Goal: Task Accomplishment & Management: Manage account settings

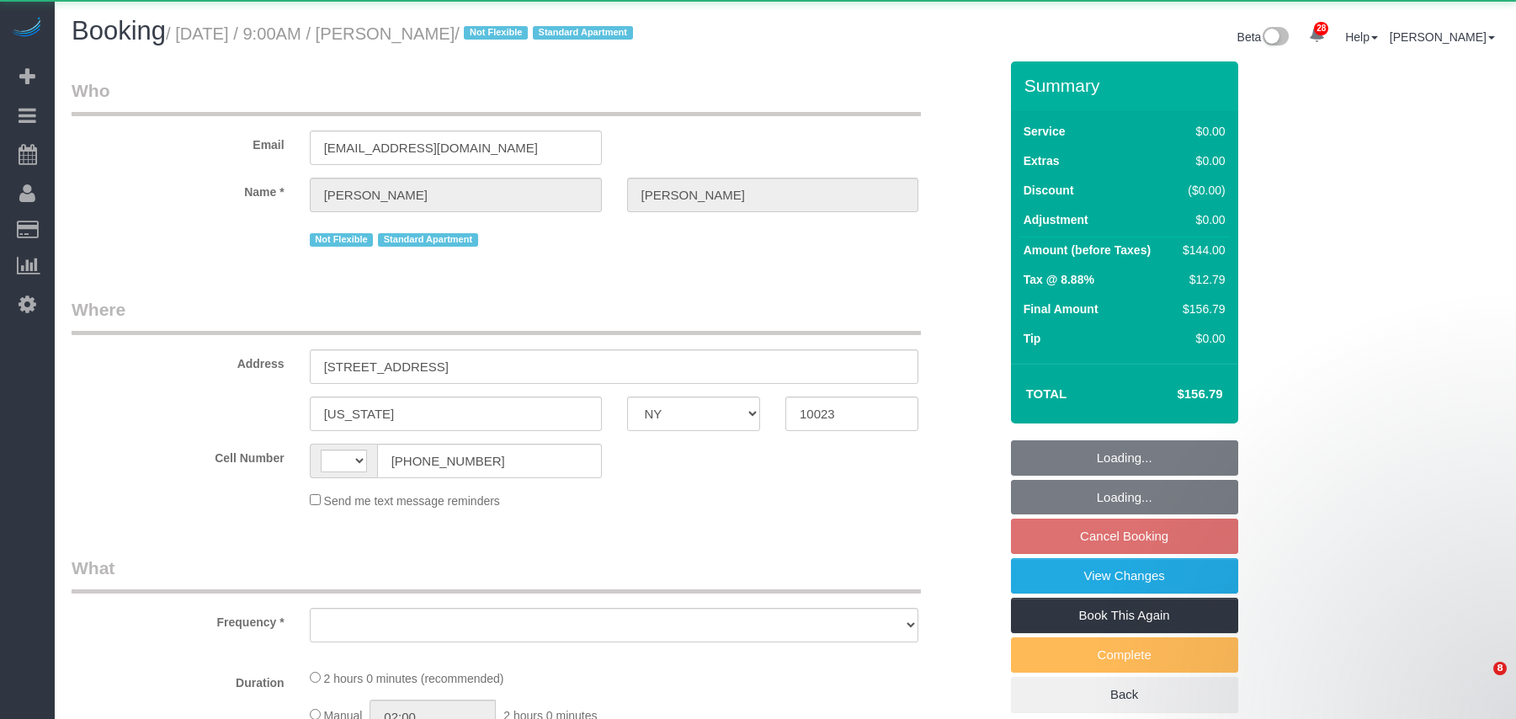
select select "NY"
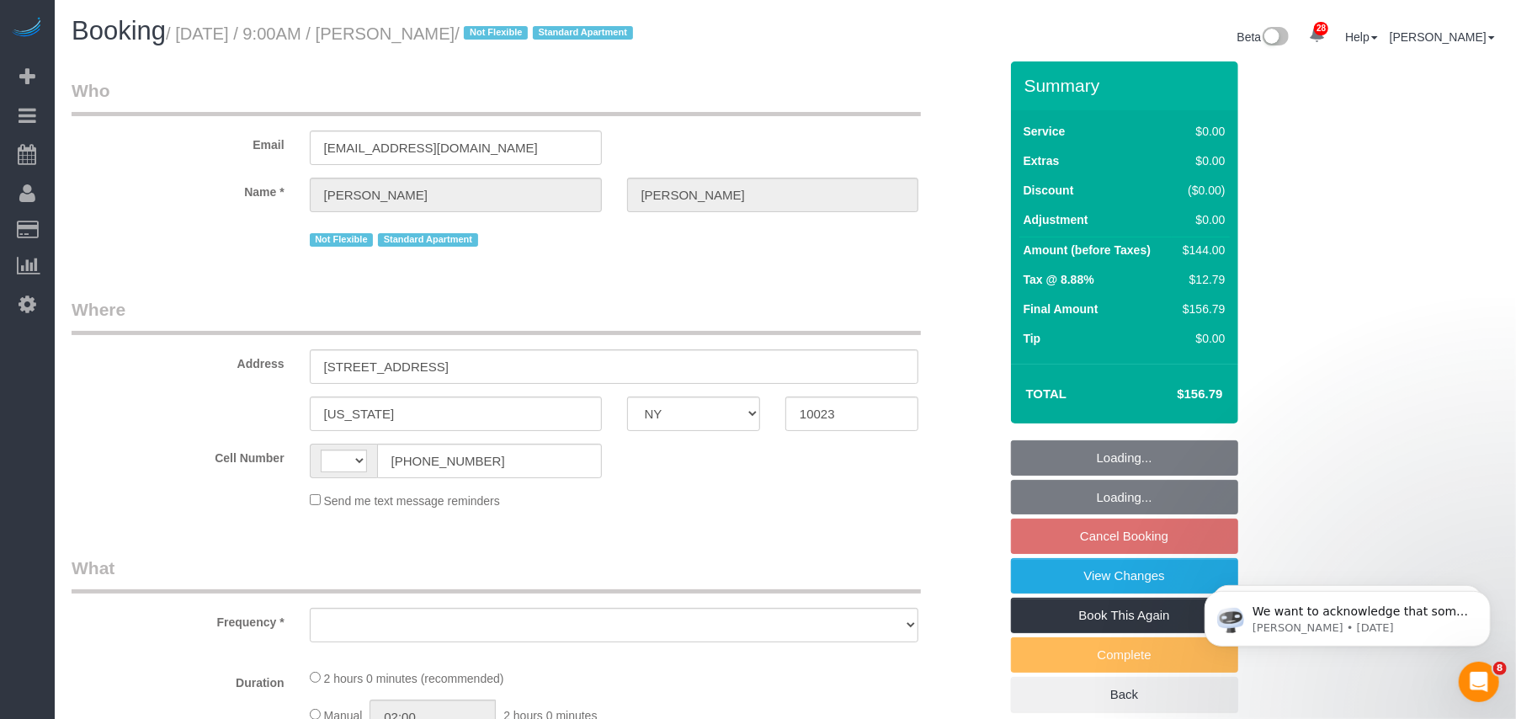
select select "string:US"
select select "string:stripe-pm_1R01wa4VGloSiKo7QQarwfHC"
select select "number:89"
select select "number:90"
select select "number:15"
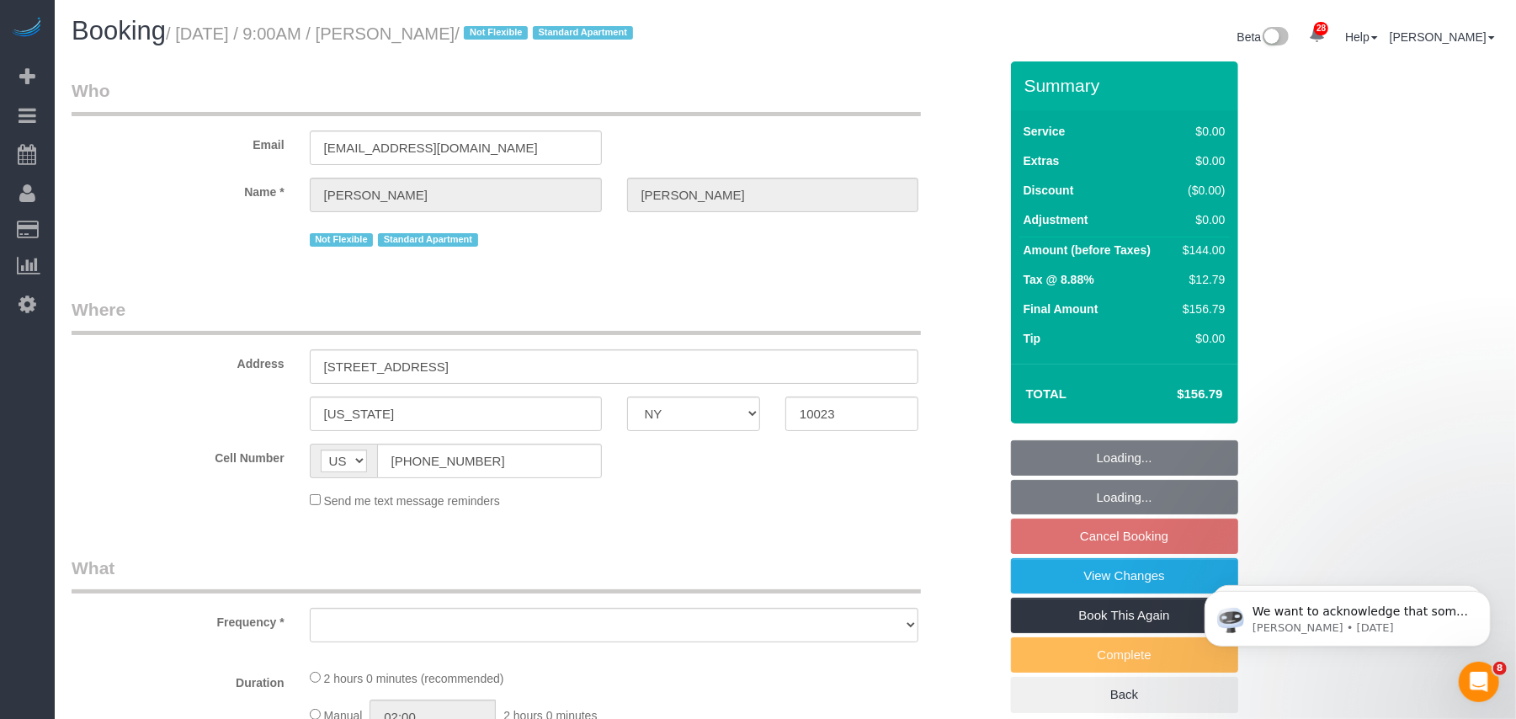
select select "number:5"
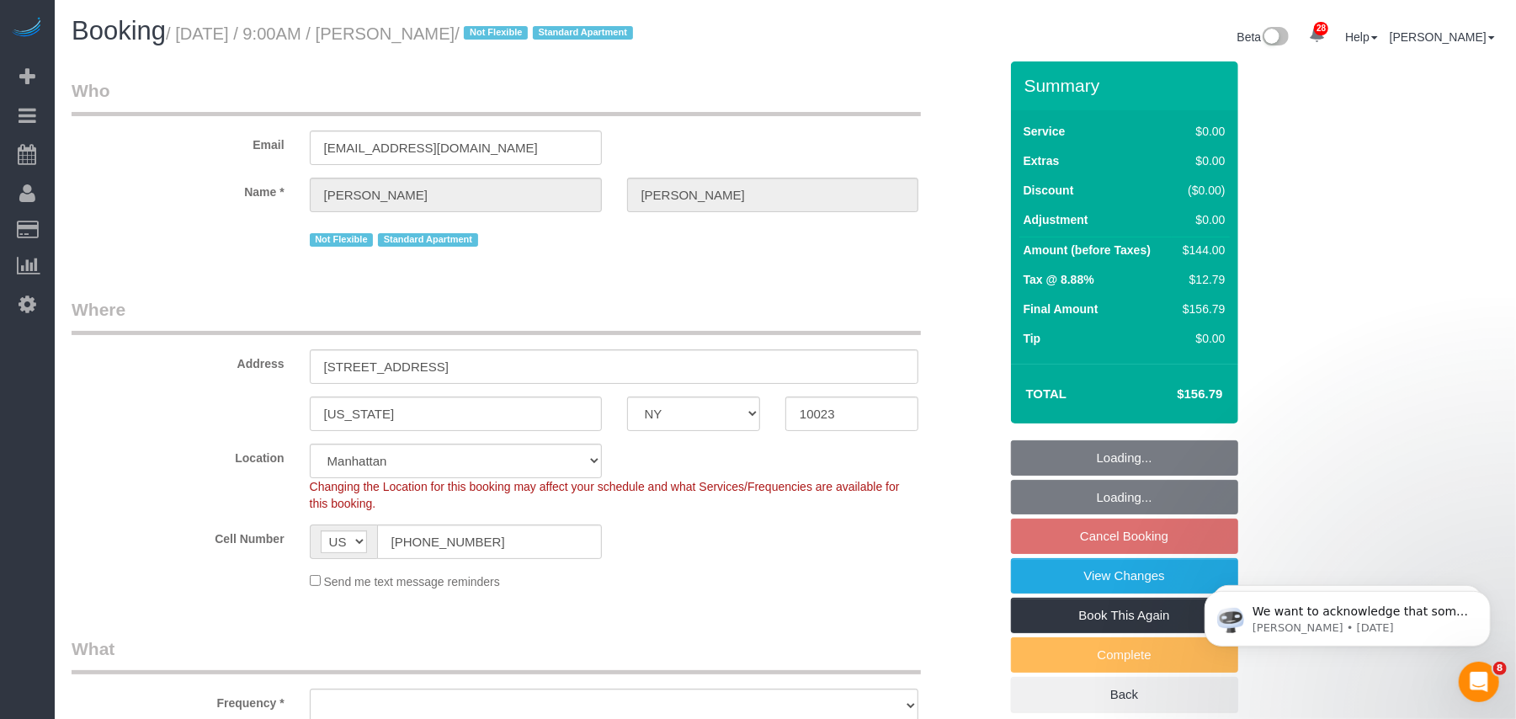
select select "1"
select select "object:1524"
select select "spot2"
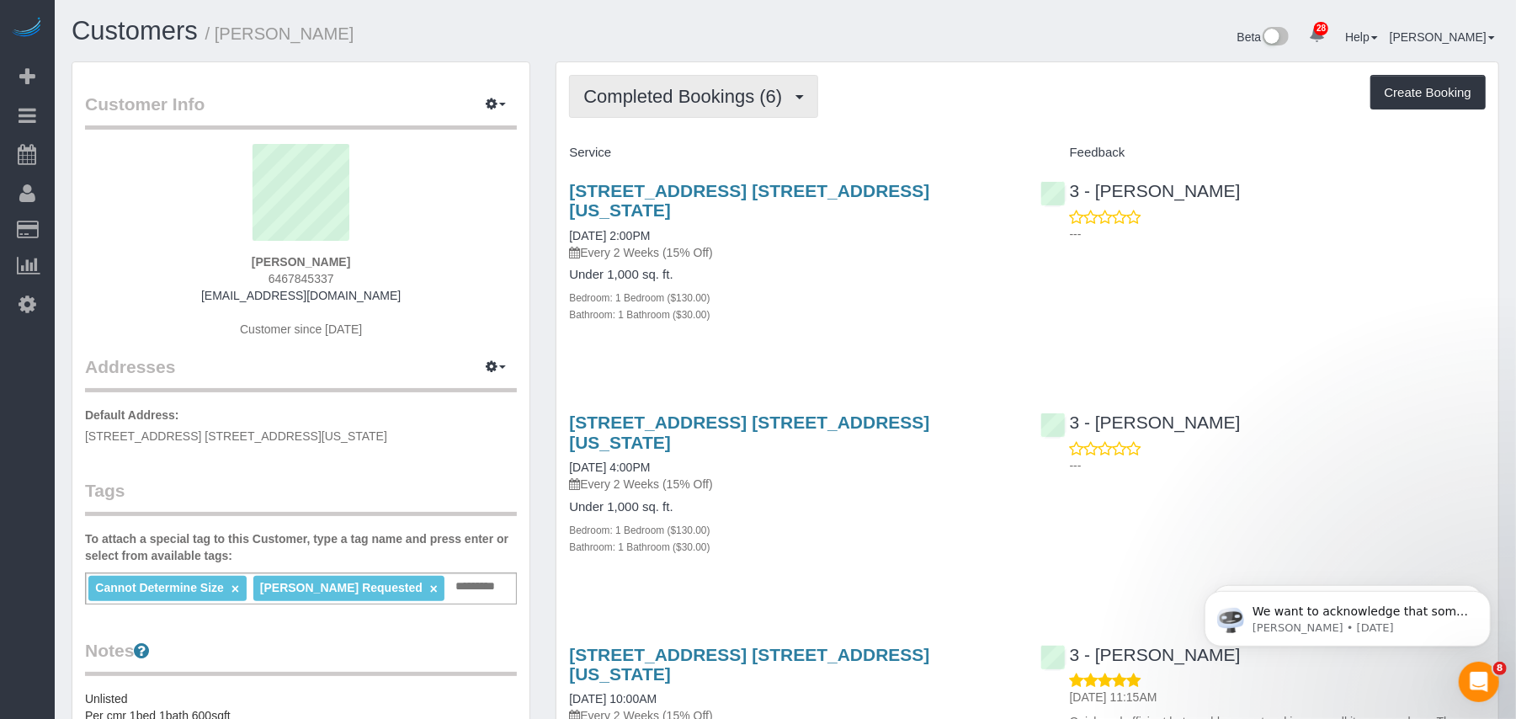
click at [725, 111] on button "Completed Bookings (6)" at bounding box center [693, 96] width 249 height 43
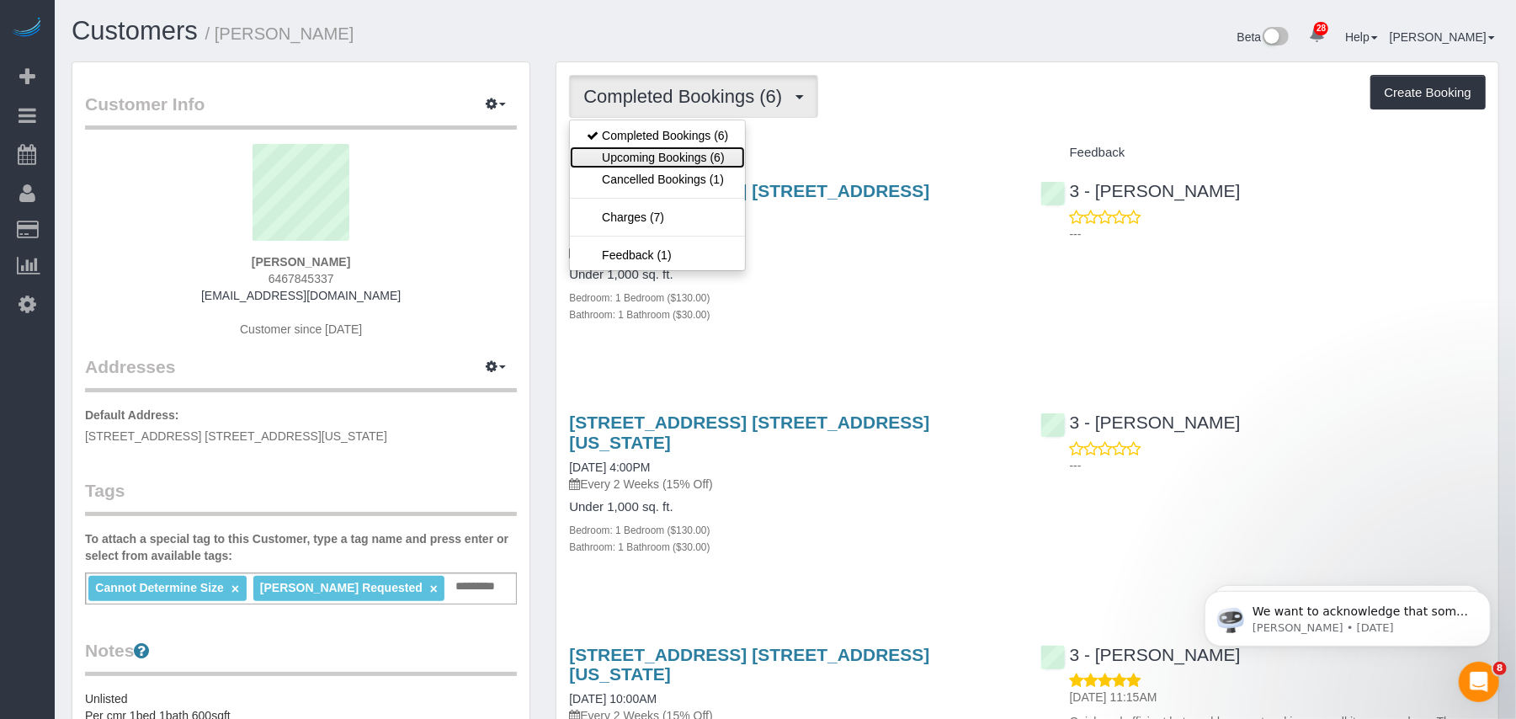
click at [707, 152] on link "Upcoming Bookings (6)" at bounding box center [657, 157] width 175 height 22
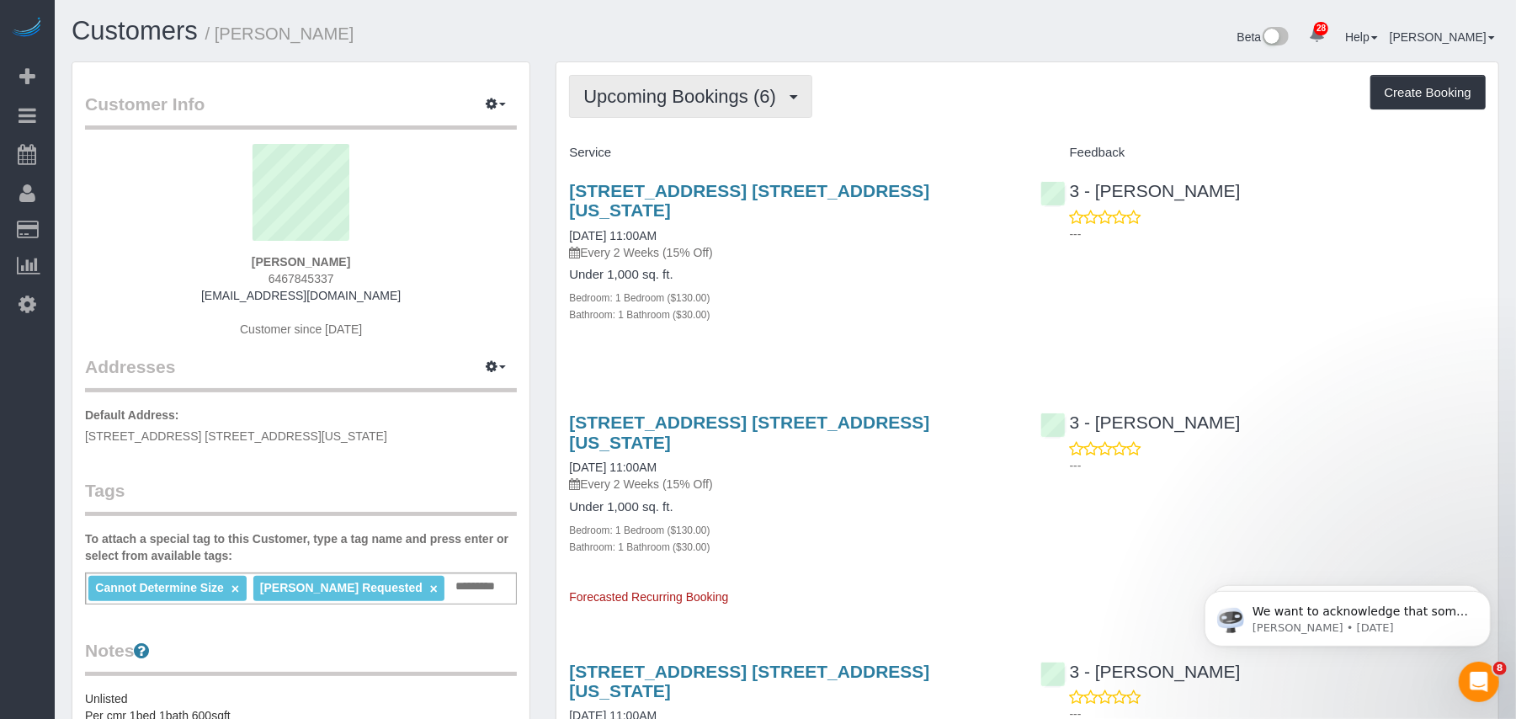
click at [682, 109] on button "Upcoming Bookings (6)" at bounding box center [690, 96] width 243 height 43
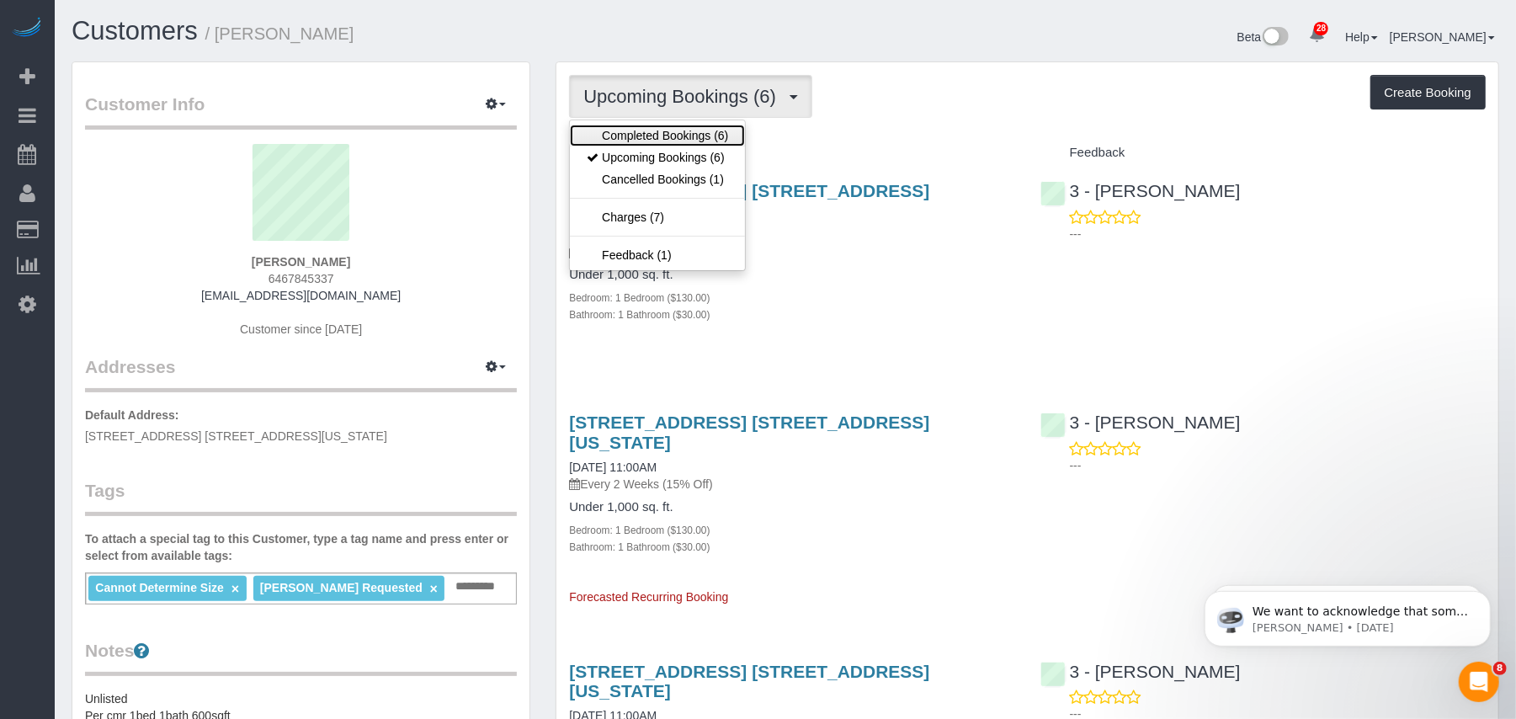
click at [672, 133] on link "Completed Bookings (6)" at bounding box center [657, 136] width 175 height 22
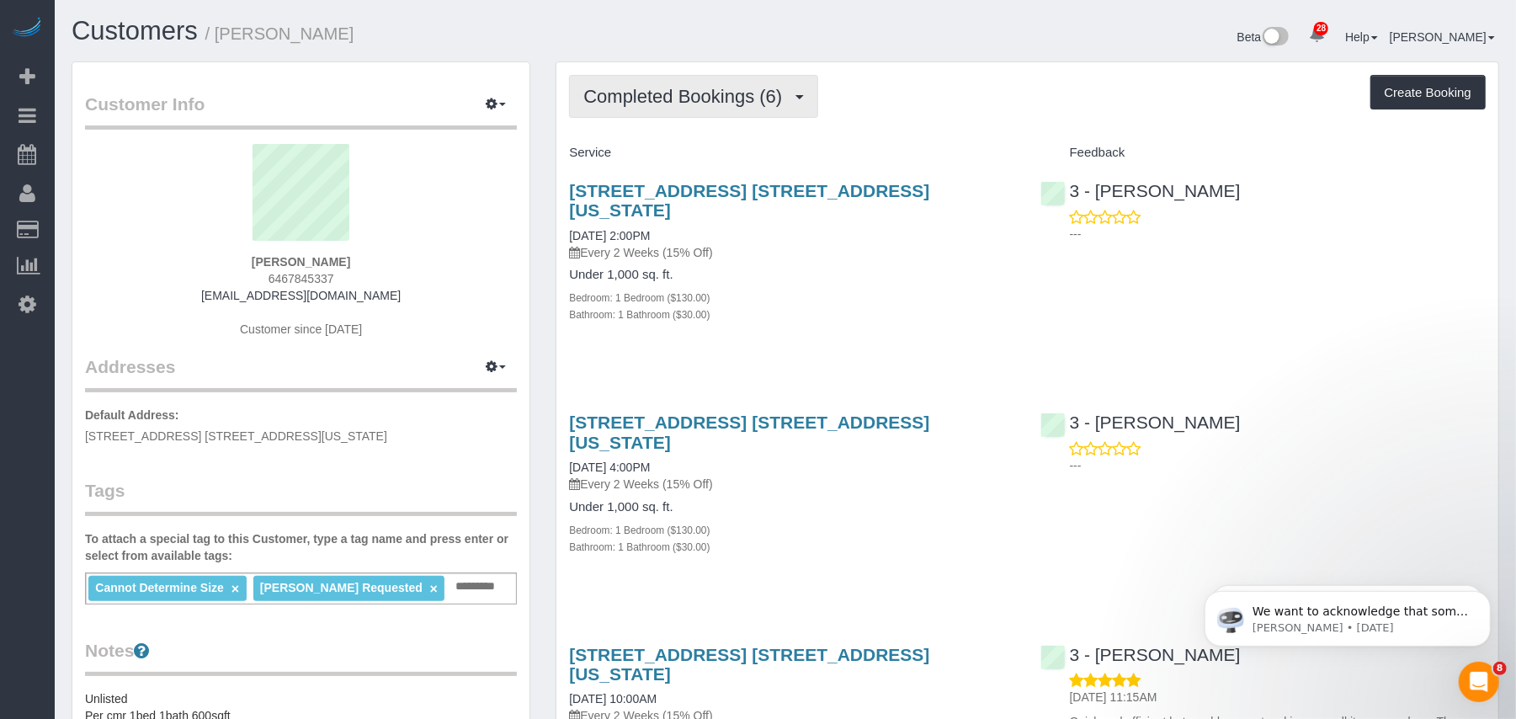
click at [688, 92] on span "Completed Bookings (6)" at bounding box center [686, 96] width 207 height 21
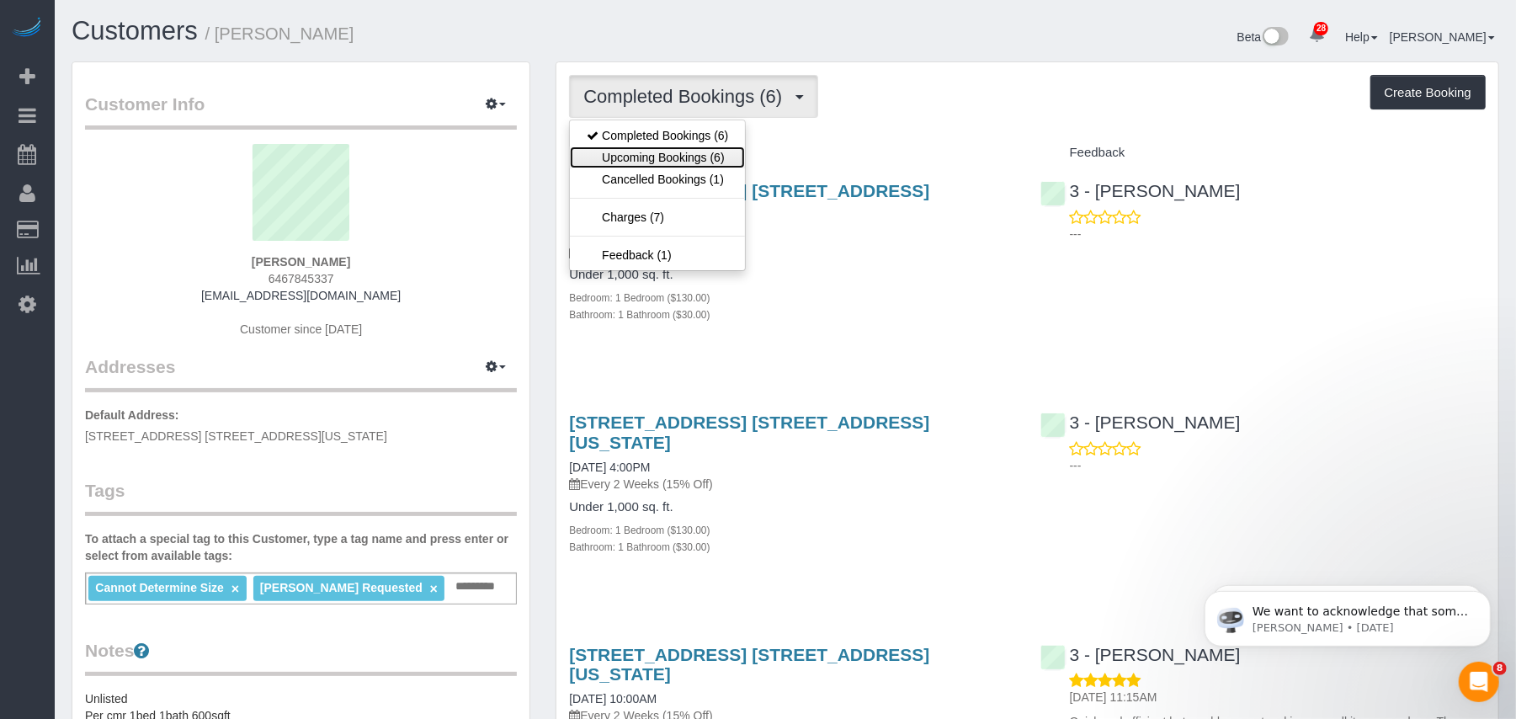
click at [685, 148] on link "Upcoming Bookings (6)" at bounding box center [657, 157] width 175 height 22
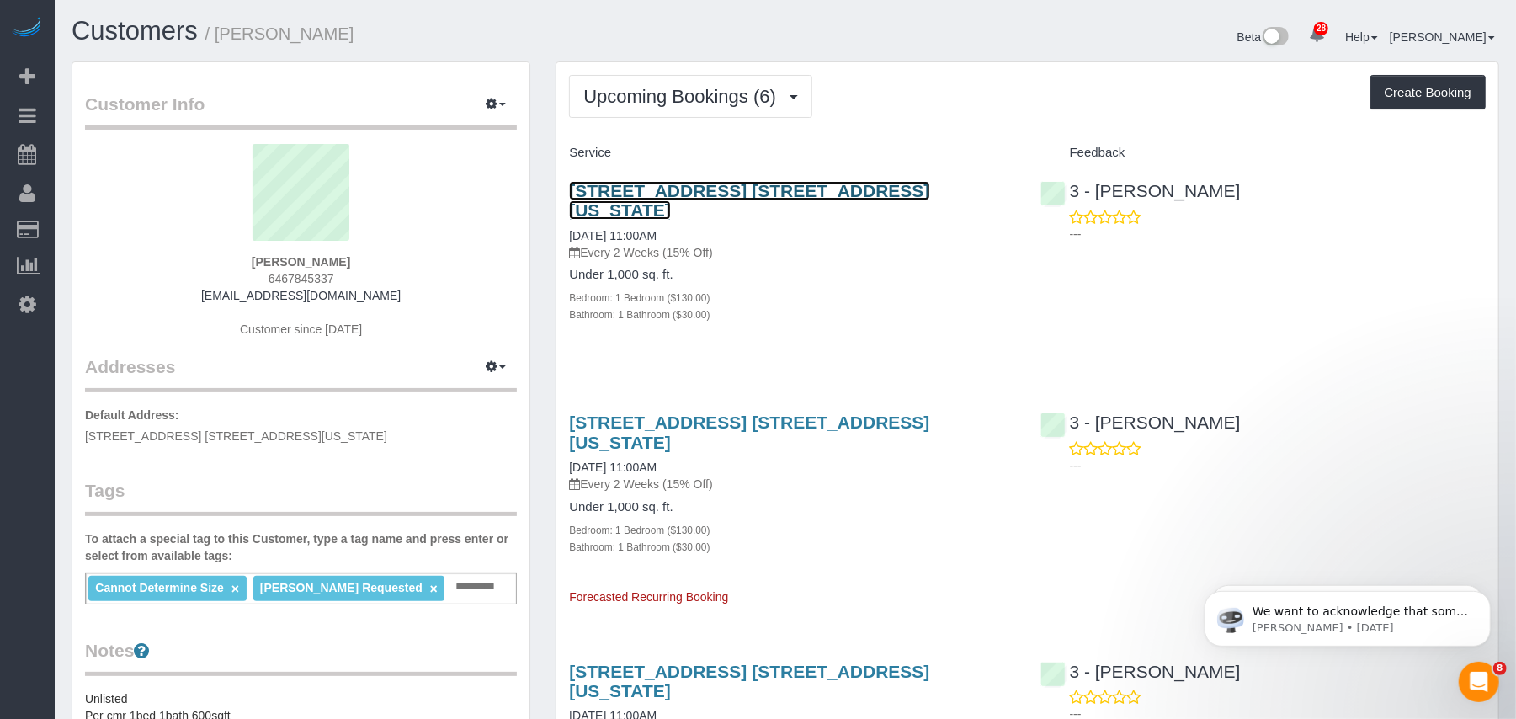
click at [704, 194] on link "425 West 18th Street, Apt. 7e, New York, NY 10011" at bounding box center [749, 200] width 360 height 39
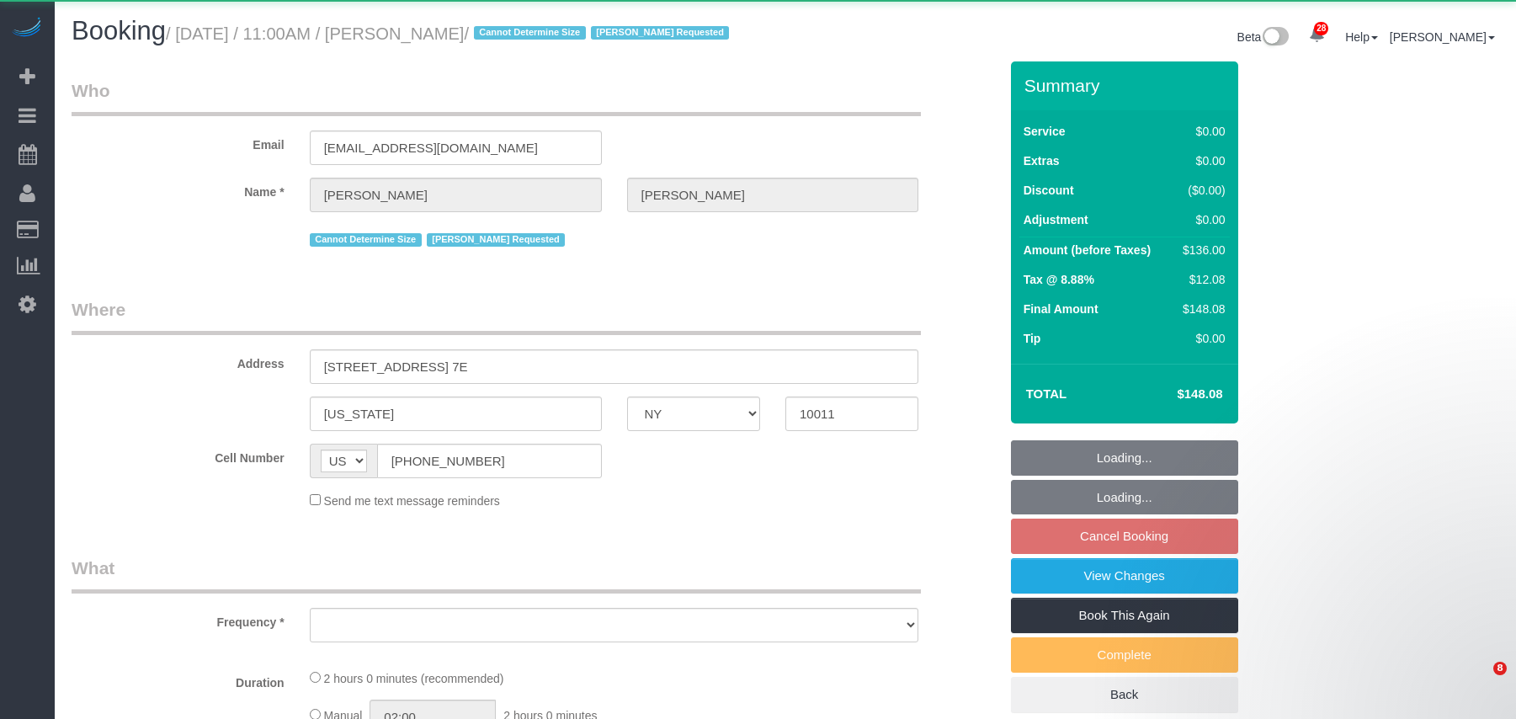
select select "NY"
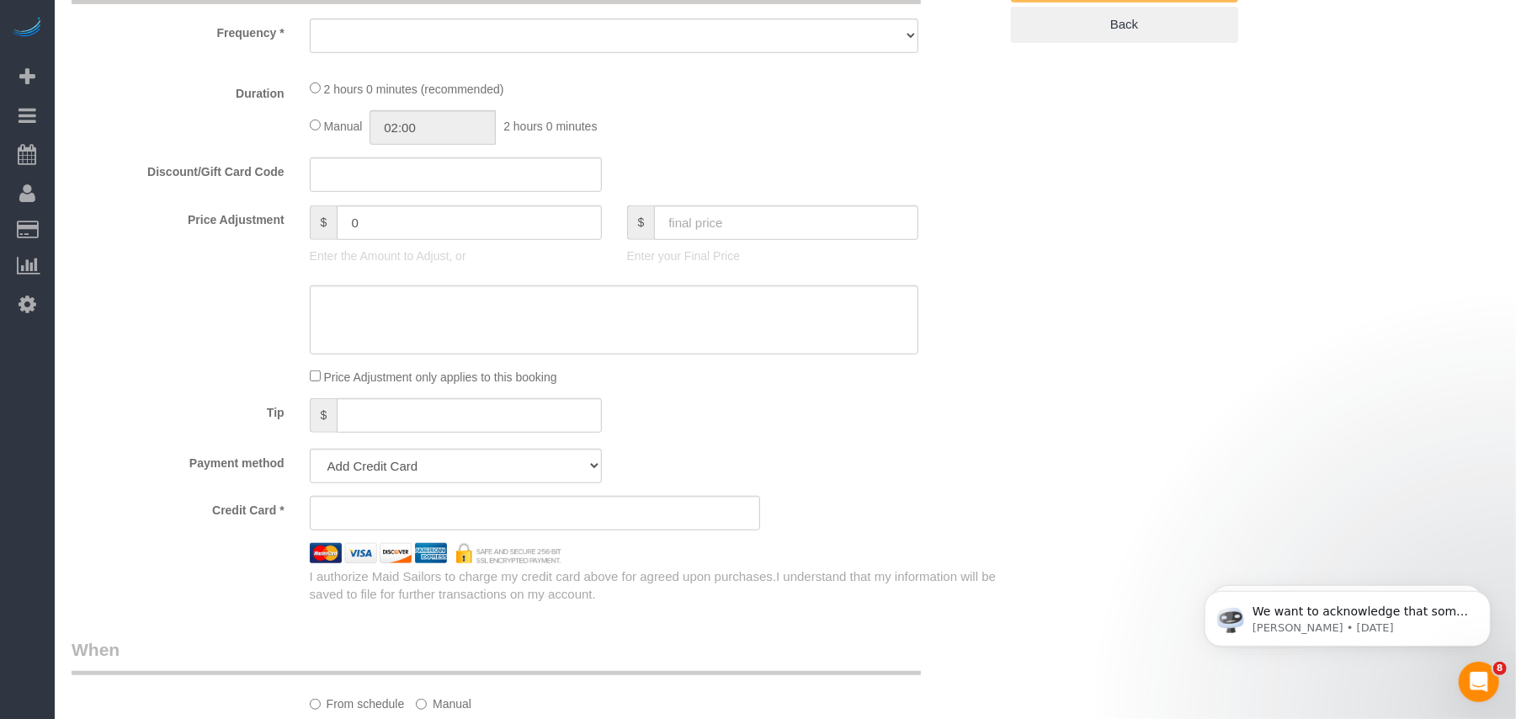
scroll to position [673, 0]
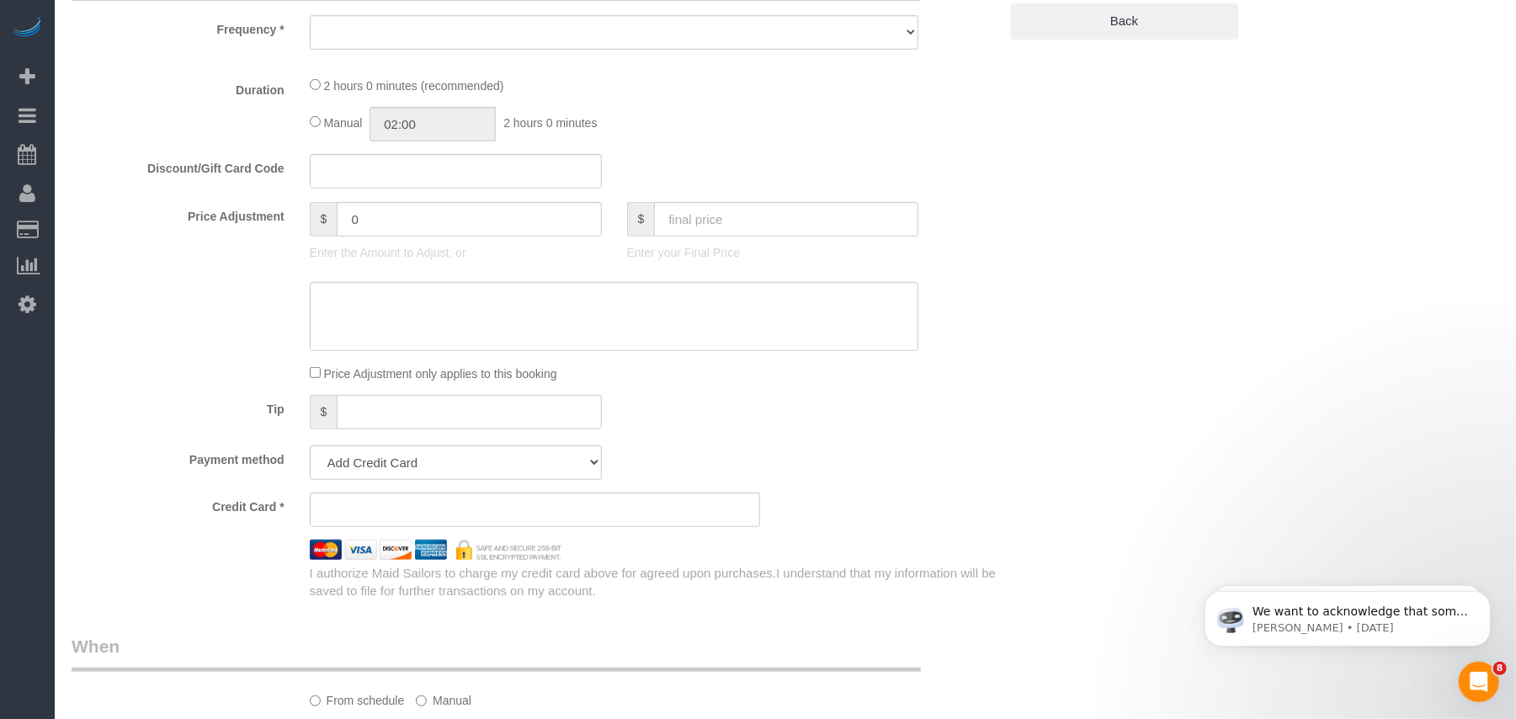
select select "string:stripe-pm_1Rahpi4VGloSiKo76oQIhPTl"
select select "number:89"
select select "number:90"
select select "number:15"
select select "number:7"
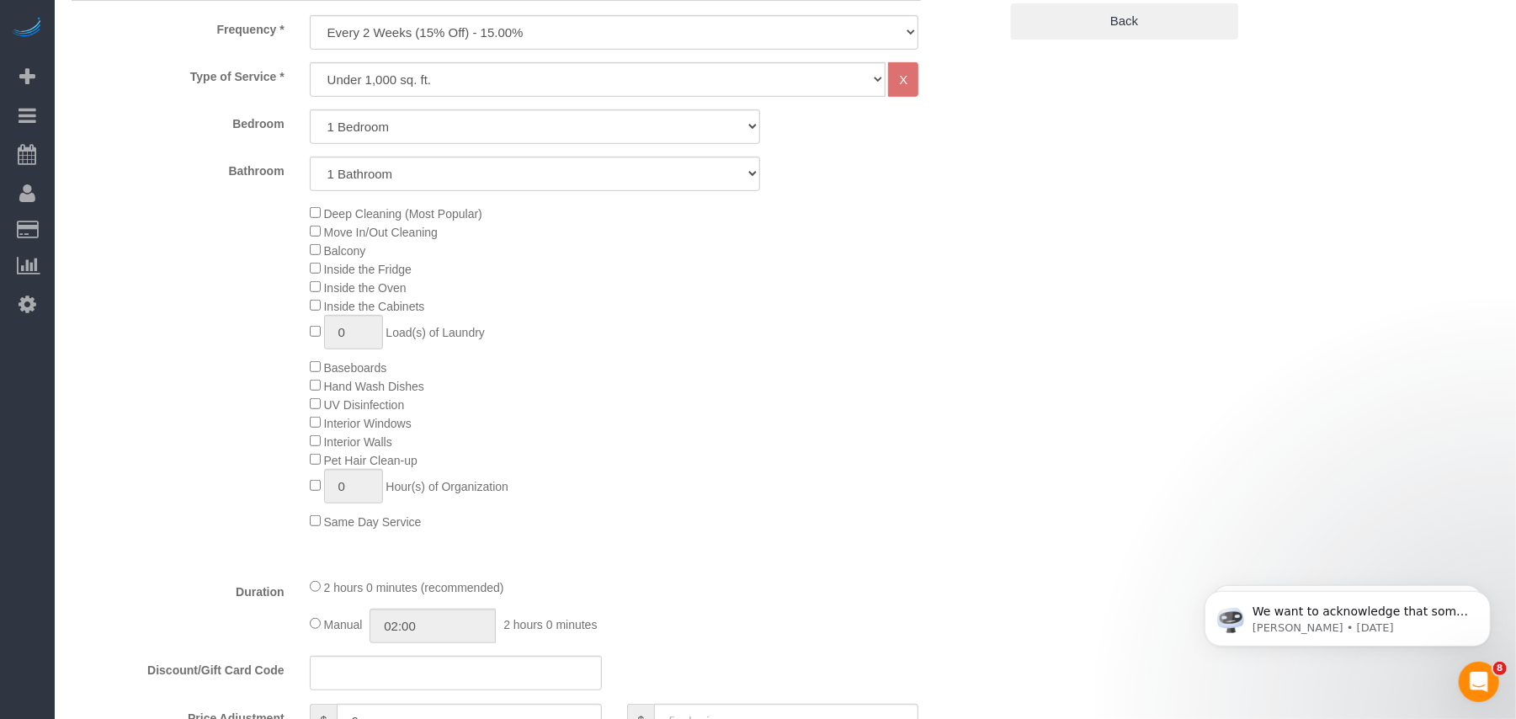
select select "object:966"
select select "1"
select select "object:1532"
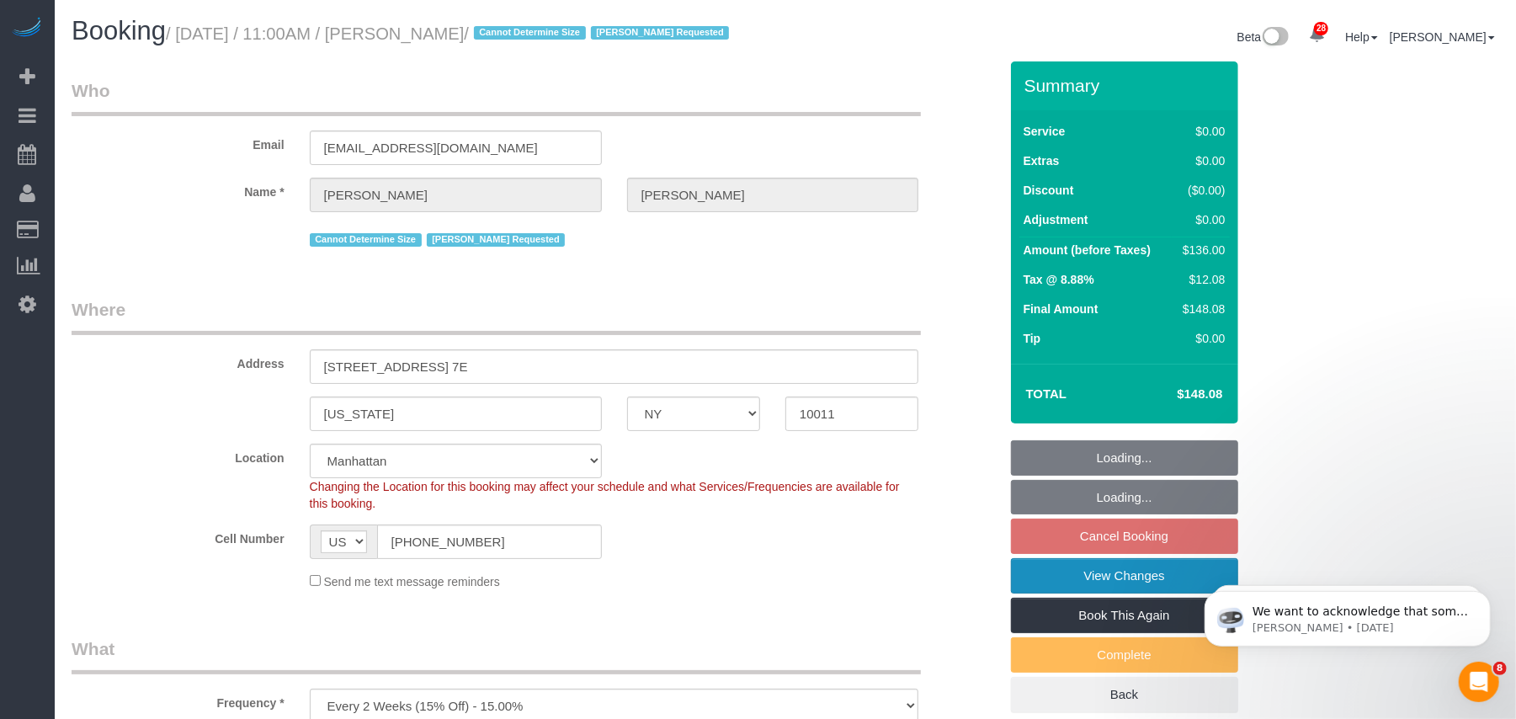
click at [1108, 593] on link "View Changes" at bounding box center [1124, 575] width 227 height 35
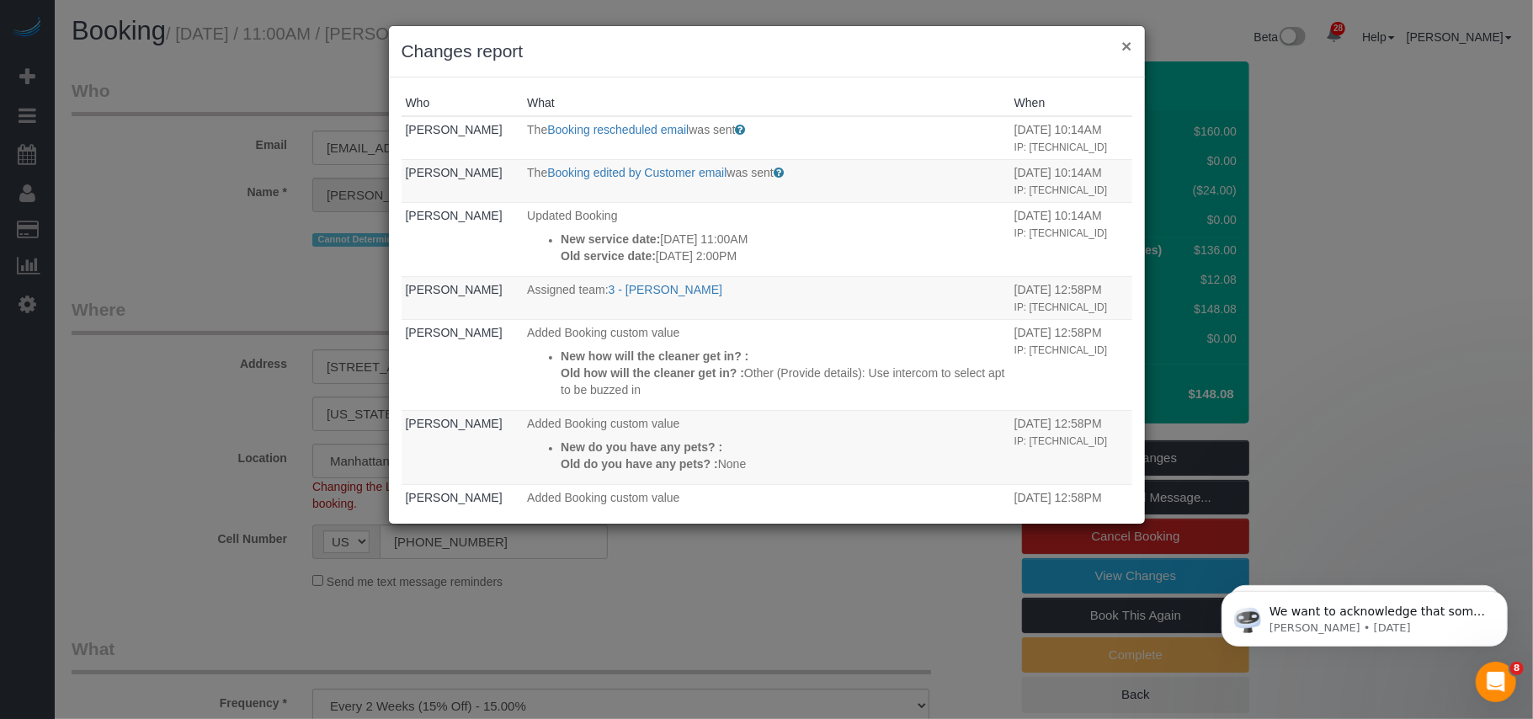
click at [1130, 45] on button "×" at bounding box center [1126, 46] width 10 height 18
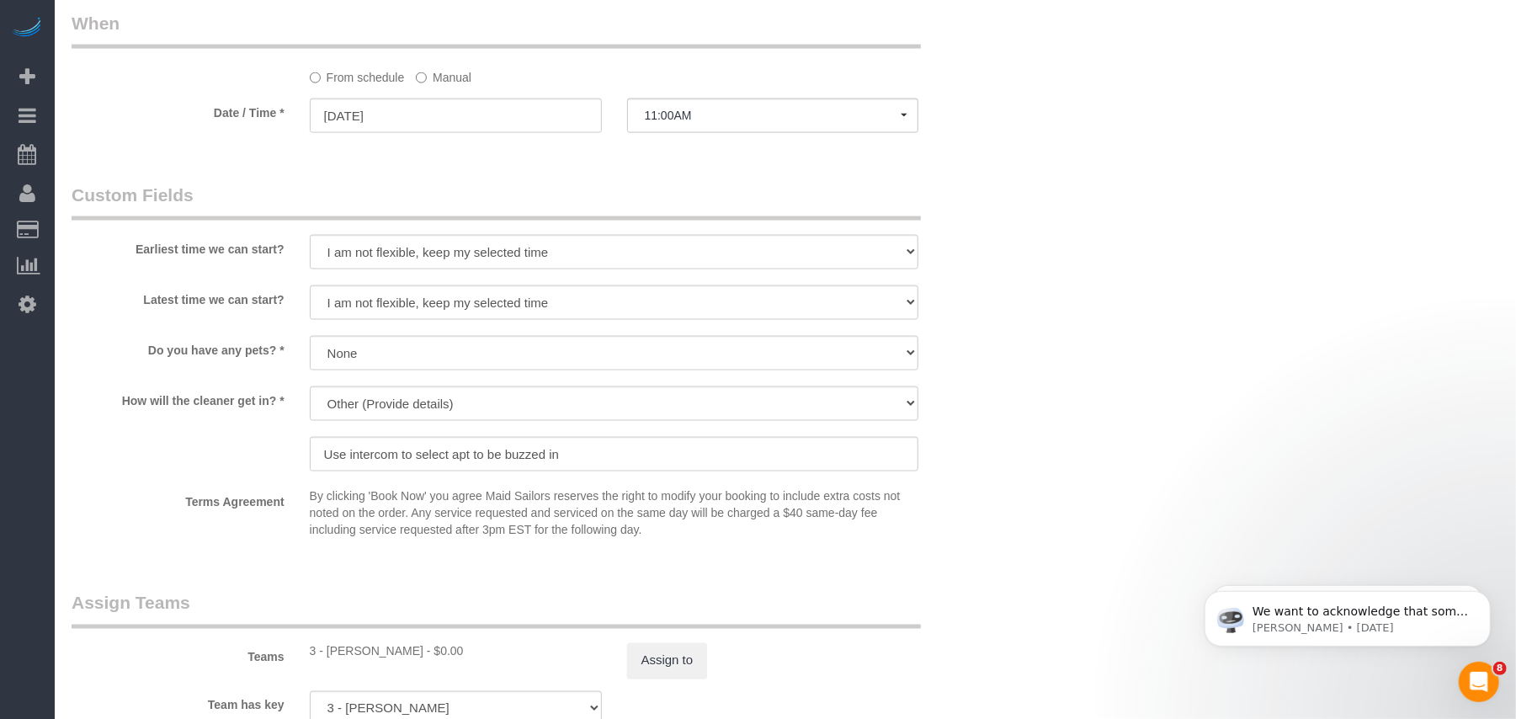
scroll to position [1684, 0]
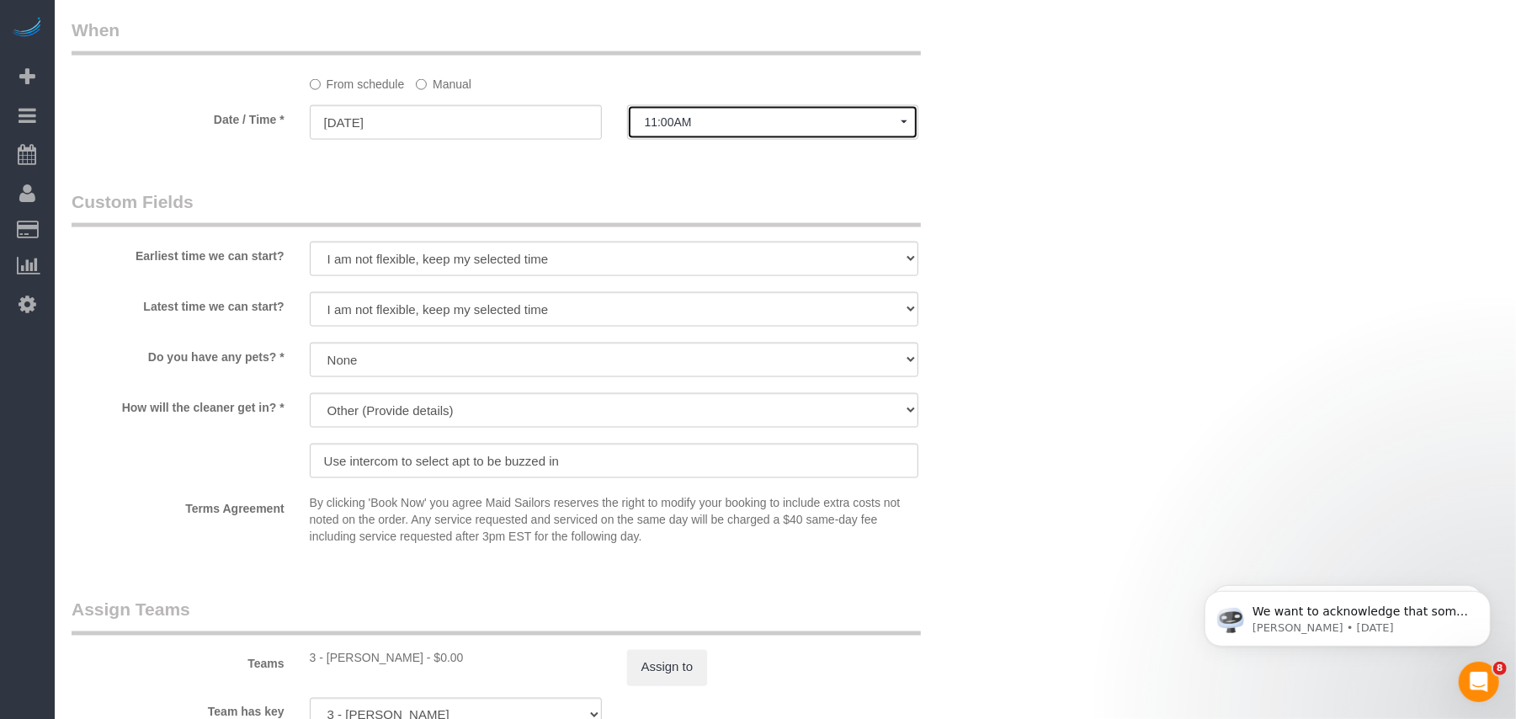
click at [664, 129] on span "11:00AM" at bounding box center [773, 121] width 257 height 13
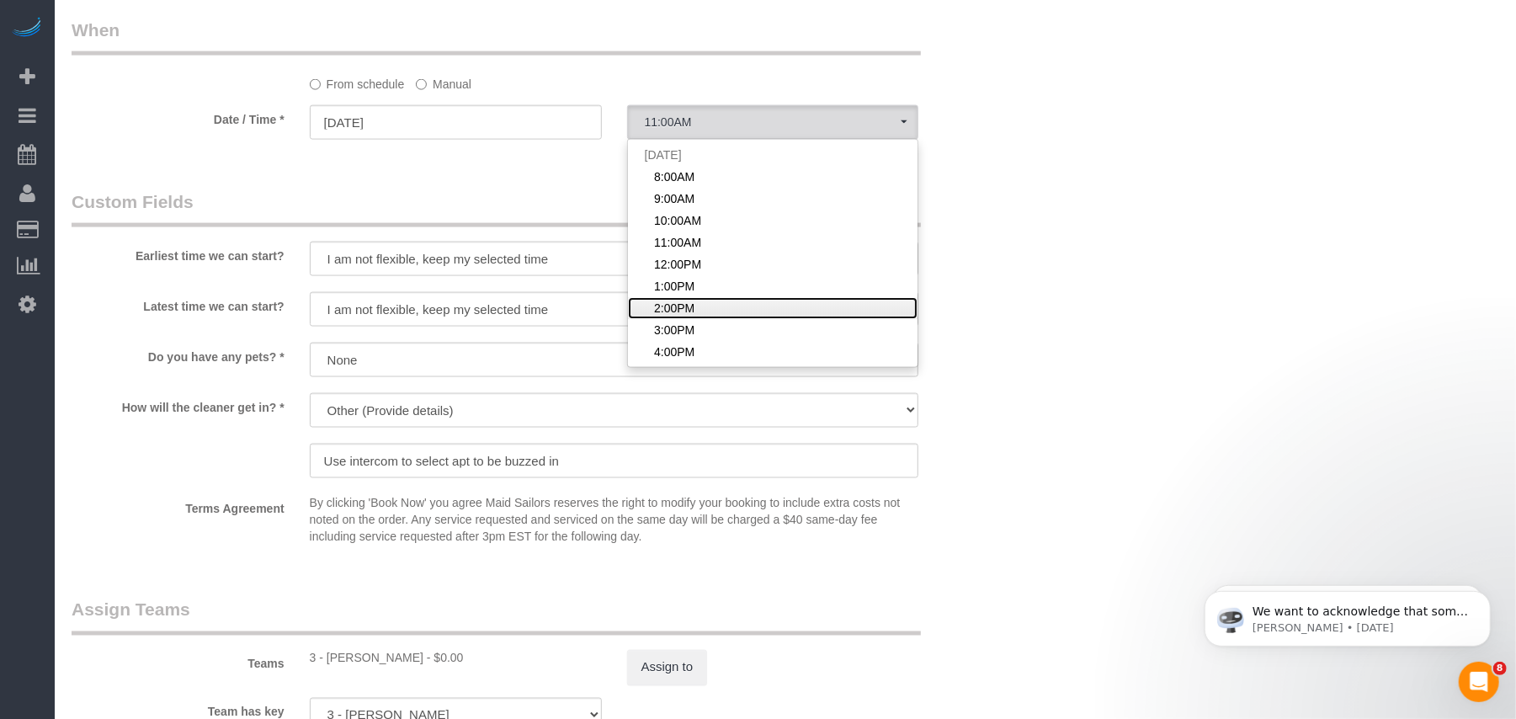
click at [691, 319] on link "2:00PM" at bounding box center [773, 308] width 290 height 22
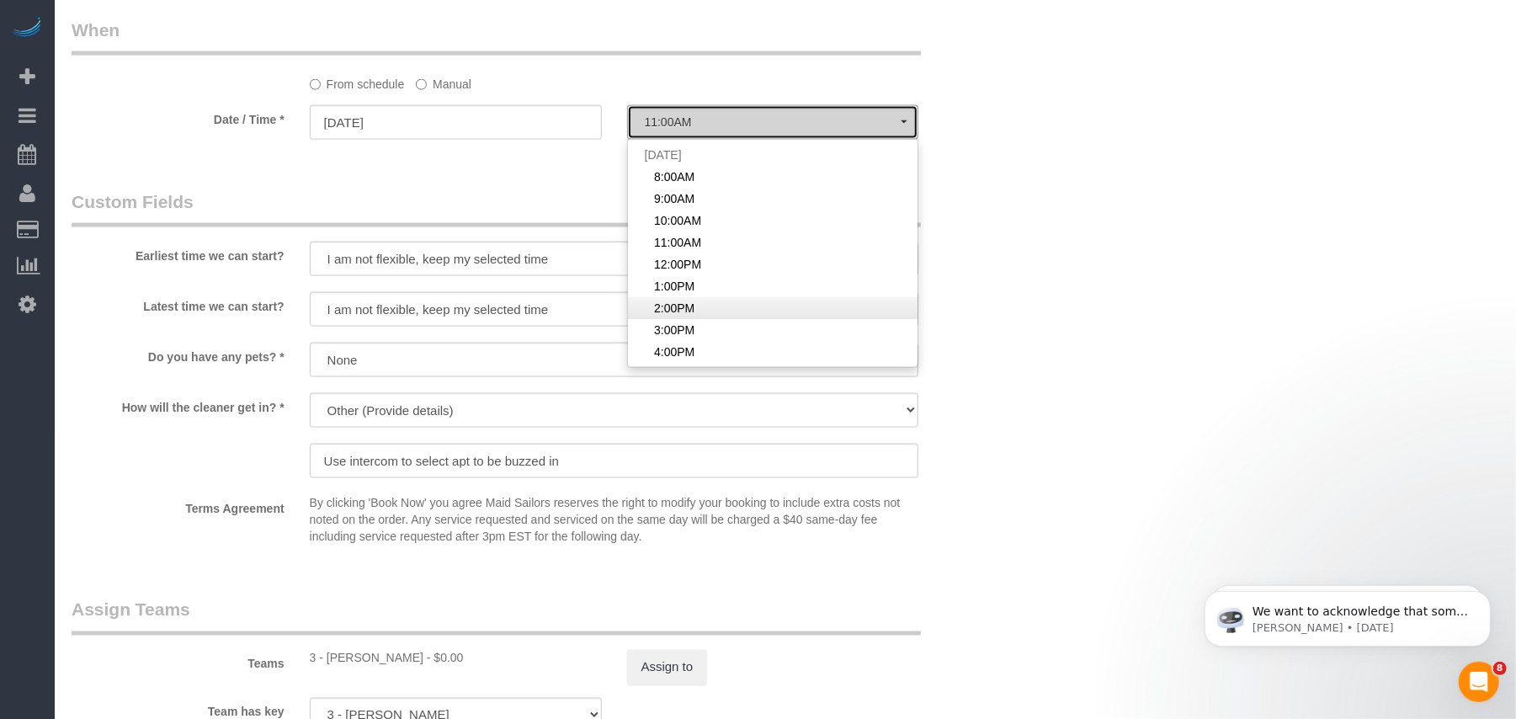
select select "spot7"
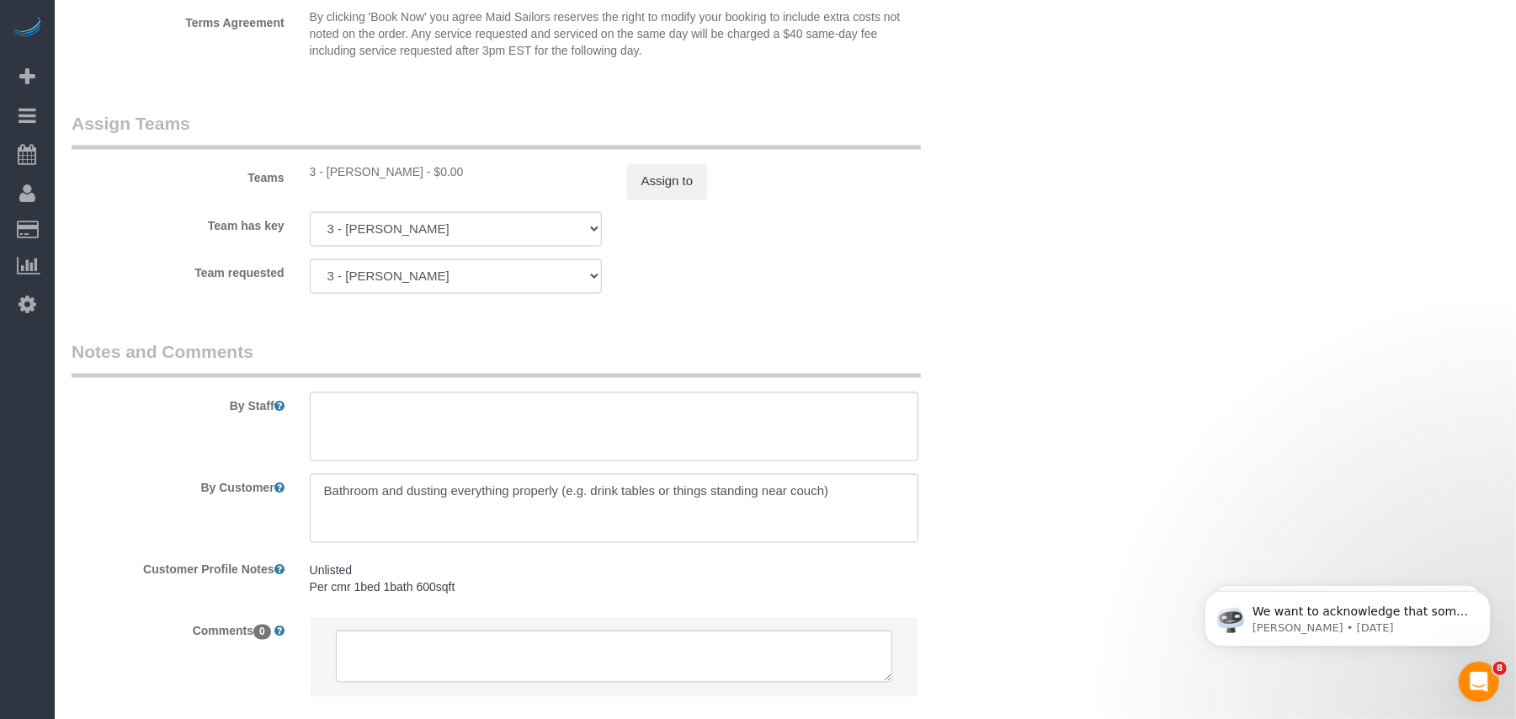
scroll to position [1955, 0]
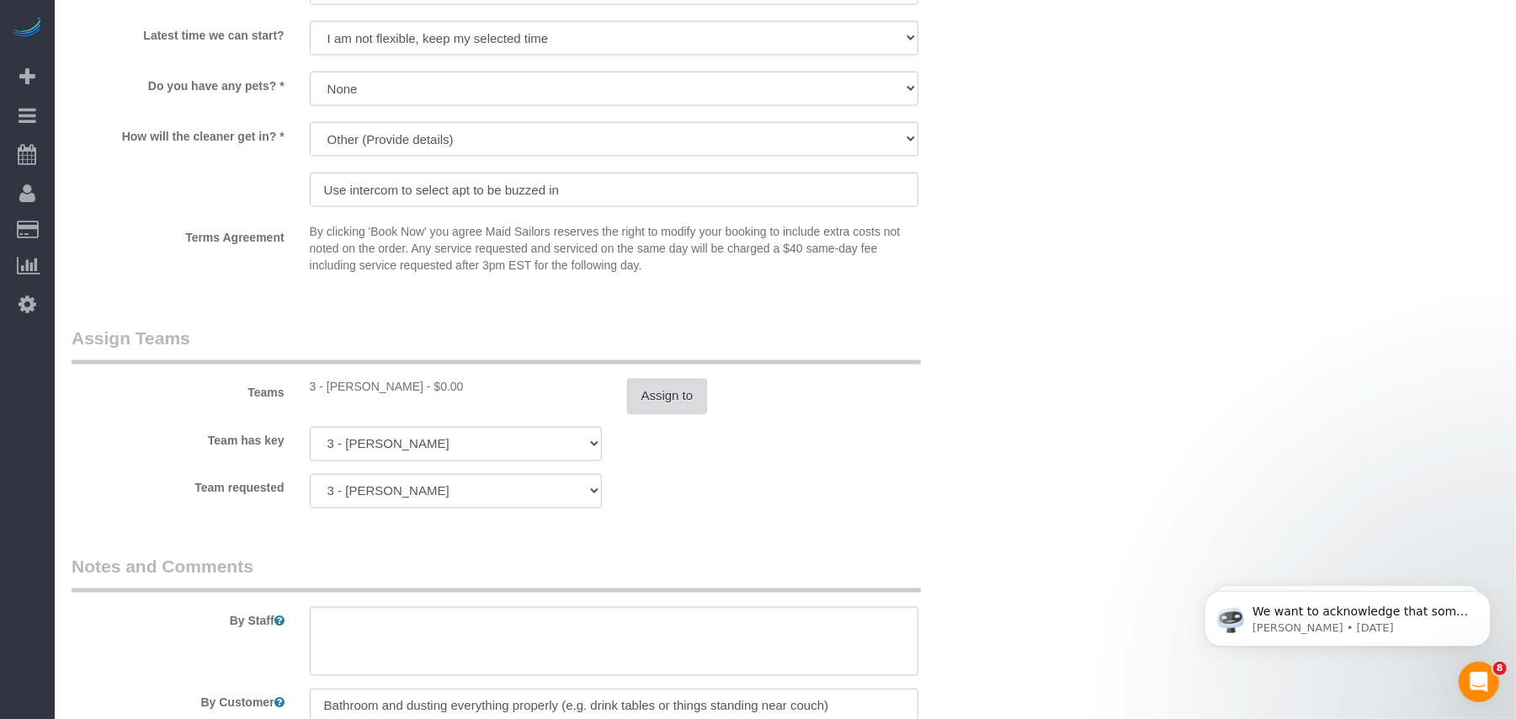
click at [645, 406] on button "Assign to" at bounding box center [667, 396] width 81 height 35
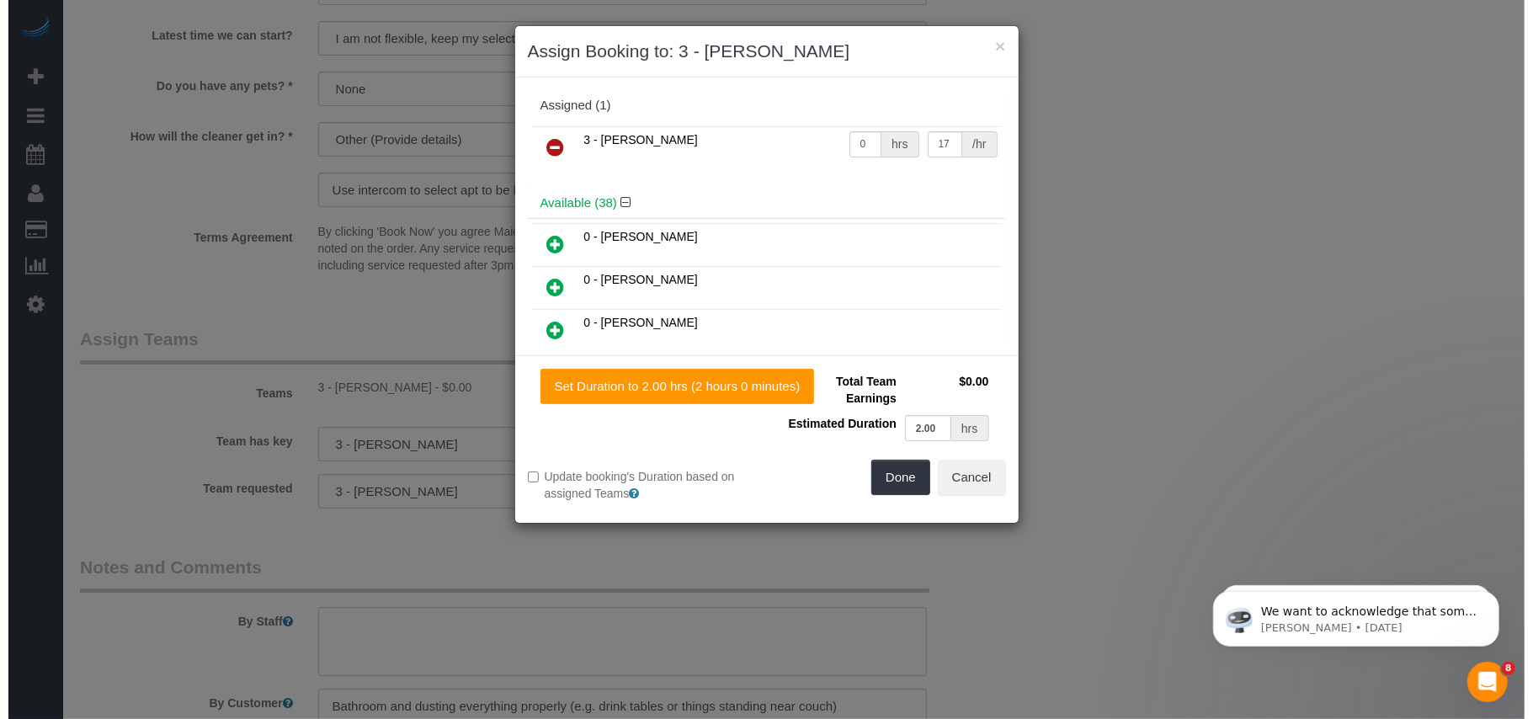
scroll to position [1934, 0]
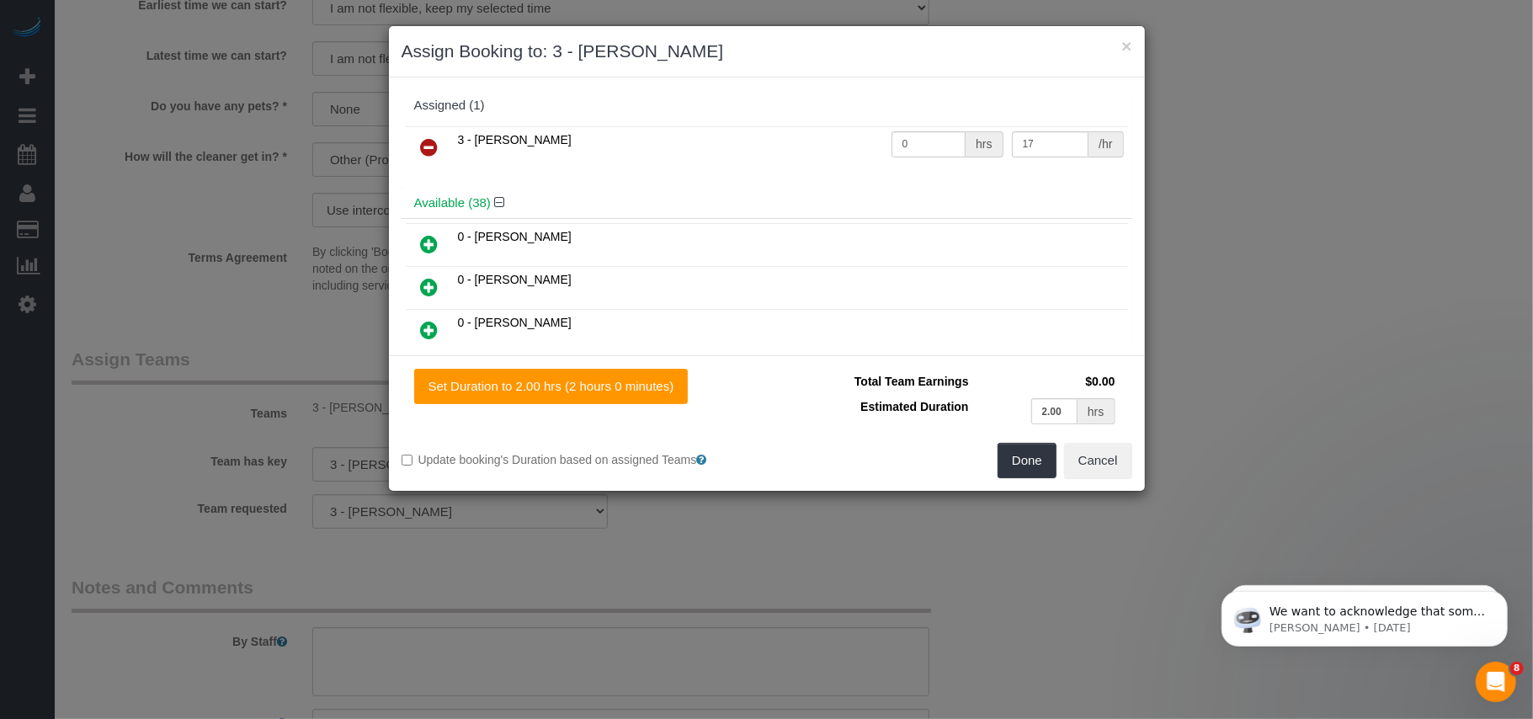
click at [426, 143] on icon at bounding box center [430, 147] width 18 height 20
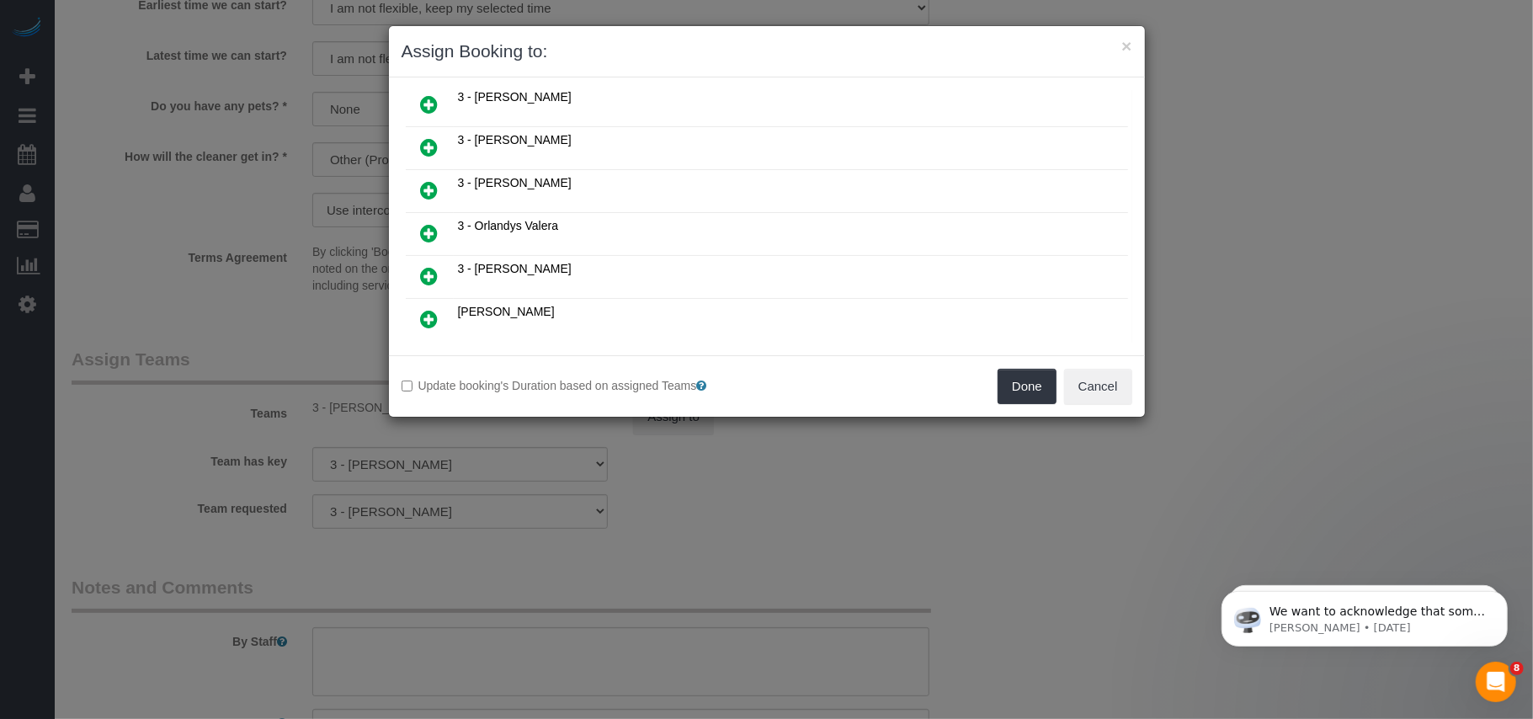
scroll to position [1571, 0]
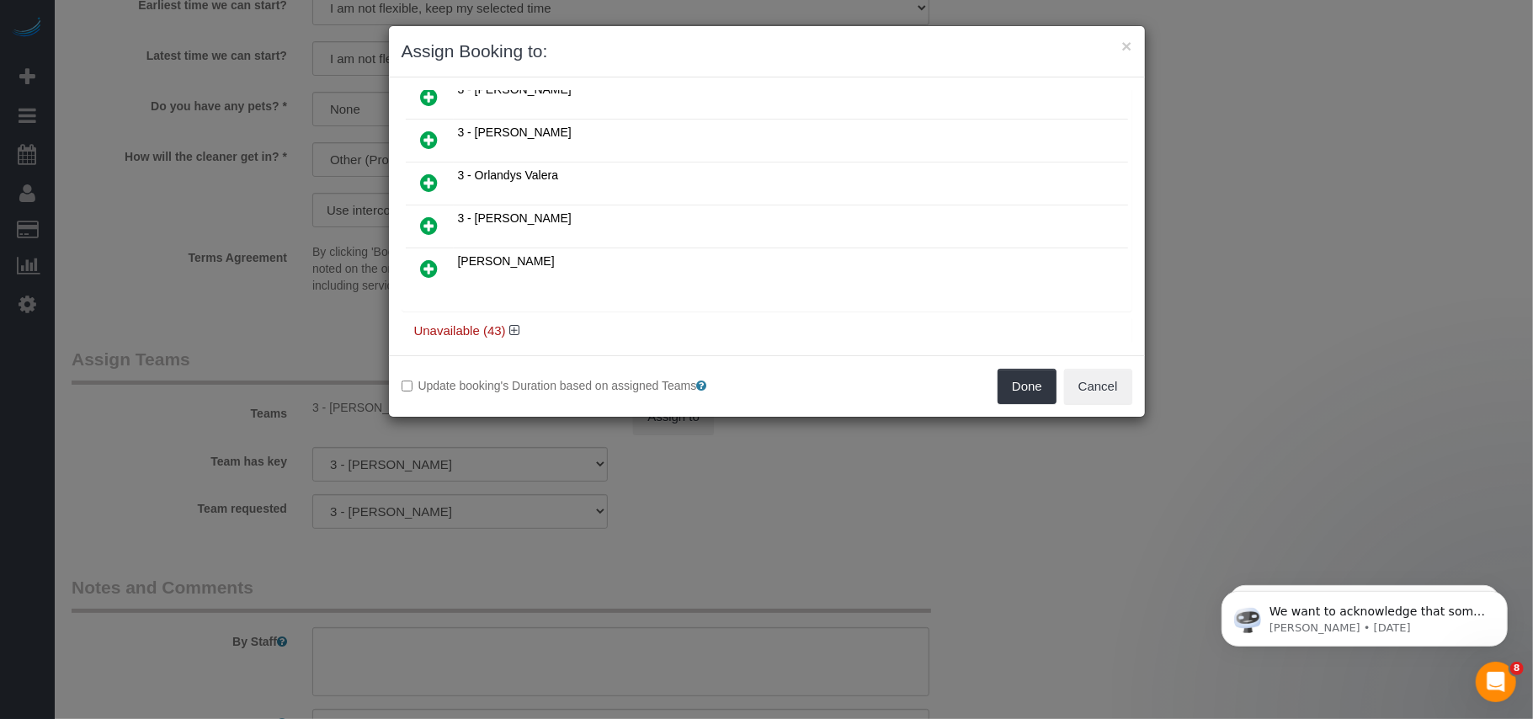
click at [428, 136] on icon at bounding box center [430, 140] width 18 height 20
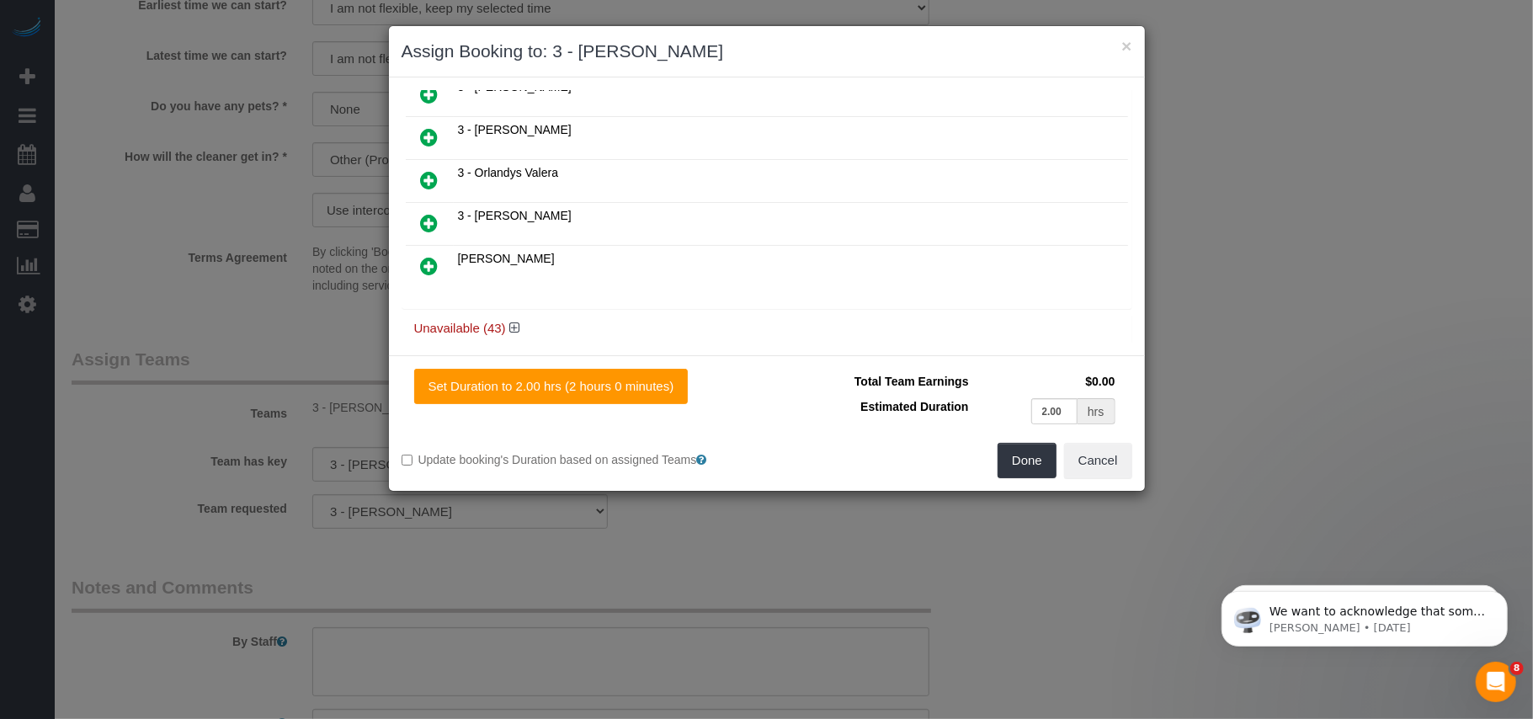
scroll to position [1589, 0]
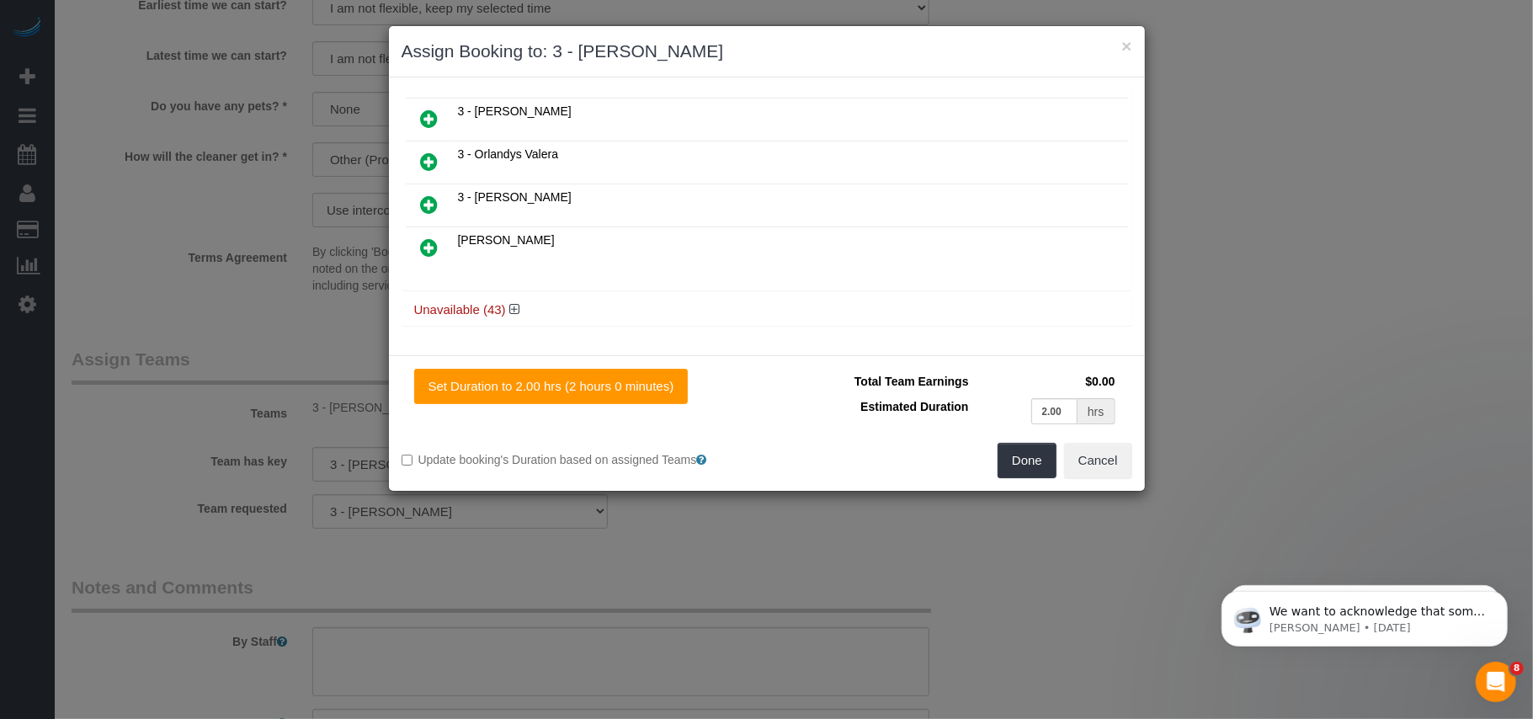
click at [993, 453] on div "Done Cancel" at bounding box center [956, 460] width 378 height 35
click at [1015, 453] on button "Done" at bounding box center [1026, 460] width 59 height 35
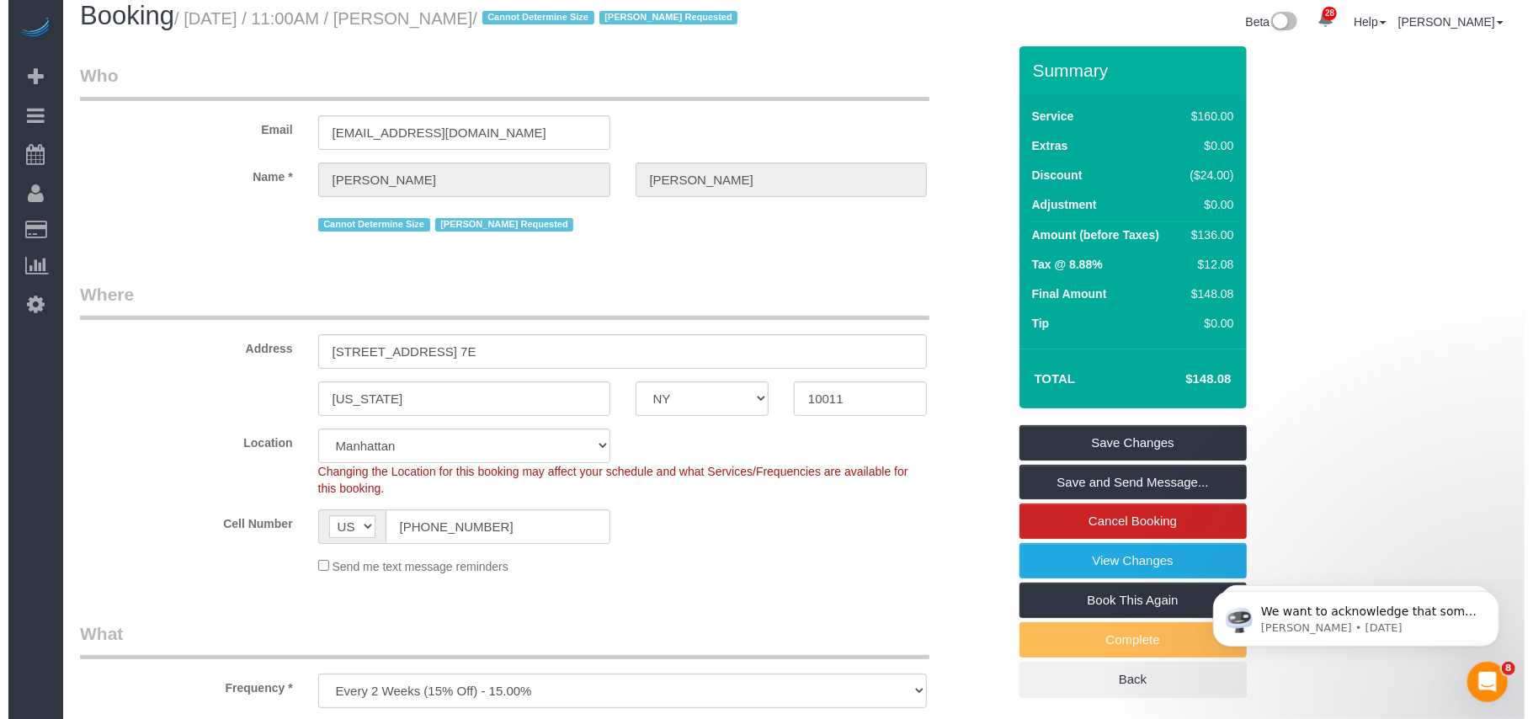
scroll to position [0, 0]
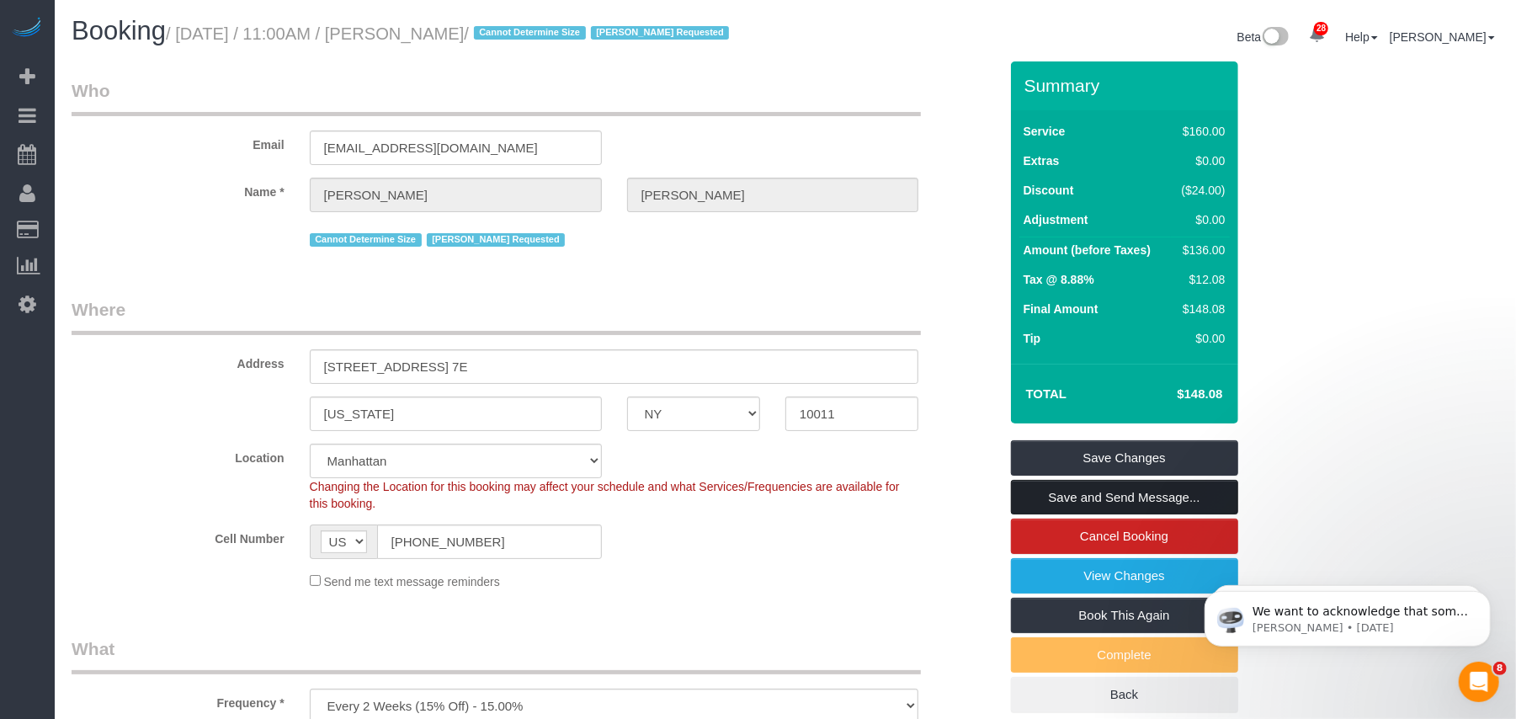
click at [1113, 515] on link "Save and Send Message..." at bounding box center [1124, 497] width 227 height 35
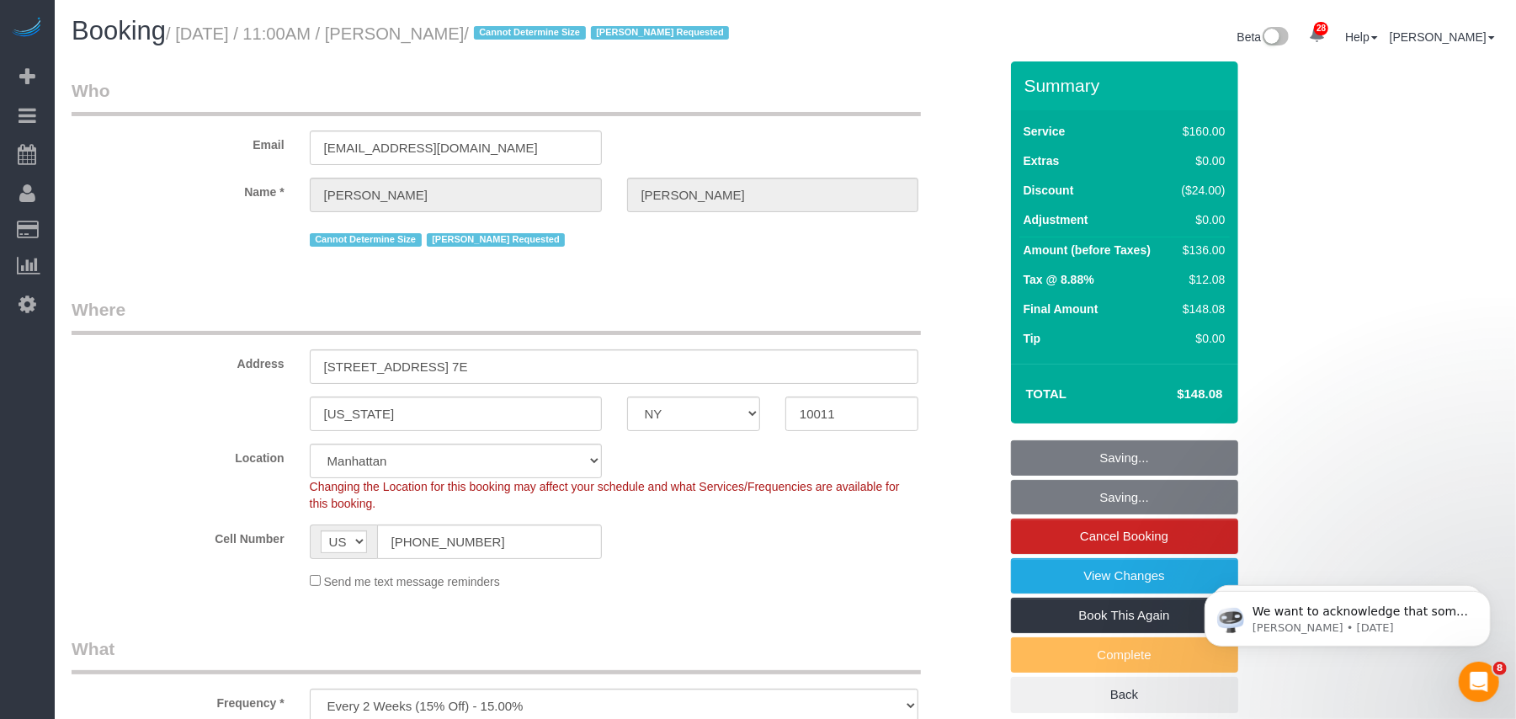
click at [185, 32] on body "28 Beta Your Notifications You have 0 alerts × You have 3 to charge for 09/25/2…" at bounding box center [758, 359] width 1516 height 719
copy small "ctober 09, 2025 / 11:00AM / Marie Conteh"
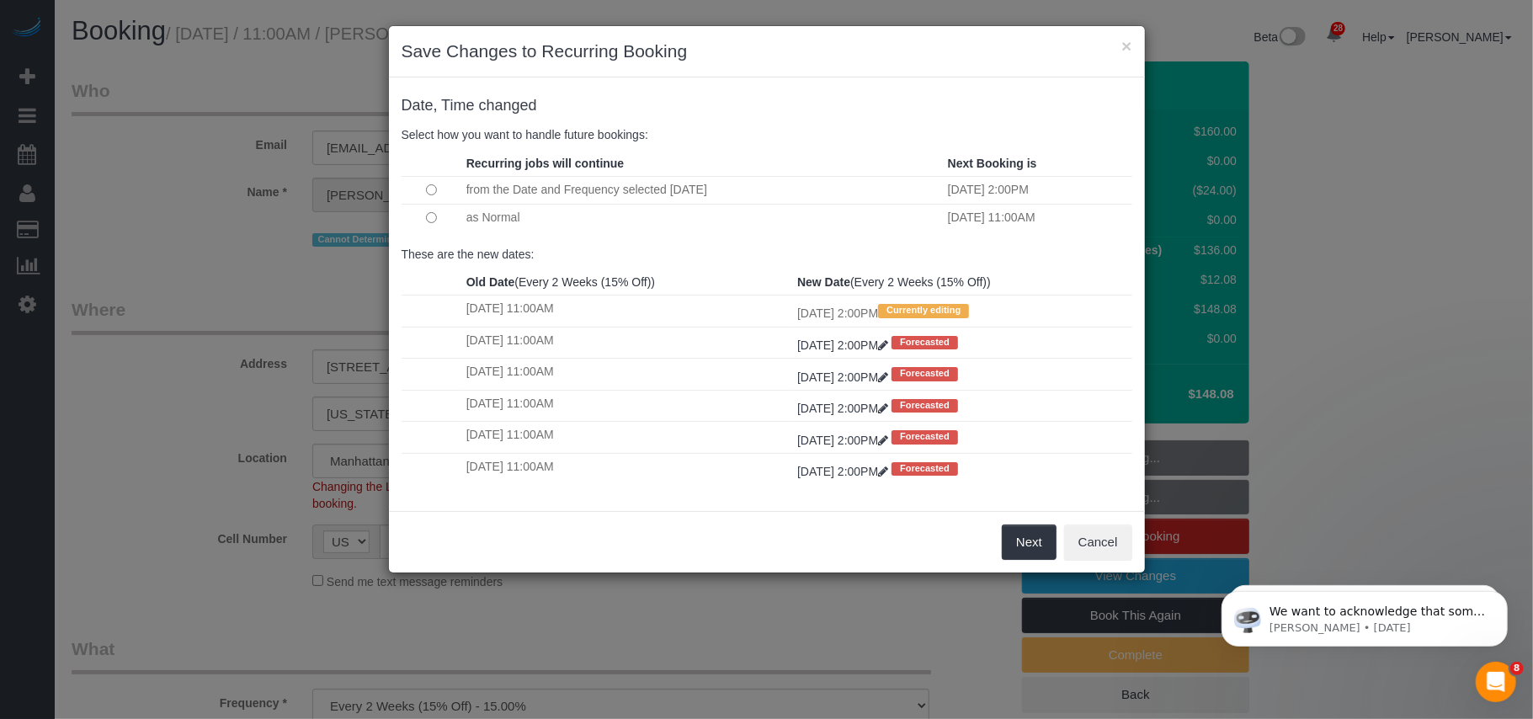
copy body "Save Changes to Recurring Booking Date, Time changed Select how you want to han…"
click at [744, 94] on div "Date, Time changed Select how you want to handle future bookings:" at bounding box center [767, 120] width 756 height 61
click at [664, 99] on h4 "Date, Time changed" at bounding box center [767, 106] width 731 height 17
click at [1013, 556] on button "Next" at bounding box center [1029, 541] width 55 height 35
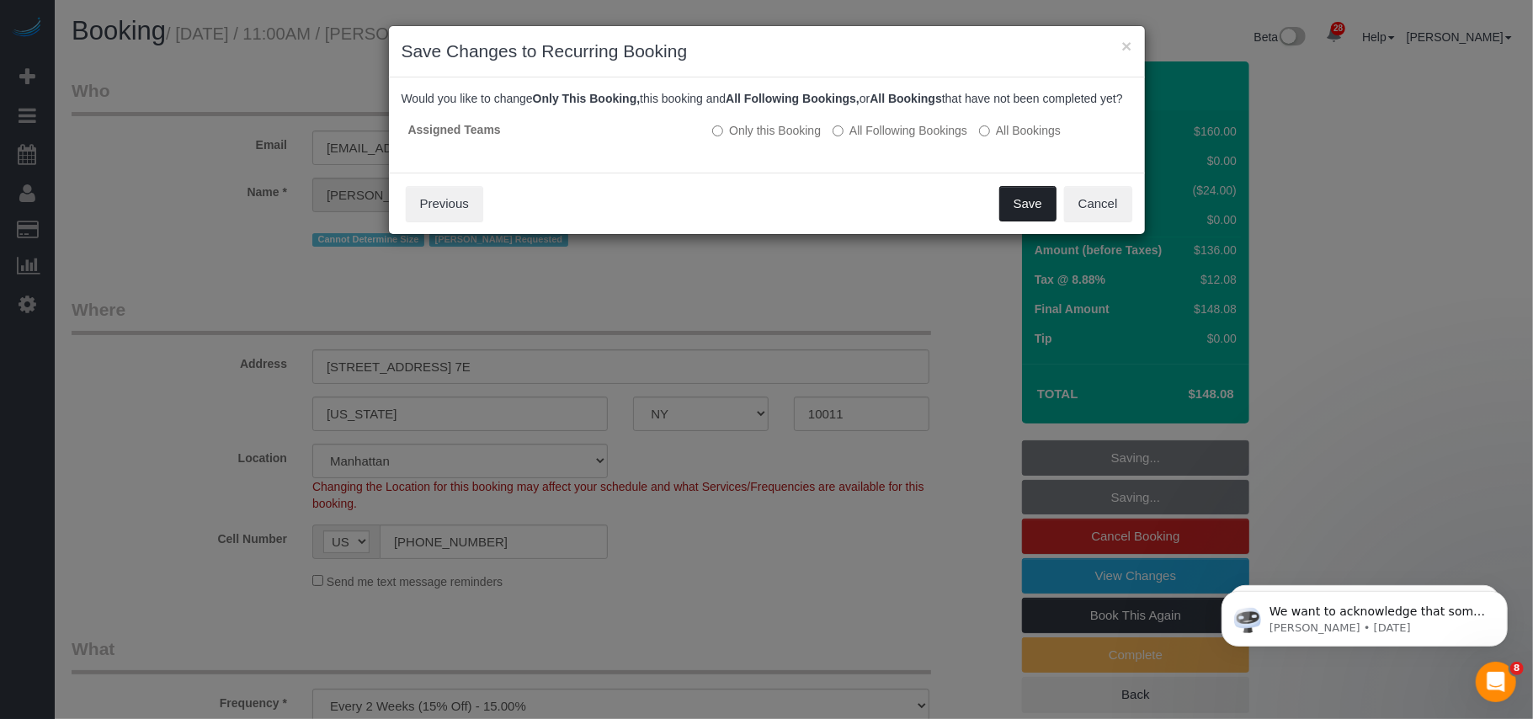
click at [1019, 221] on button "Save" at bounding box center [1027, 203] width 57 height 35
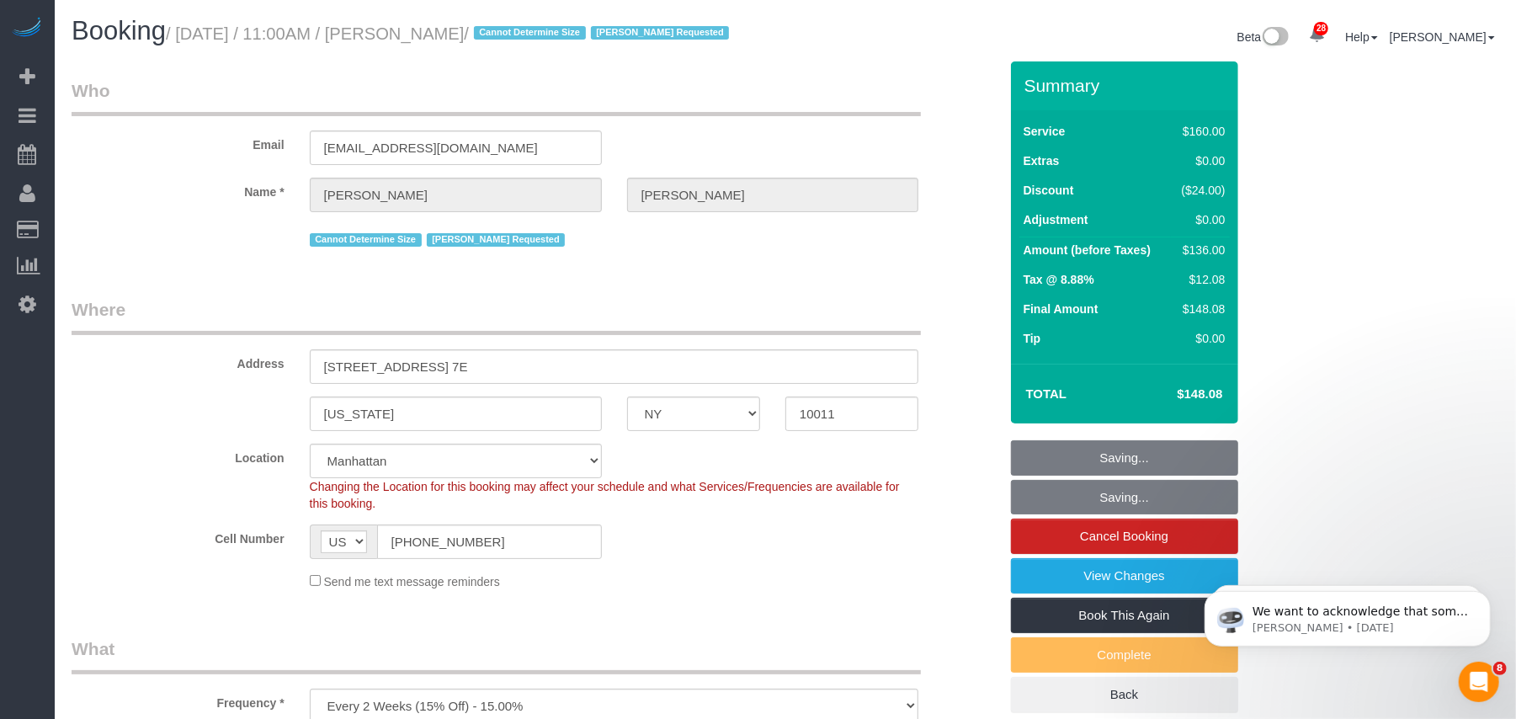
click at [529, 45] on h1 "Booking / October 09, 2025 / 11:00AM / Marie Conteh / Cannot Determine Size Mar…" at bounding box center [422, 31] width 701 height 29
drag, startPoint x: 510, startPoint y: 34, endPoint x: 185, endPoint y: 31, distance: 324.9
click at [185, 31] on small "/ October 09, 2025 / 11:00AM / Marie Conteh / Cannot Determine Size Martha Chic…" at bounding box center [450, 33] width 568 height 19
copy small "October 09, 2025 / 11:00AM / Marie Conteh"
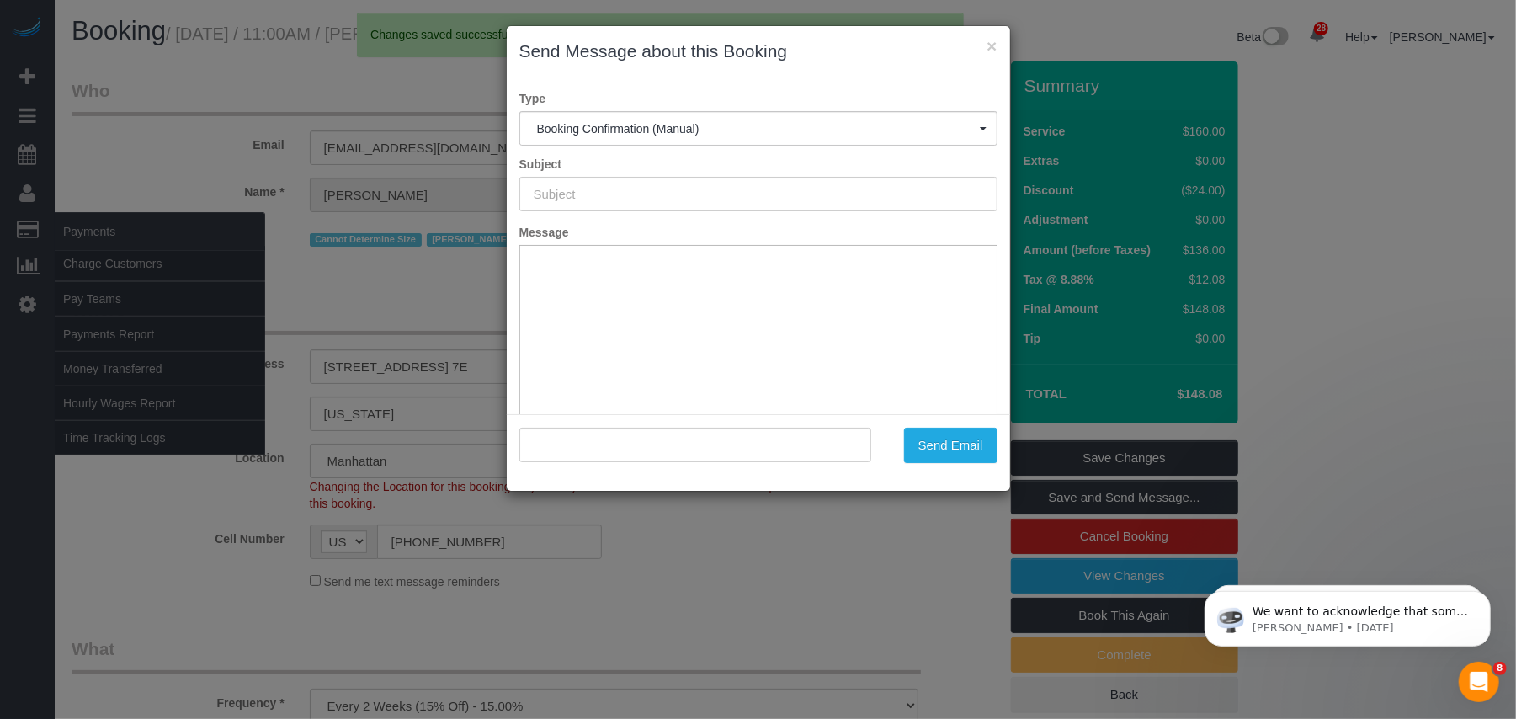
type input "Cleaning Confirmed for 10/09/2025 at 2:00pm"
type input ""Marie Conteh" <mconteh1981@gmail.com>"
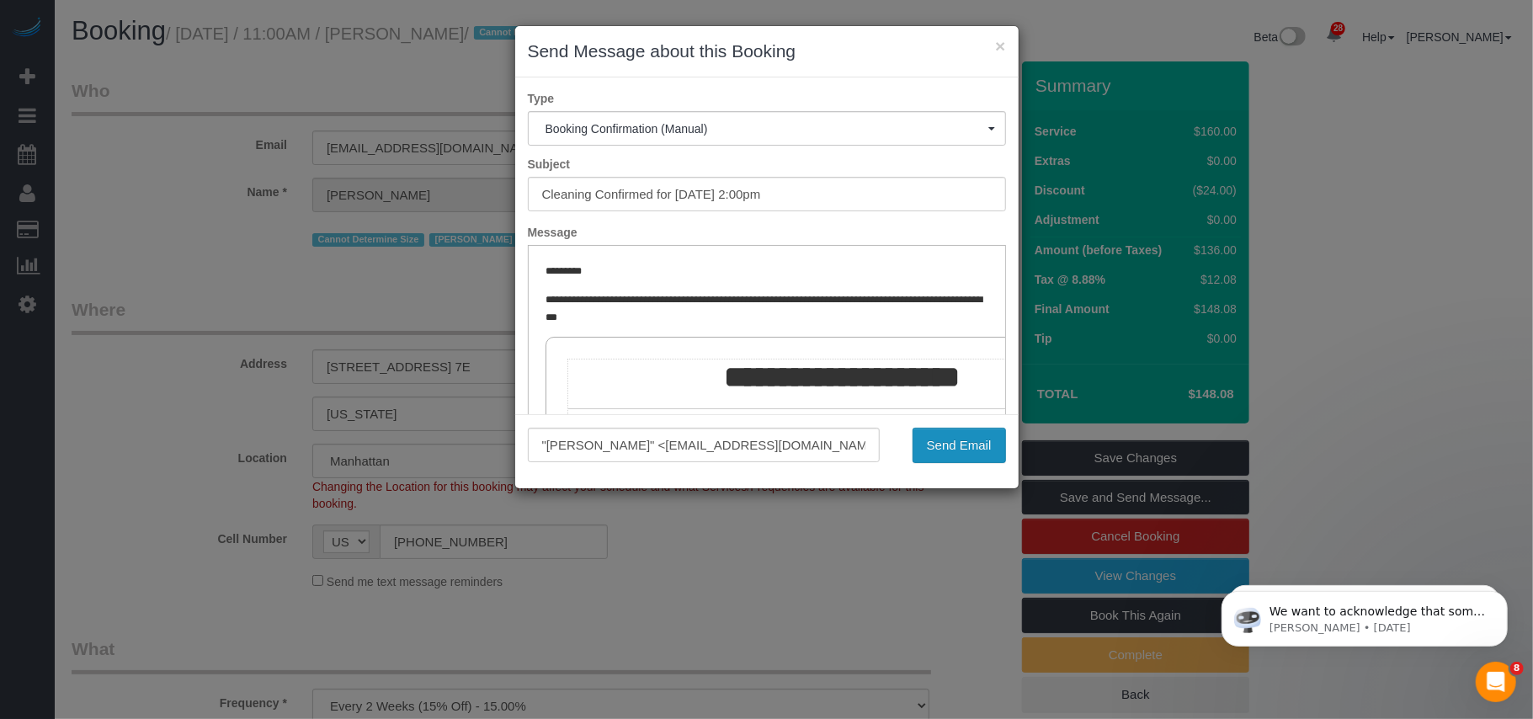
click at [975, 453] on button "Send Email" at bounding box center [958, 445] width 93 height 35
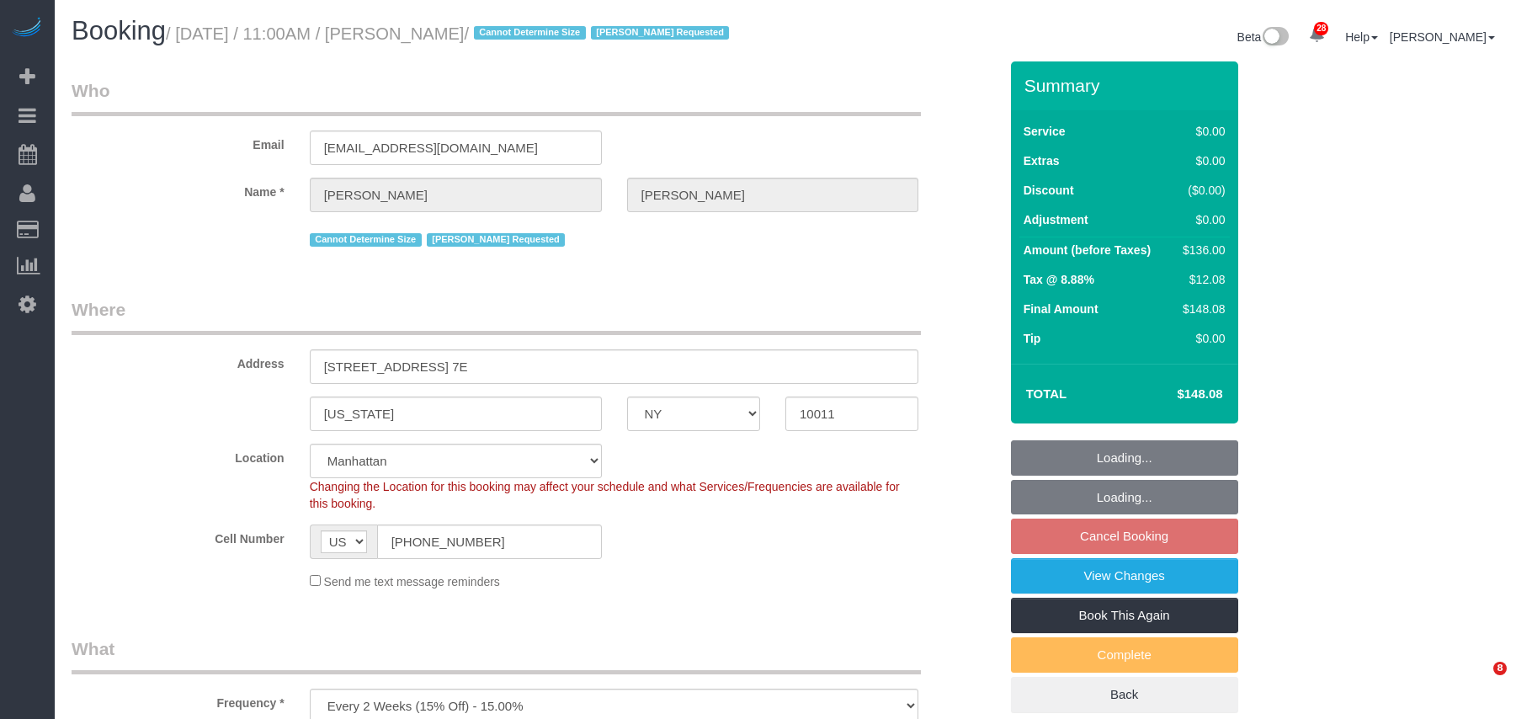
select select "NY"
select select "1"
select select "spot4"
select select "number:89"
select select "number:90"
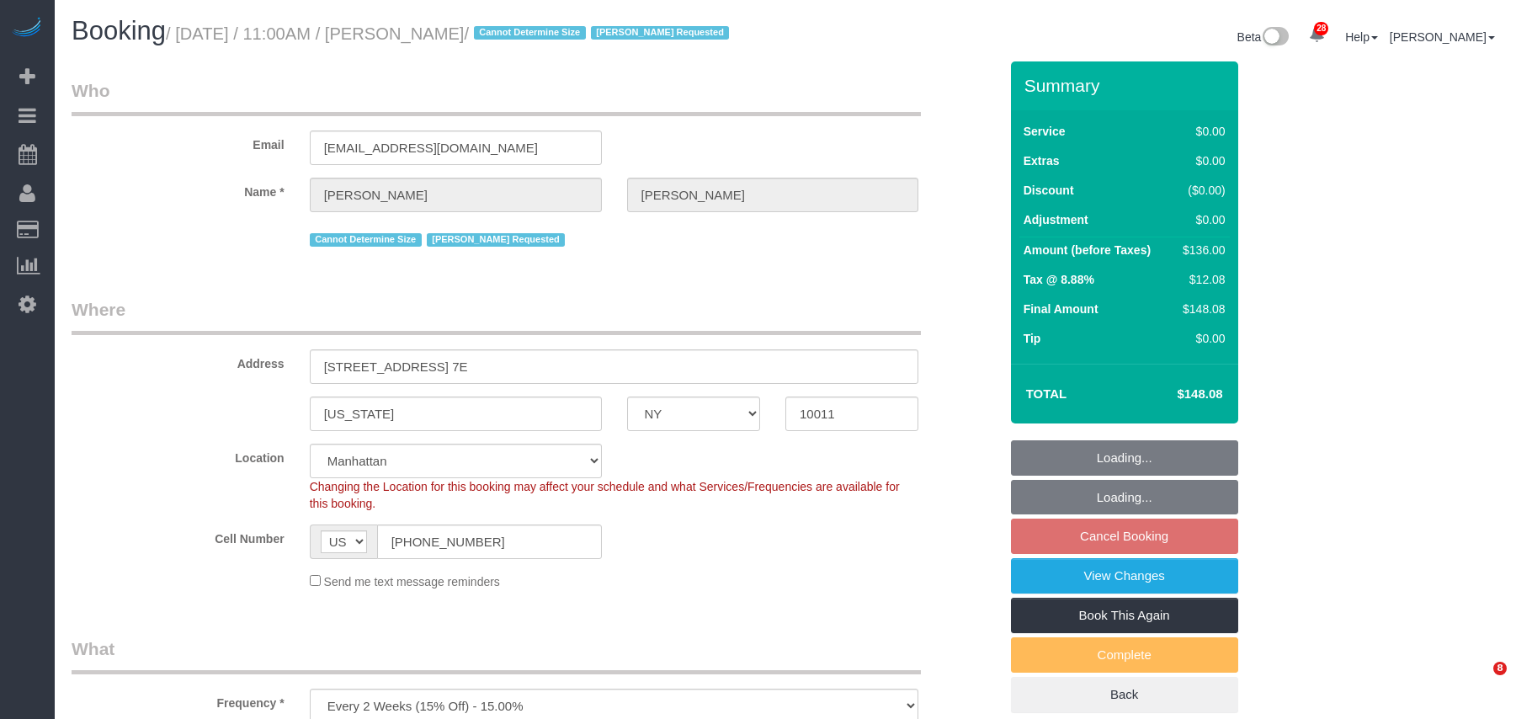
select select "number:15"
select select "number:7"
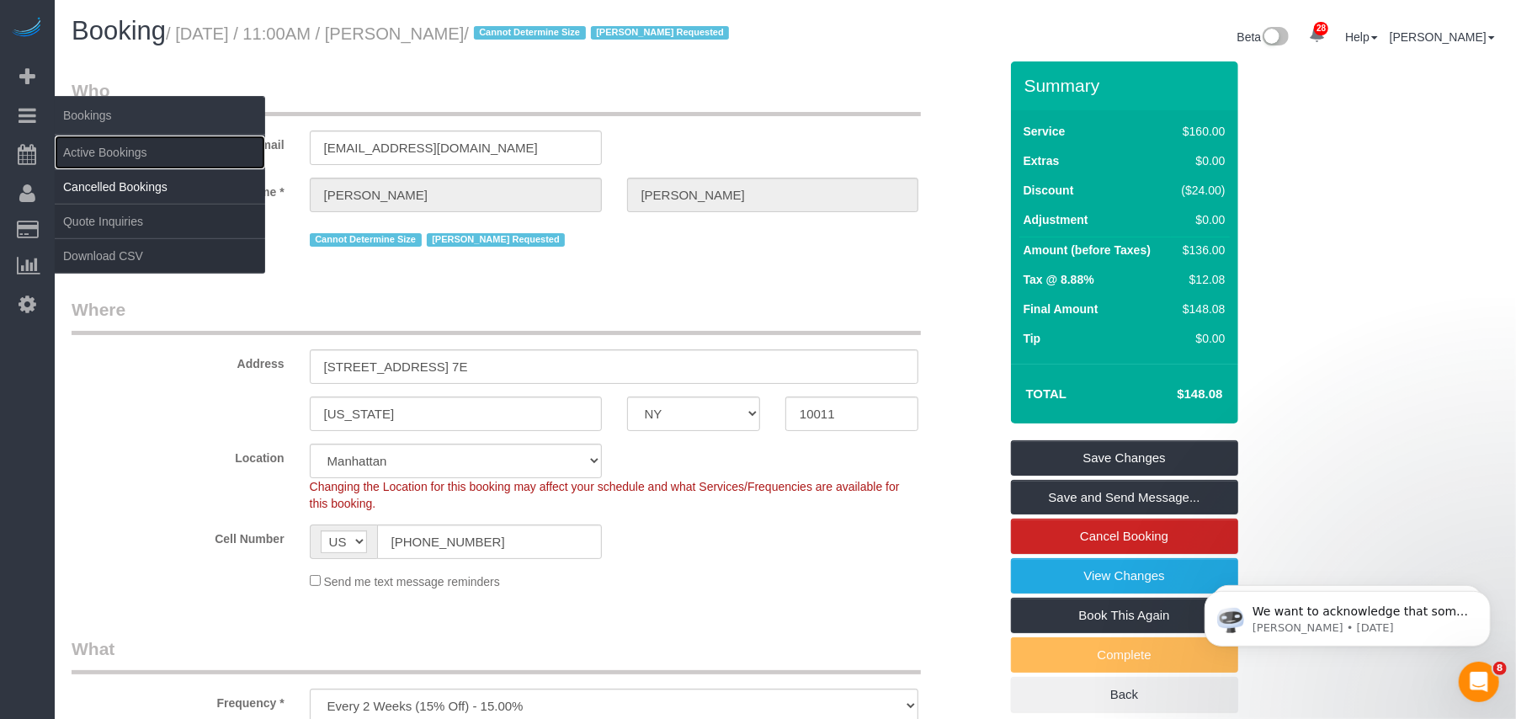
click at [88, 149] on link "Active Bookings" at bounding box center [160, 153] width 210 height 34
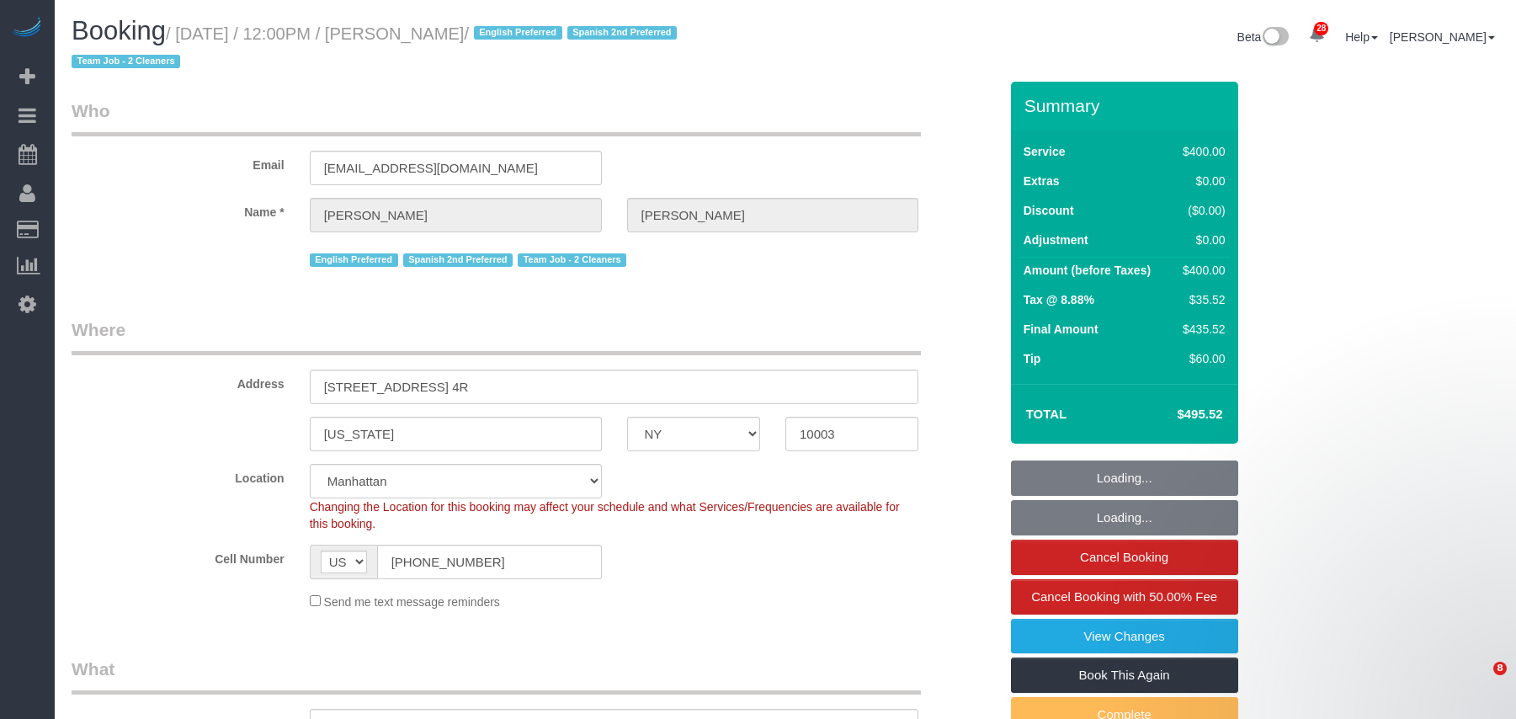
select select "NY"
select select "2"
select select "150"
select select "spot1"
select select "number:89"
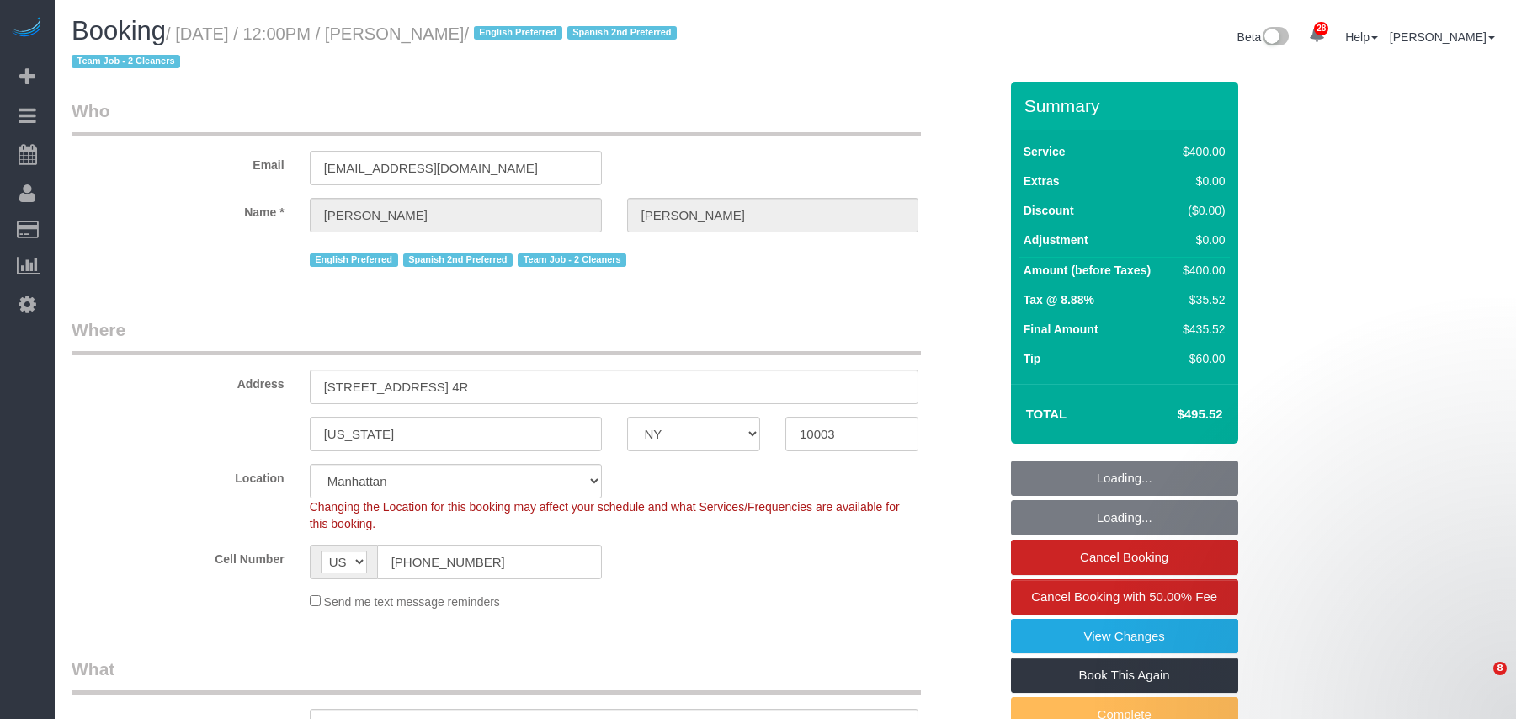
select select "number:74"
select select "number:15"
select select "number:7"
select select "string:stripe-pm_1RXQ5M4VGloSiKo7OnvxrPDv"
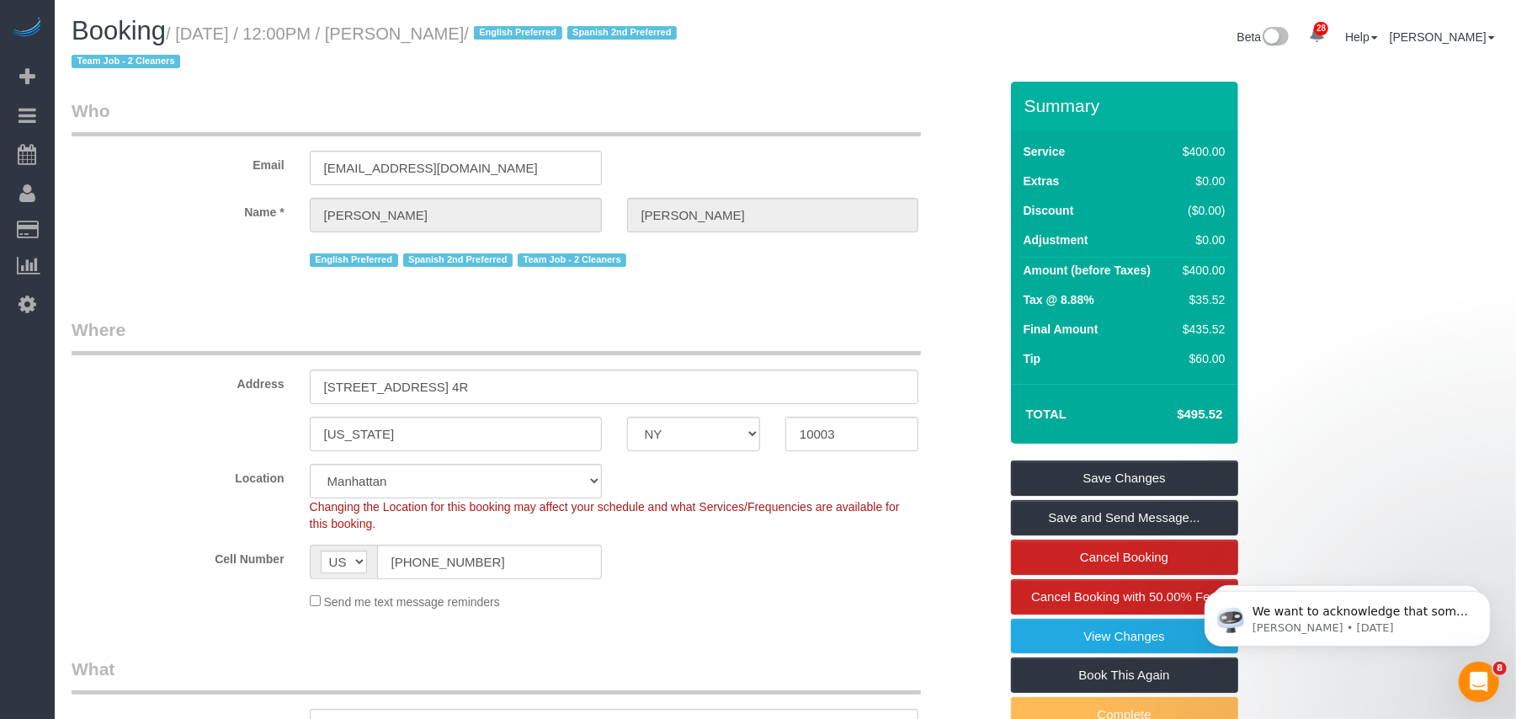
drag, startPoint x: 267, startPoint y: 31, endPoint x: 185, endPoint y: 31, distance: 81.7
click at [185, 31] on small "/ September 26, 2025 / 12:00PM / Jackie Hobbs / English Preferred Spanish 2nd P…" at bounding box center [377, 47] width 610 height 47
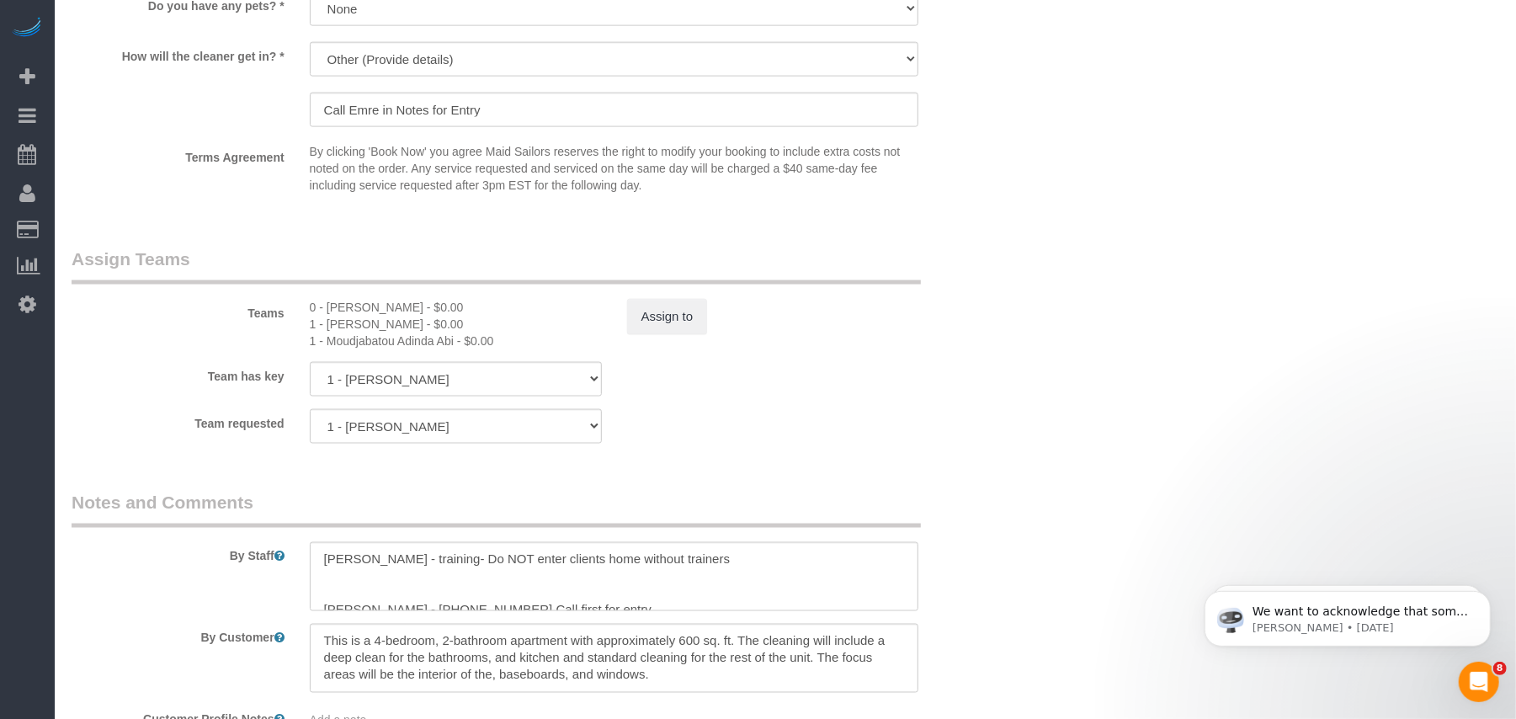
scroll to position [1716, 0]
click at [357, 325] on div "1 - Marlenyn Robles - $0.00" at bounding box center [456, 326] width 292 height 17
copy div "Marlenyn"
click at [340, 306] on div "0 - Portia Edwards - $0.00" at bounding box center [456, 309] width 292 height 17
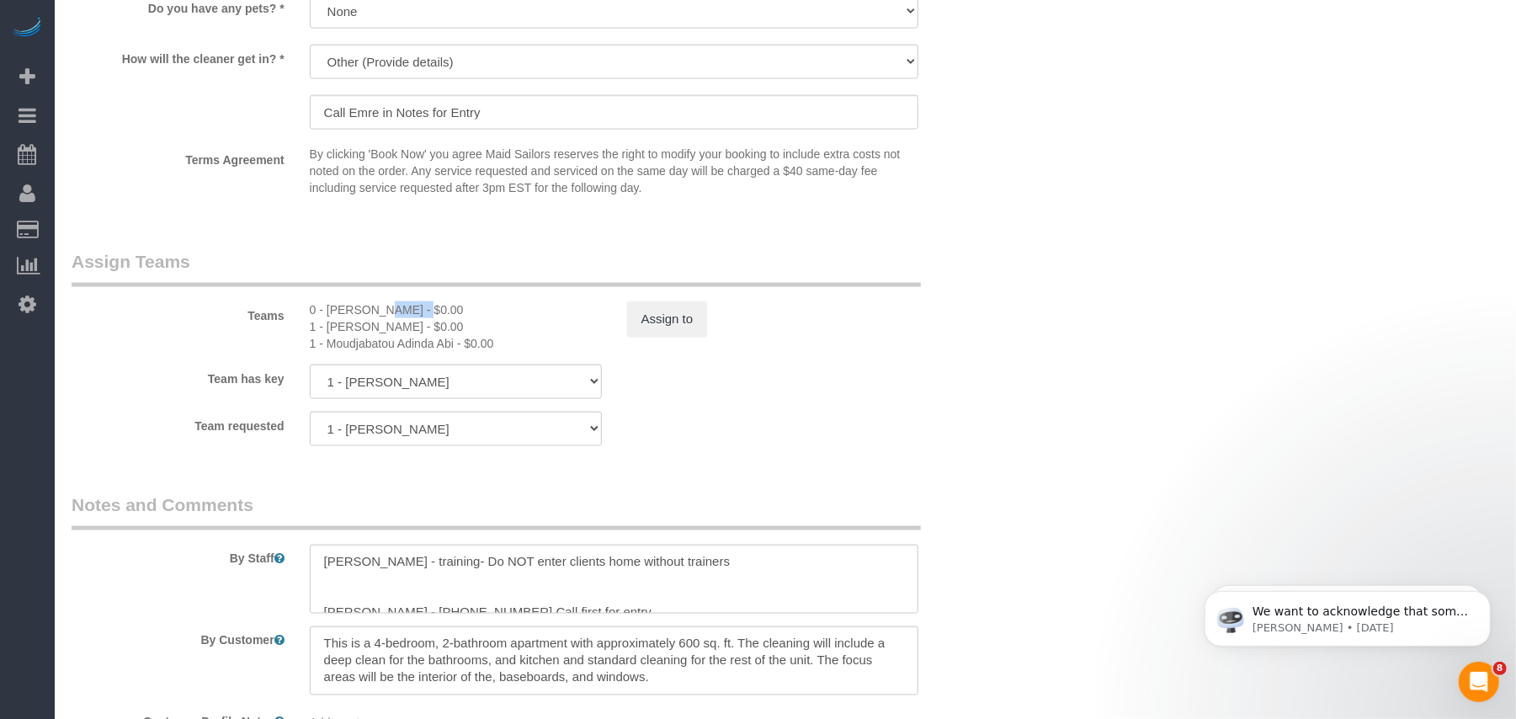
click at [340, 306] on div "0 - Portia Edwards - $0.00" at bounding box center [456, 309] width 292 height 17
copy div "Portia"
click at [348, 348] on div "1 - Moudjabatou Adinda Abi - $0.00" at bounding box center [456, 343] width 292 height 17
click at [351, 344] on div "1 - Moudjabatou Adinda Abi - $0.00" at bounding box center [456, 343] width 292 height 17
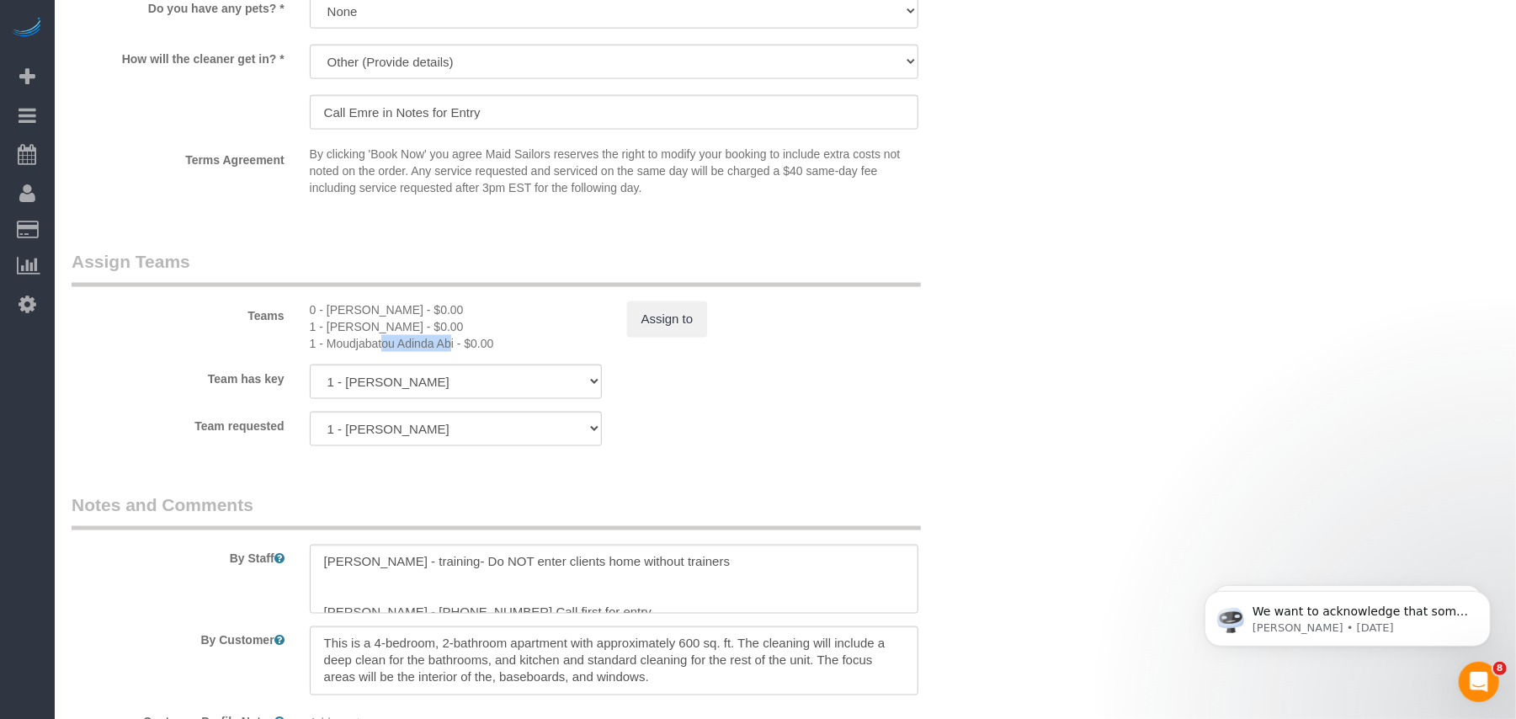
copy div "Moudjabatou"
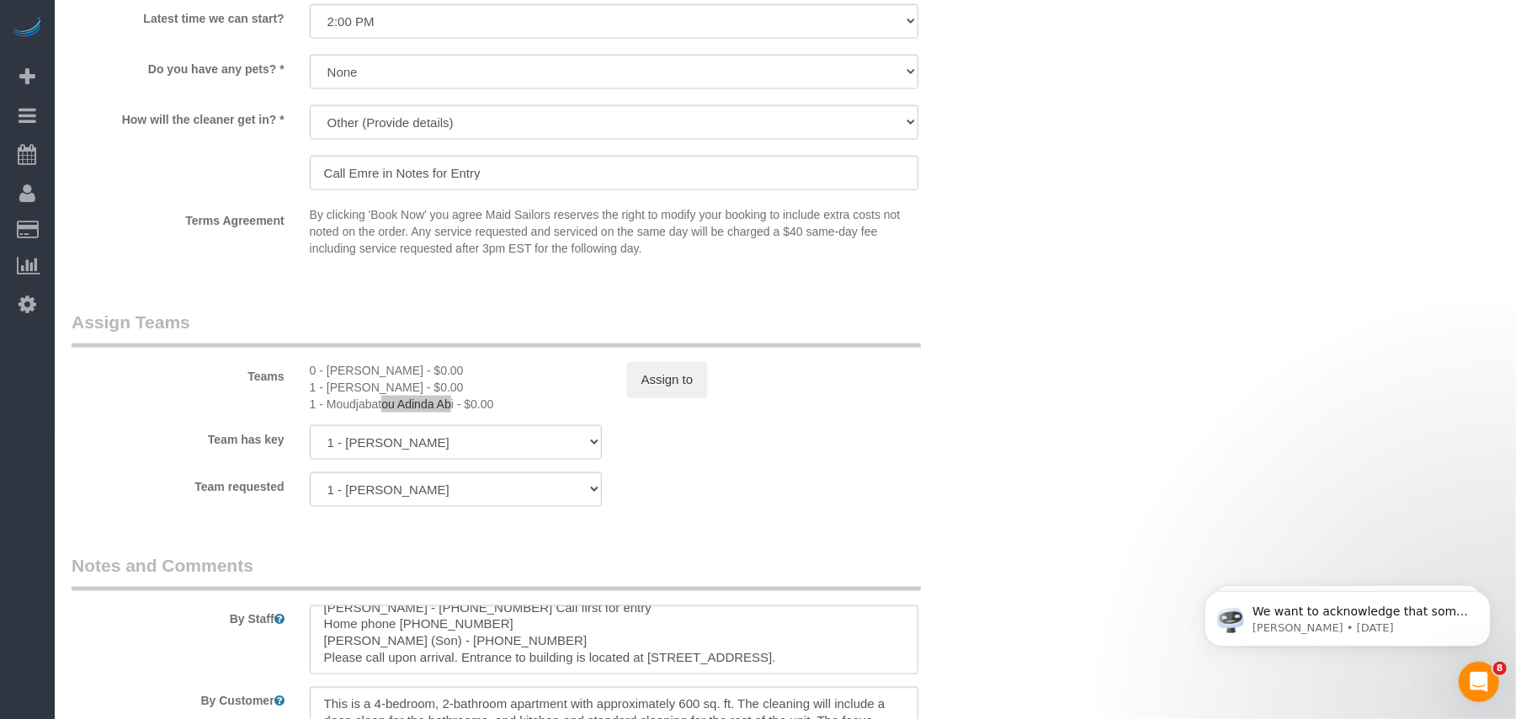
scroll to position [1604, 0]
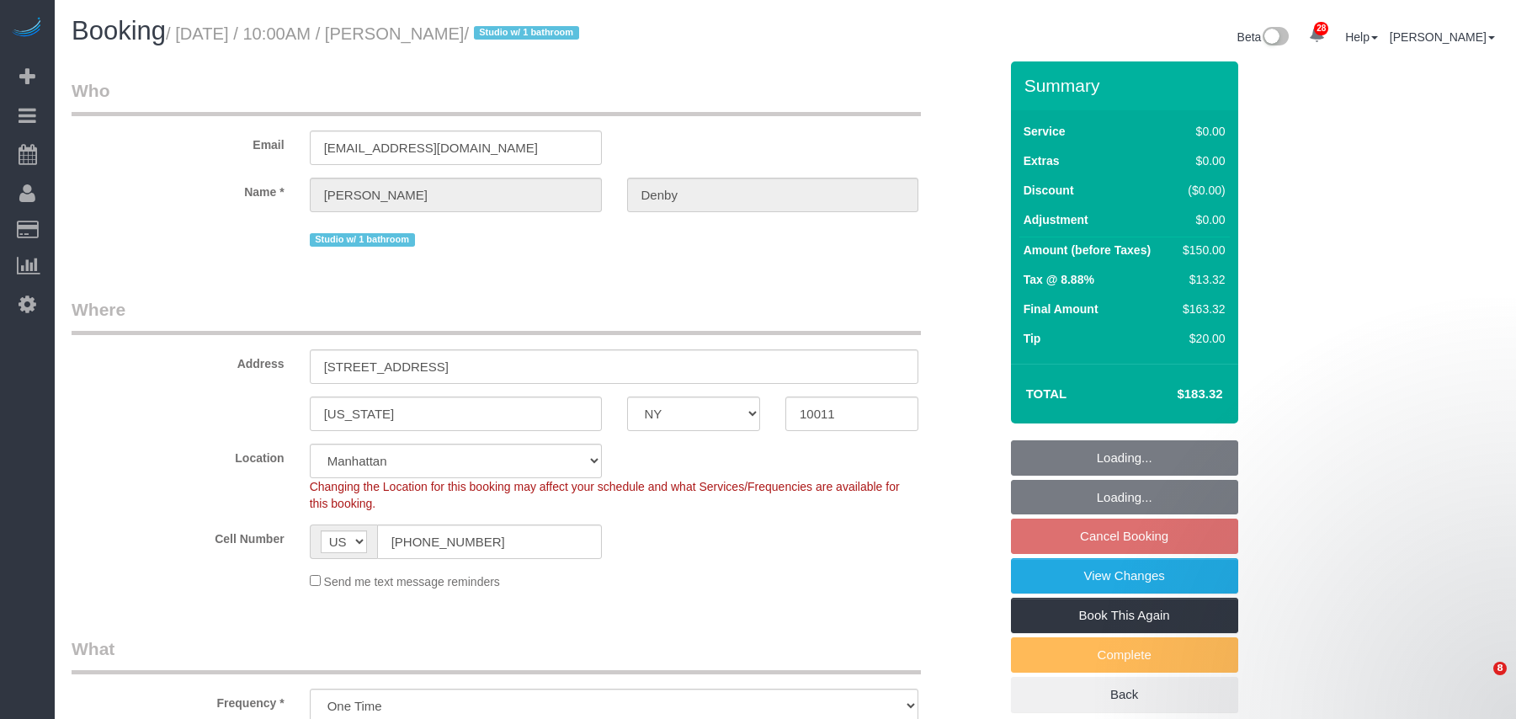
select select "NY"
select select "spot3"
select select "number:56"
select select "number:72"
select select "number:15"
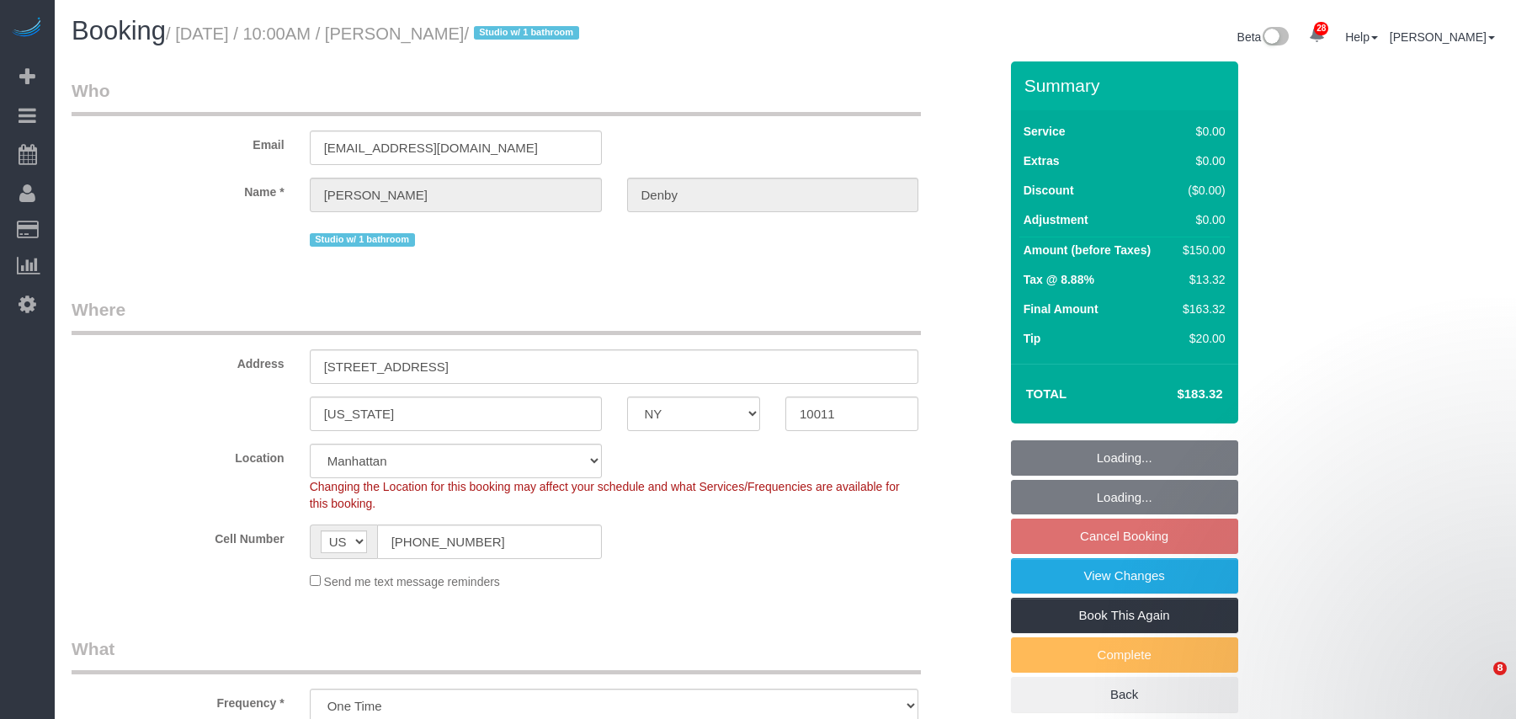
select select "number:6"
click at [462, 368] on input "122 Greenwich avenue, 24" at bounding box center [614, 366] width 609 height 35
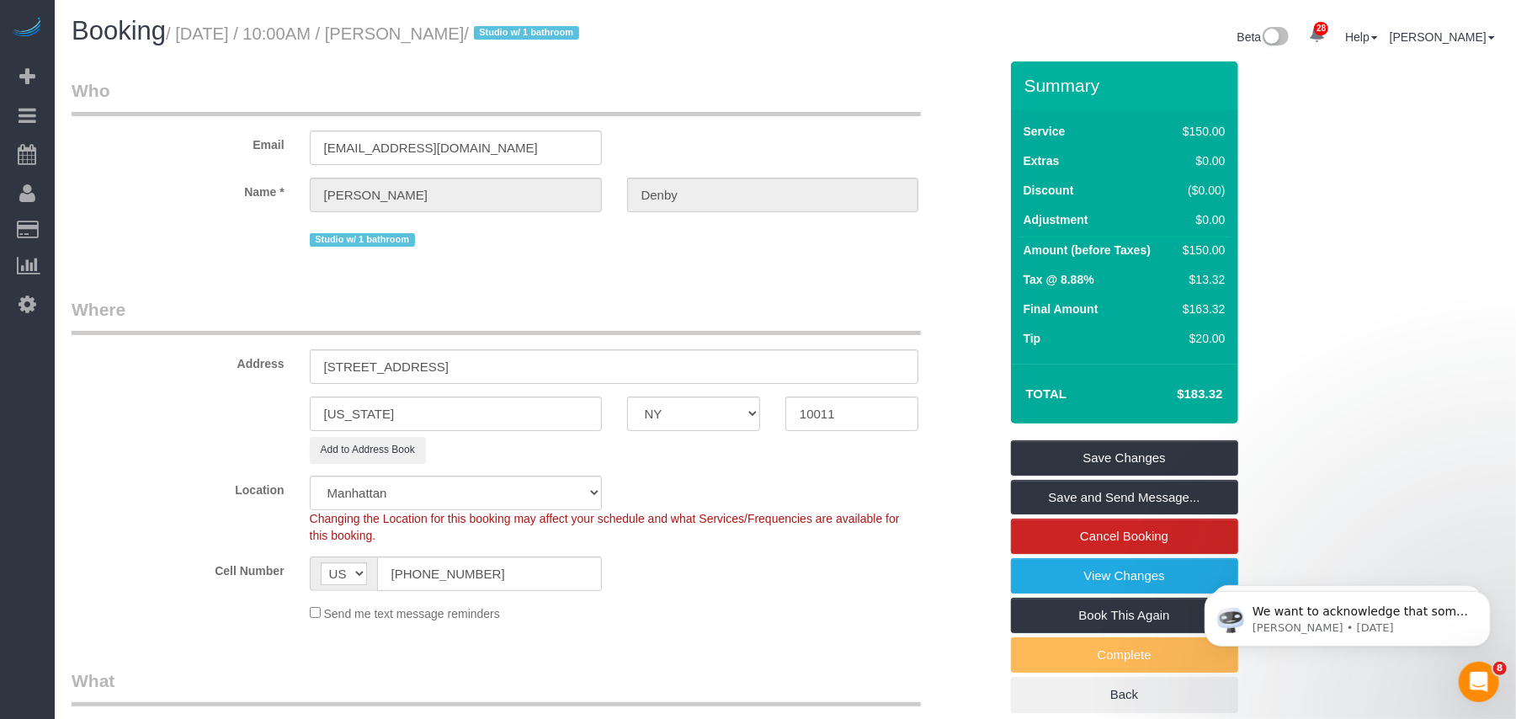
type input "122 Greenwich avenue, Apt 24"
click at [738, 581] on div "Cell Number AF AL DZ AD AO AI AQ AG AR AM AW AU AT AZ BS BH BD BB BY BE BZ BJ B…" at bounding box center [535, 573] width 952 height 35
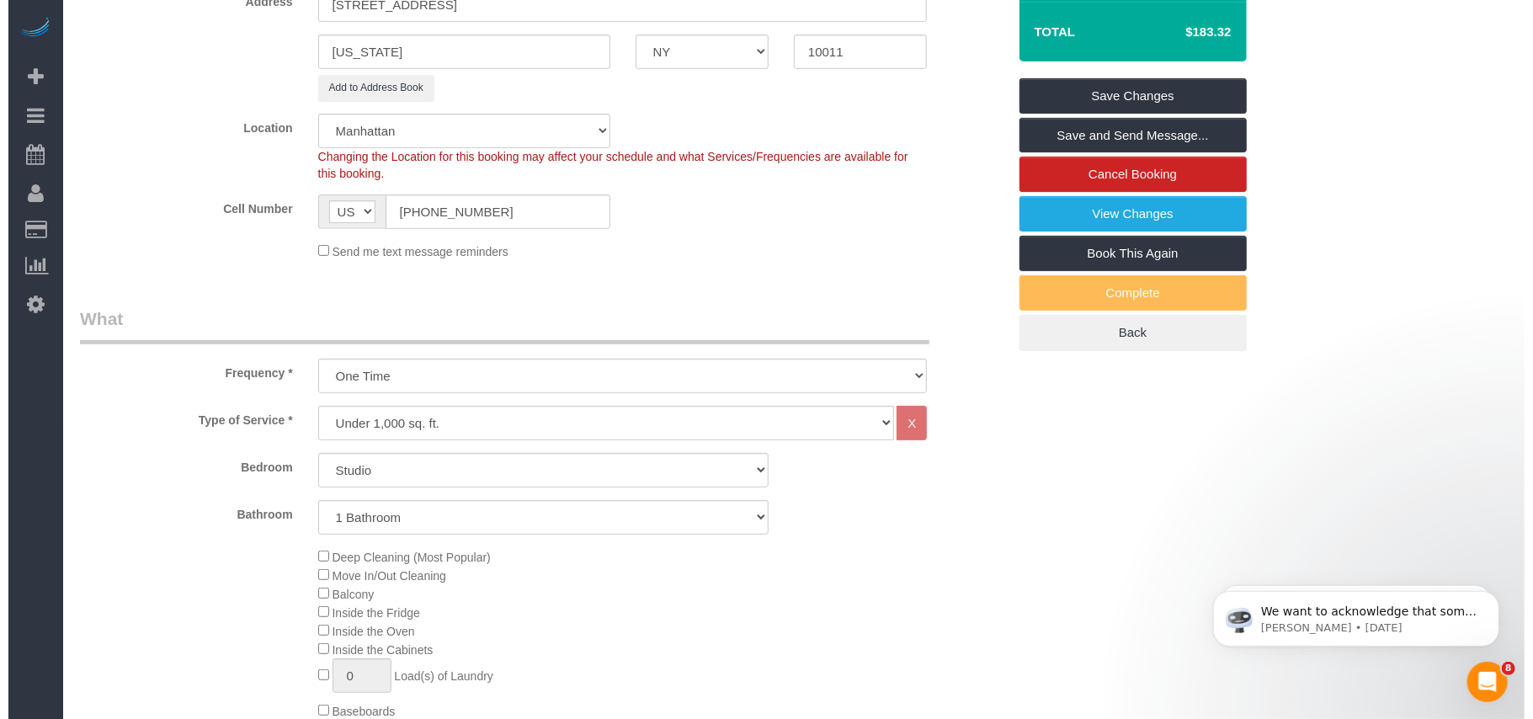
scroll to position [337, 0]
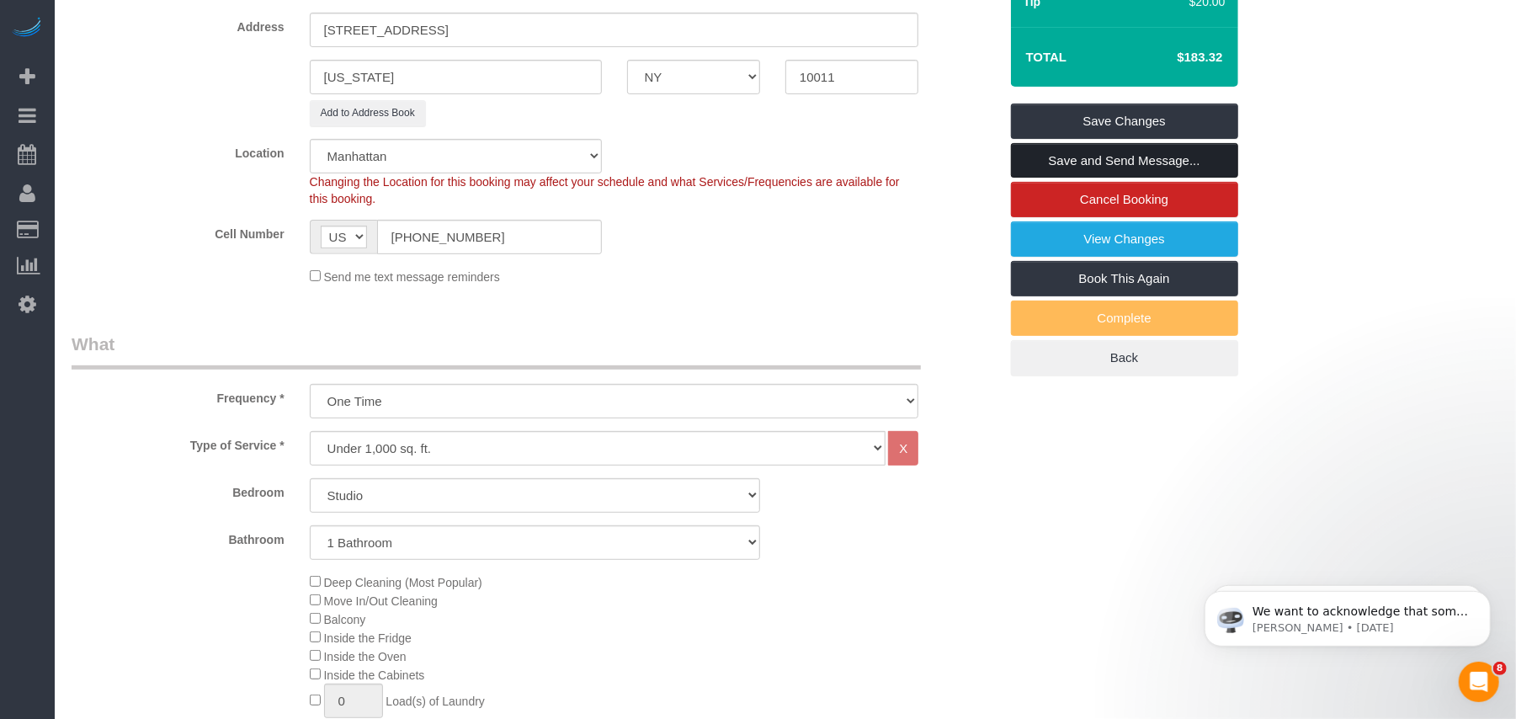
click at [1138, 160] on link "Save and Send Message..." at bounding box center [1124, 160] width 227 height 35
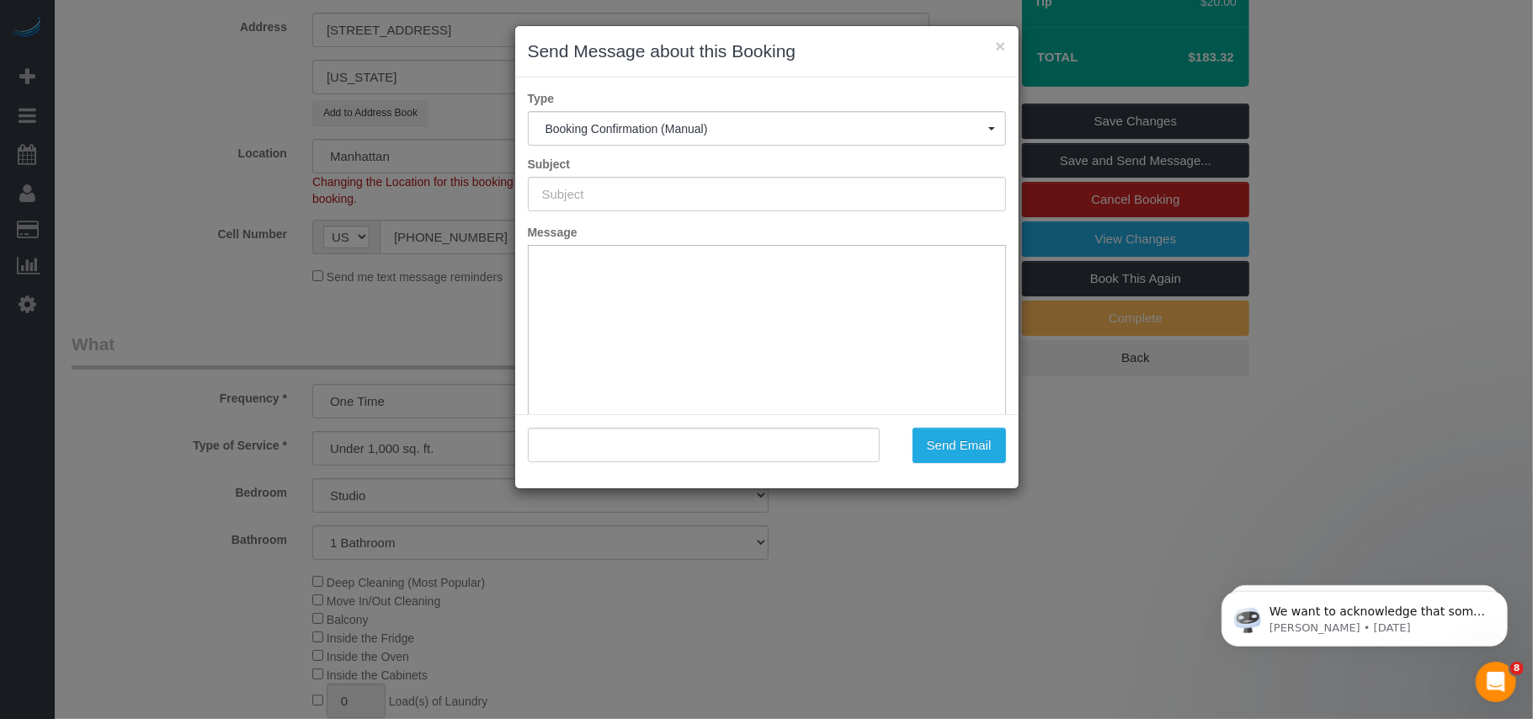
type input "Cleaning Confirmed for 09/30/2025 at 10:00am"
type input ""Christopher Denby" <christopherdenby@icloud.com>"
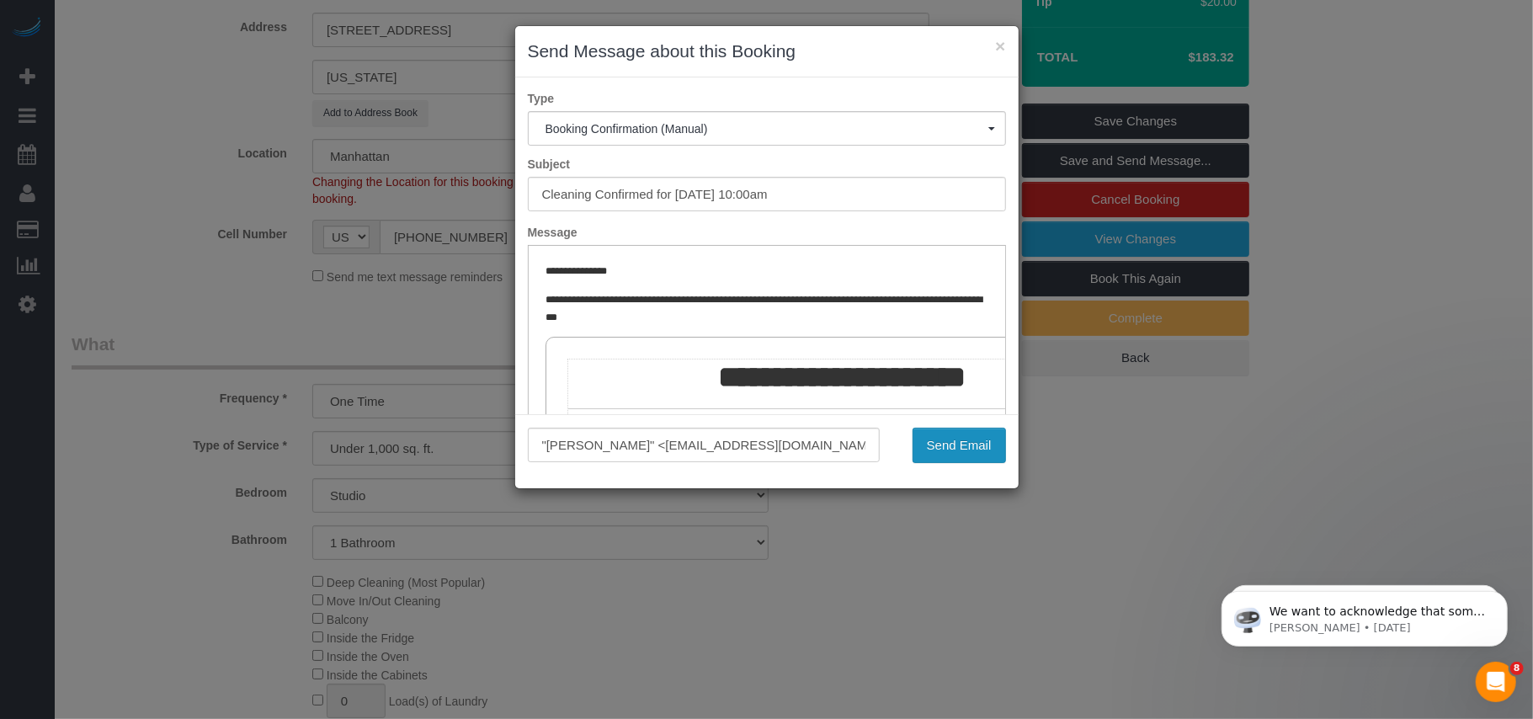
click at [929, 441] on button "Send Email" at bounding box center [958, 445] width 93 height 35
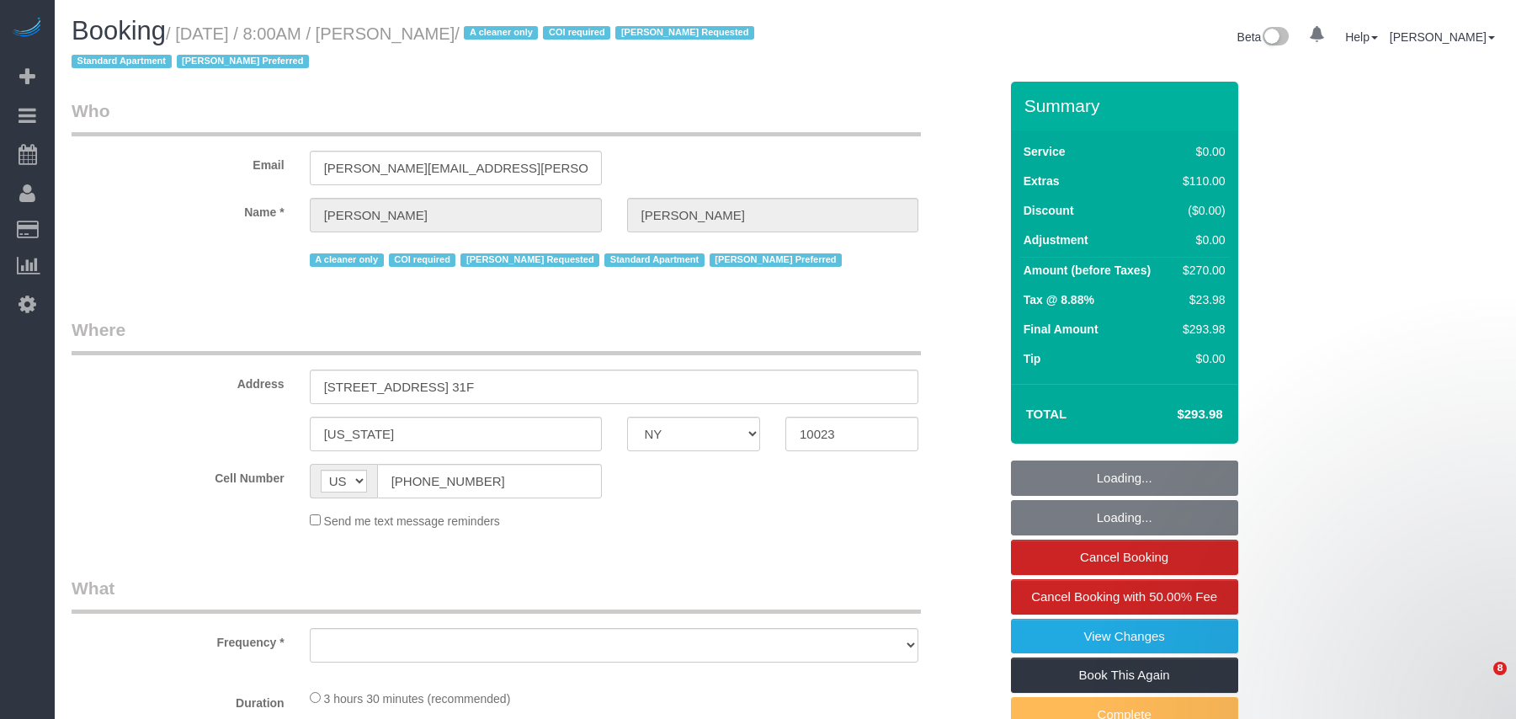
select select "NY"
select select "object:835"
select select "number:56"
select select "number:90"
select select "number:15"
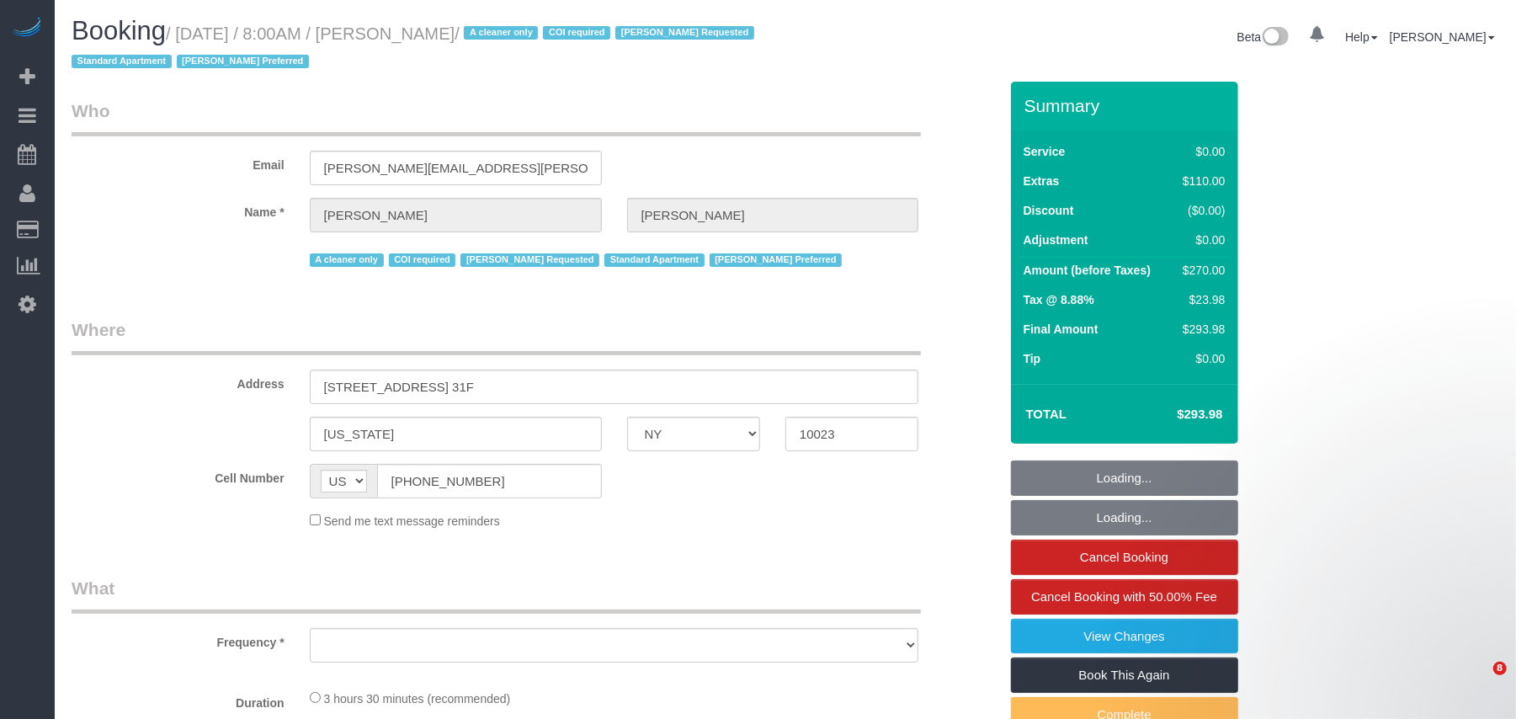
select select "number:7"
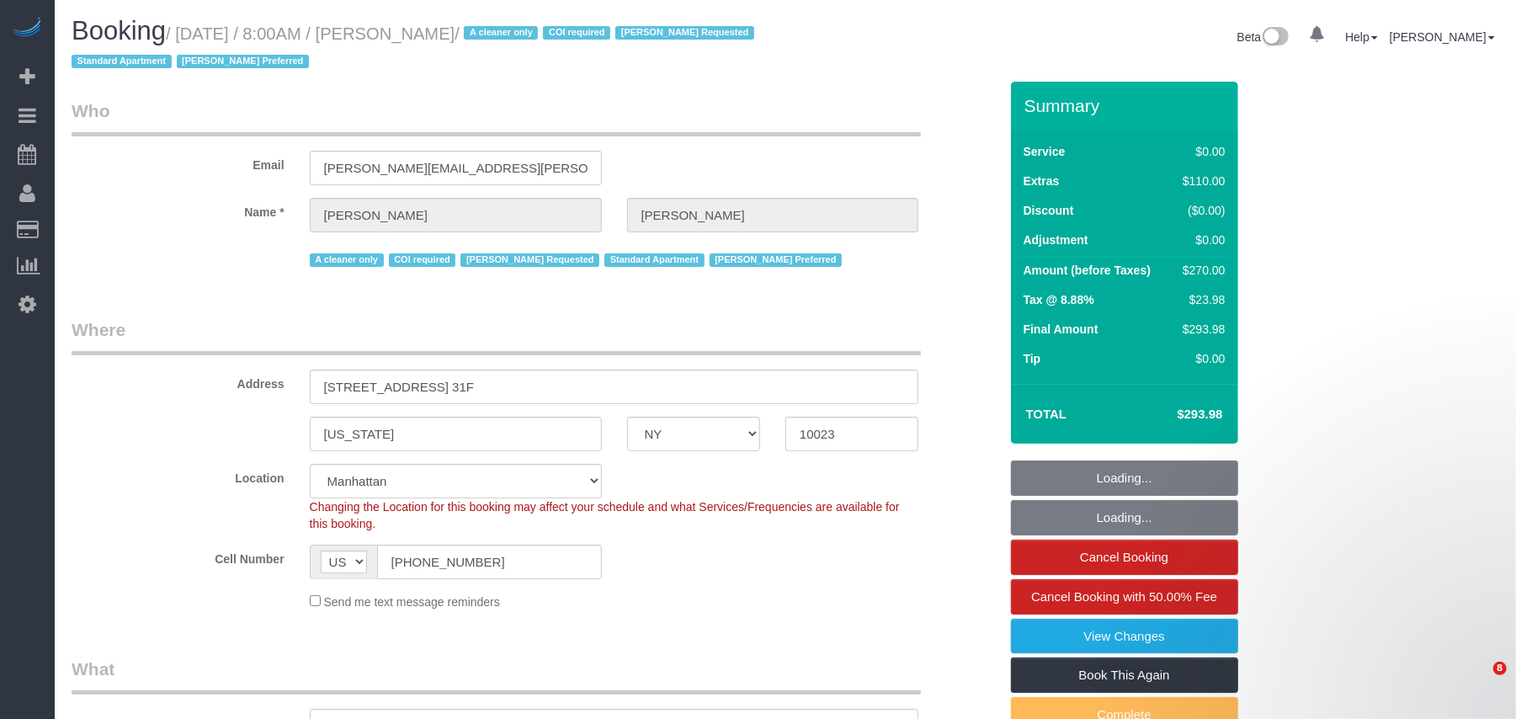
select select "1"
select select "object:1512"
select select "string:stripe-pm_1S076c4VGloSiKo7z0g1OGNA"
select select "spot41"
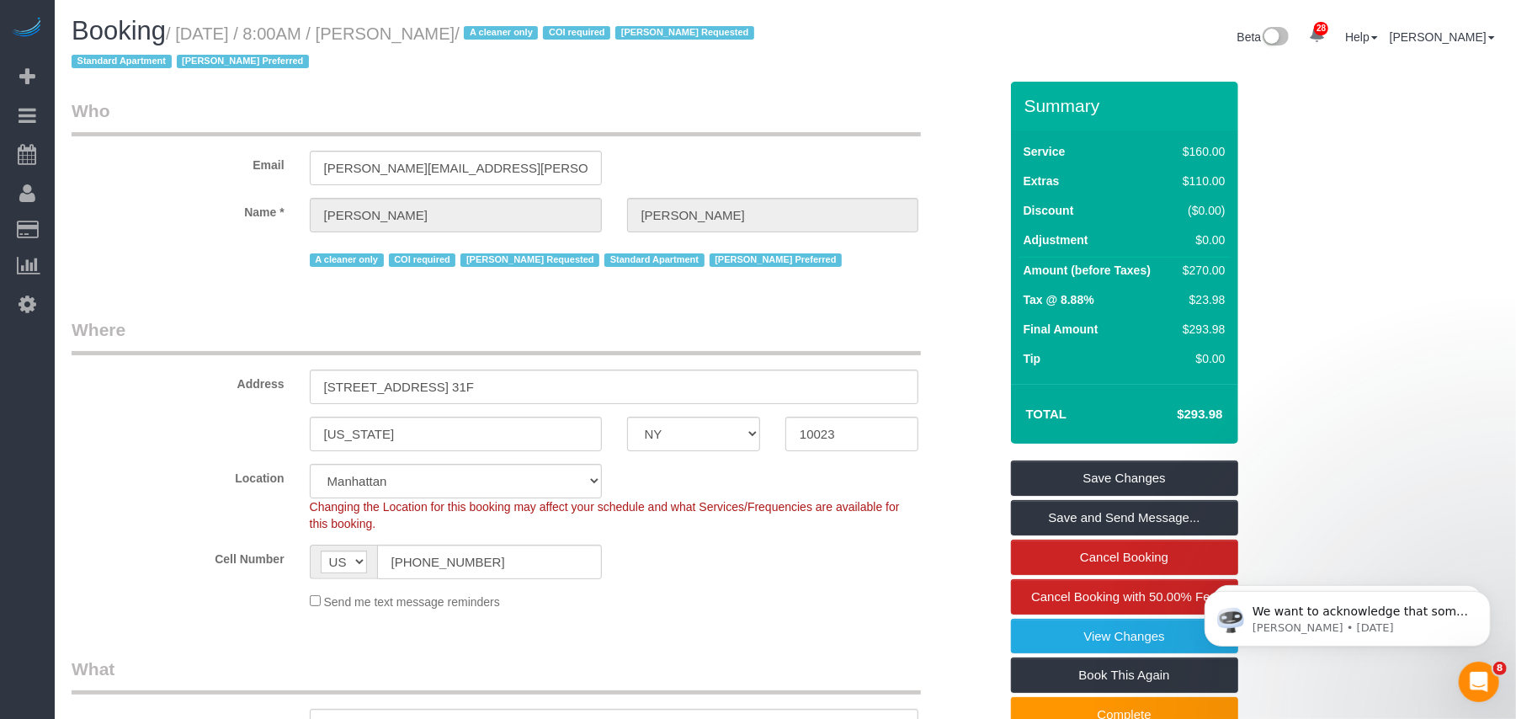
drag, startPoint x: 503, startPoint y: 31, endPoint x: 184, endPoint y: 21, distance: 320.0
click at [184, 21] on h1 "Booking / [DATE] / 8:00AM / [PERSON_NAME] / A cleaner only COI required [PERSON…" at bounding box center [422, 45] width 701 height 57
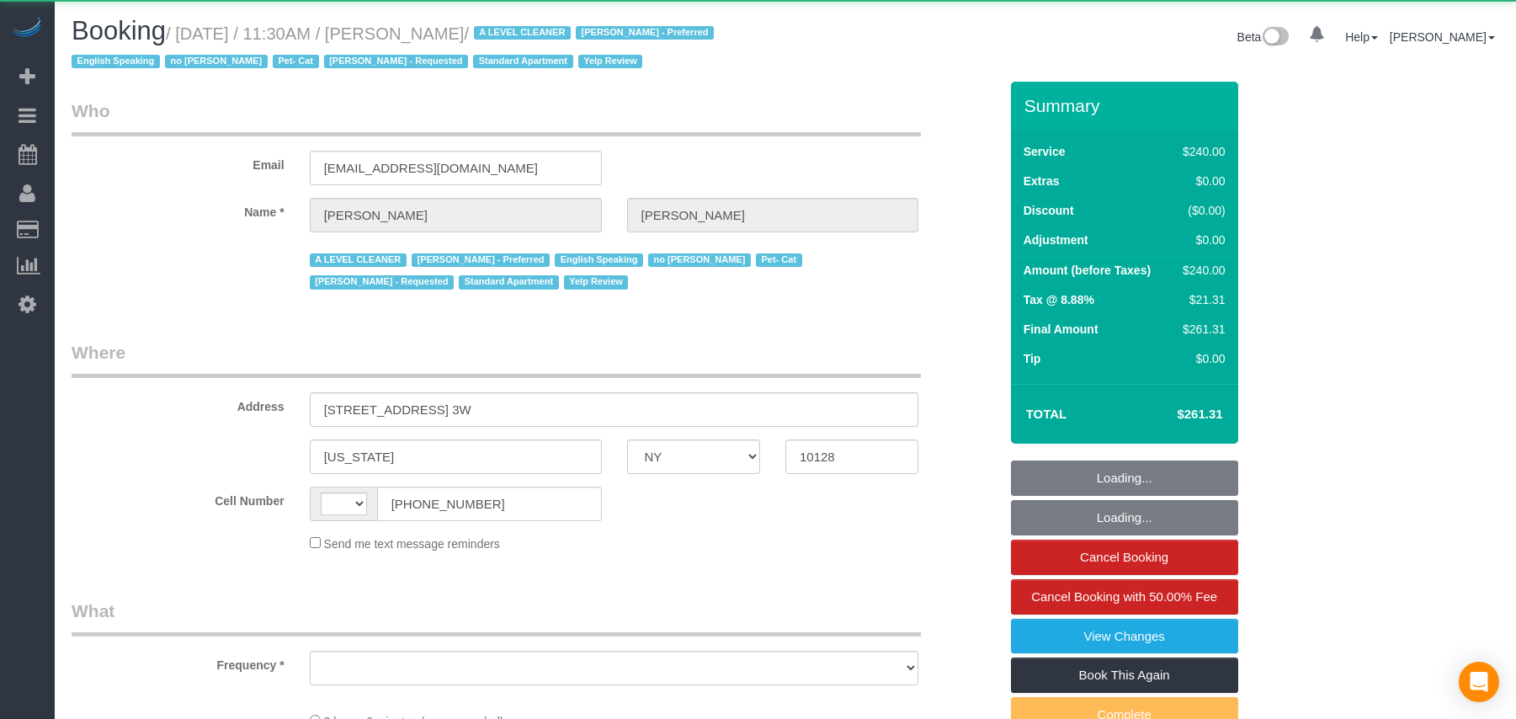
select select "NY"
select select "object:480"
select select "180"
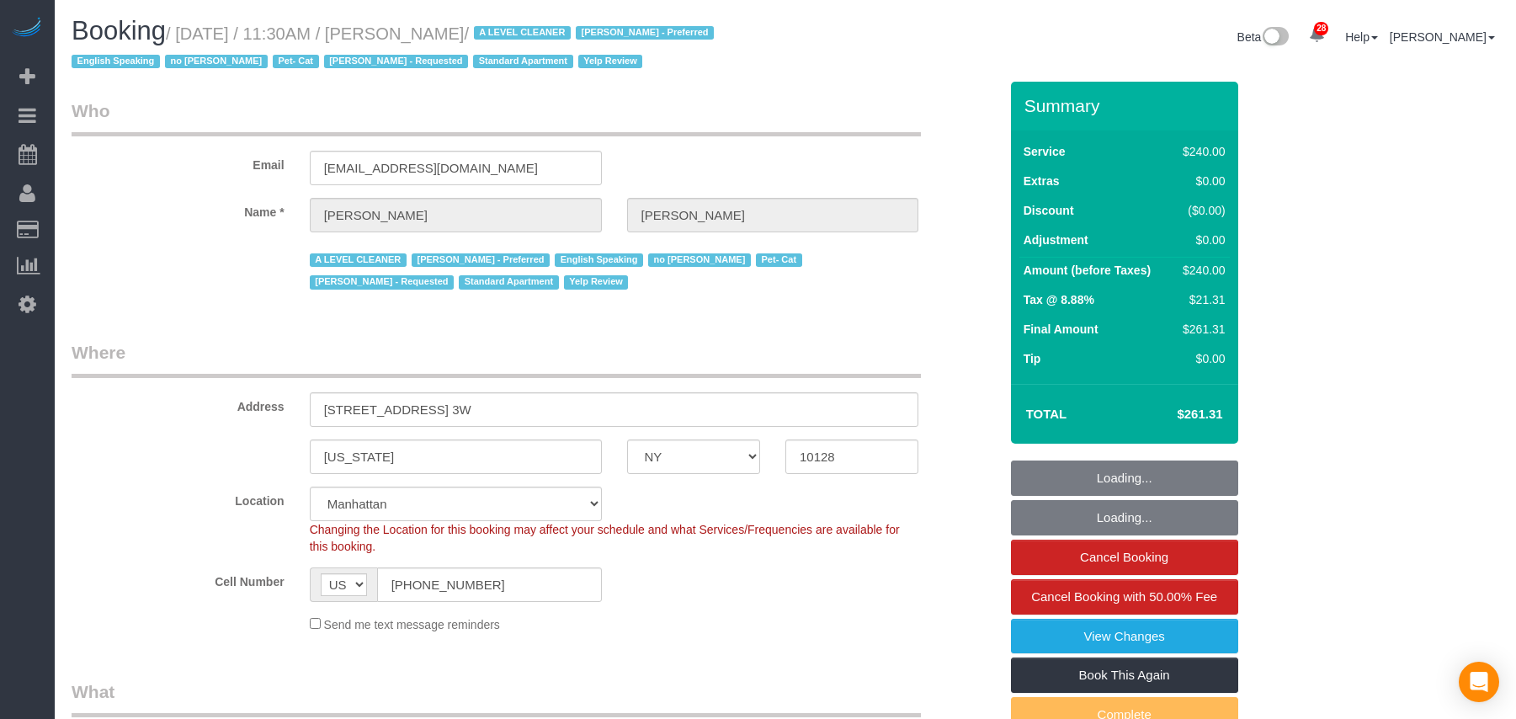
select select "string:US"
select select "string:stripe-pm_1SAb1T4VGloSiKo7m67GmYNe"
select select "number:89"
select select "number:90"
select select "number:14"
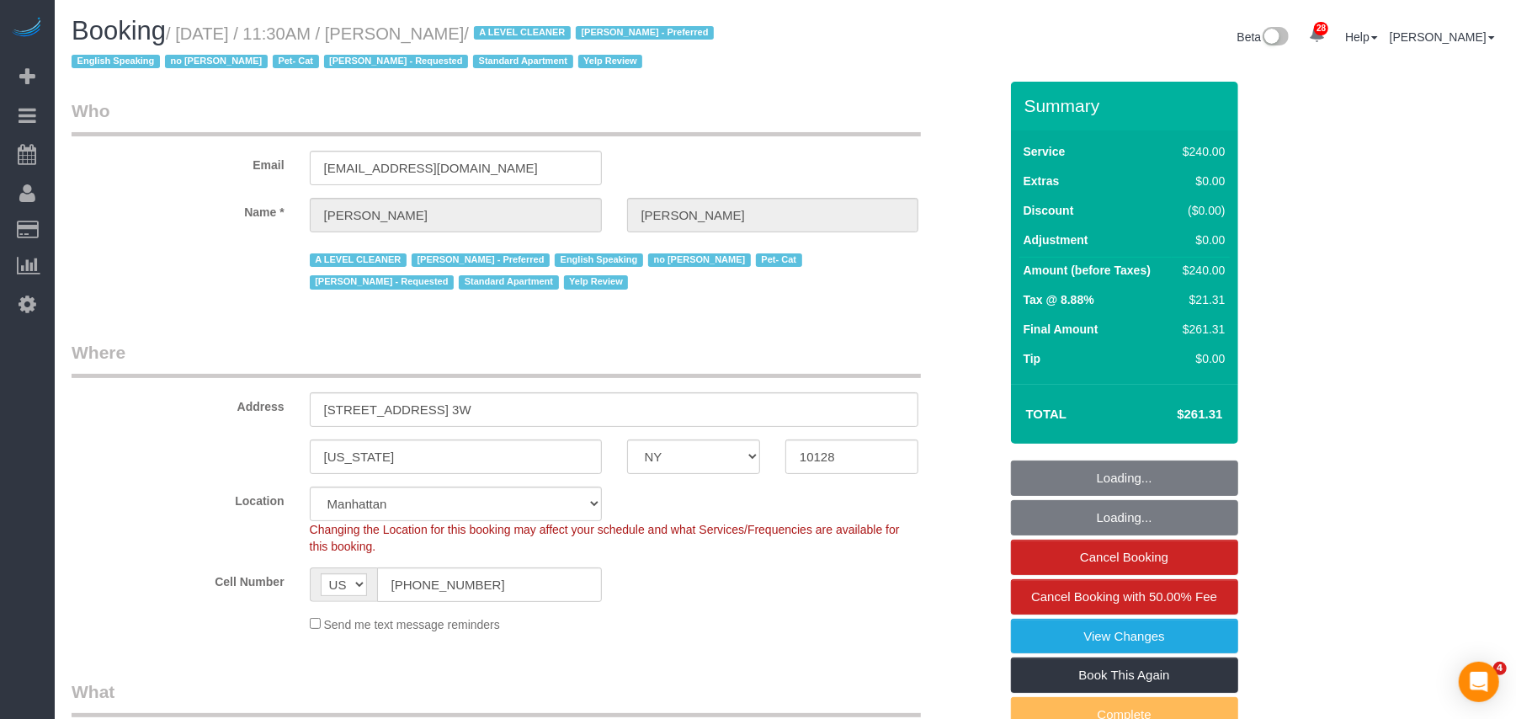
select select "number:5"
select select "object:1559"
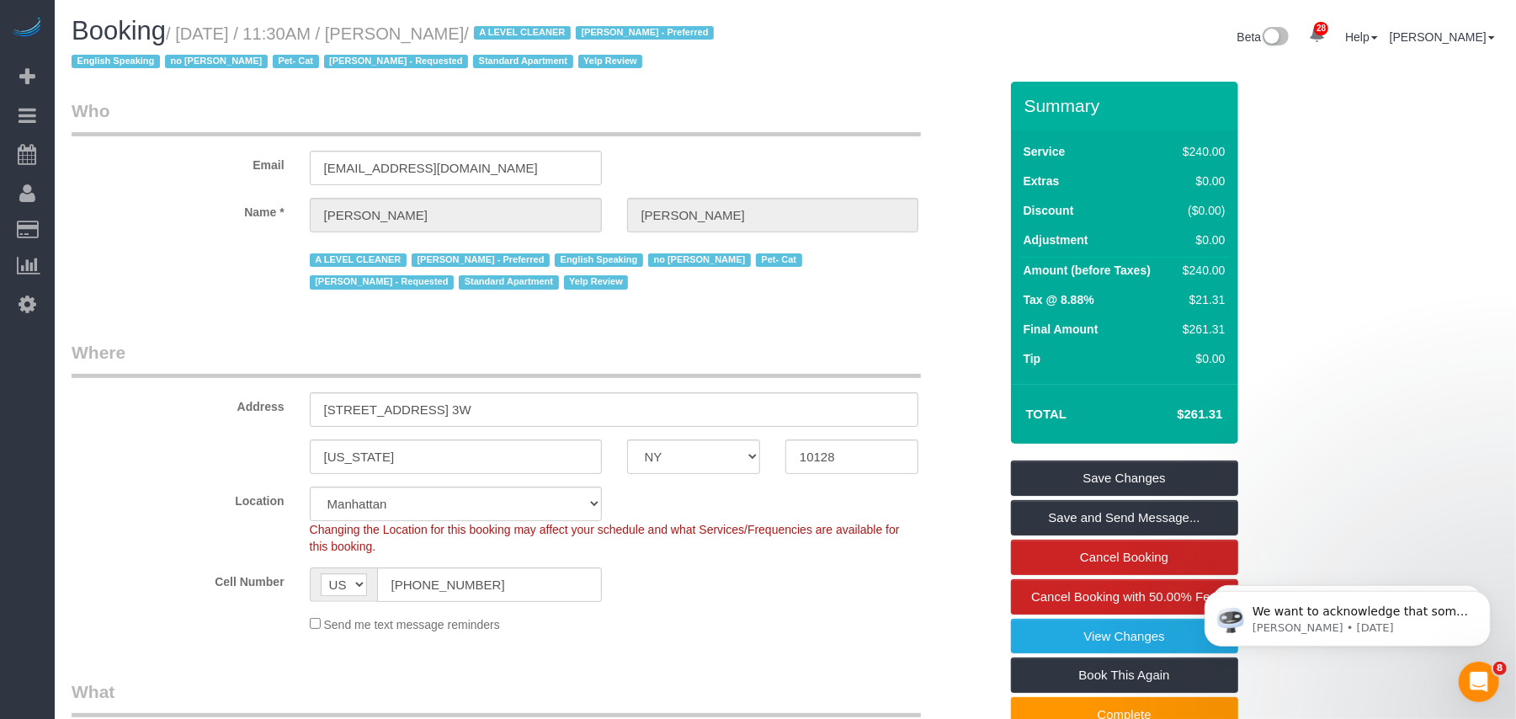
click at [509, 35] on small "/ September 26, 2025 / 11:30AM / Mccabe Hurley / A LEVEL CLEANER Alketa Tomaj -…" at bounding box center [395, 47] width 647 height 47
drag, startPoint x: 546, startPoint y: 28, endPoint x: 183, endPoint y: 32, distance: 363.7
click at [183, 32] on small "/ September 26, 2025 / 11:30AM / Mccabe Hurley / A LEVEL CLEANER Alketa Tomaj -…" at bounding box center [395, 47] width 647 height 47
copy small "September 26, 2025 / 11:30AM / Mccabe Hurley"
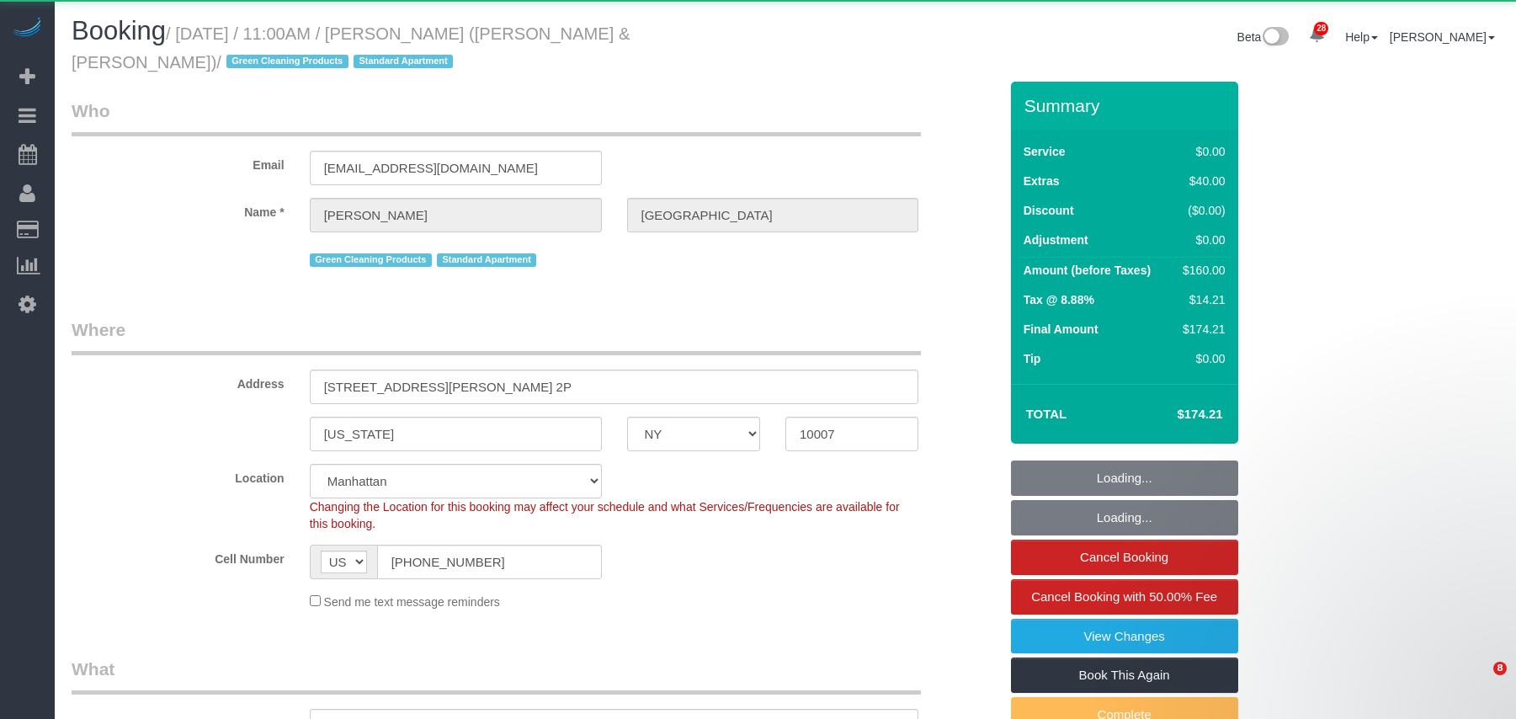
select select "NY"
select select "object:930"
select select "1"
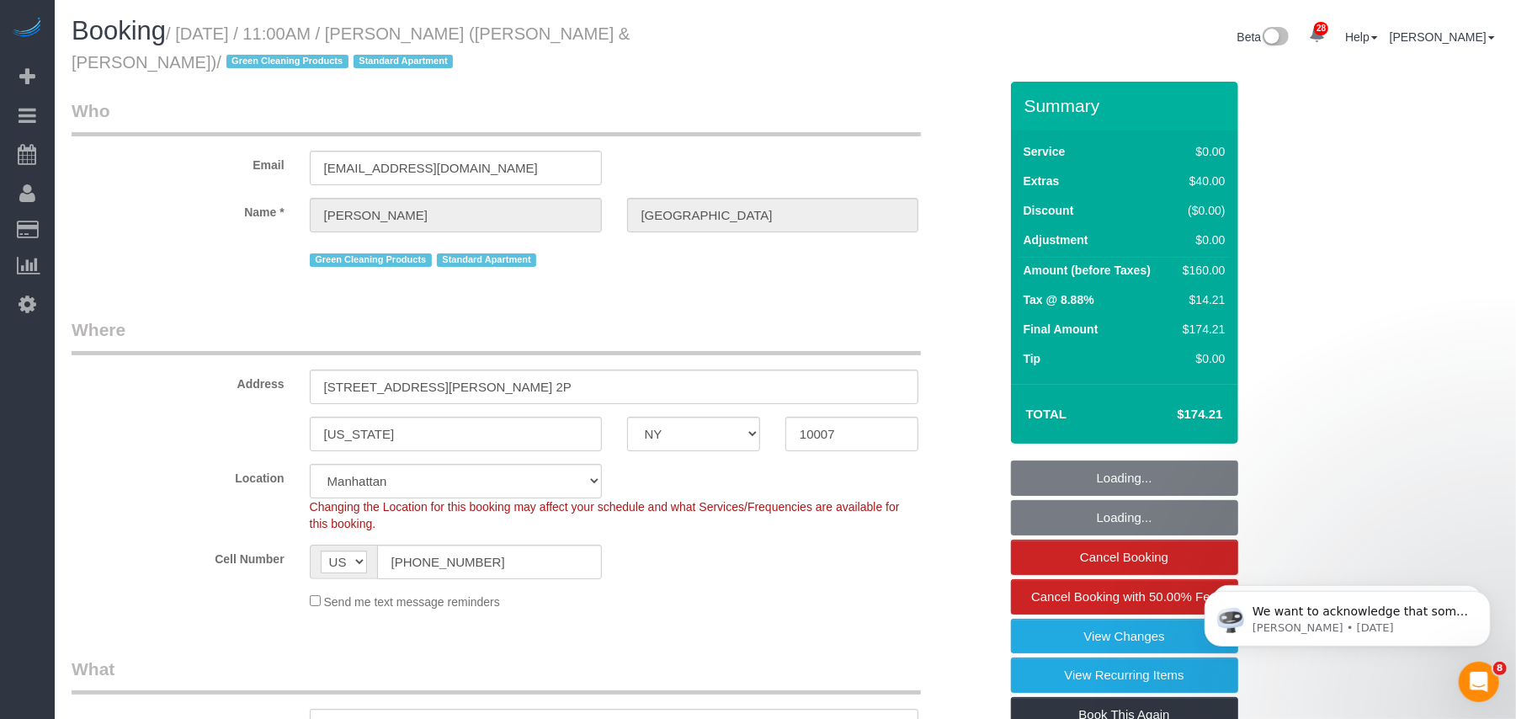
select select "object:970"
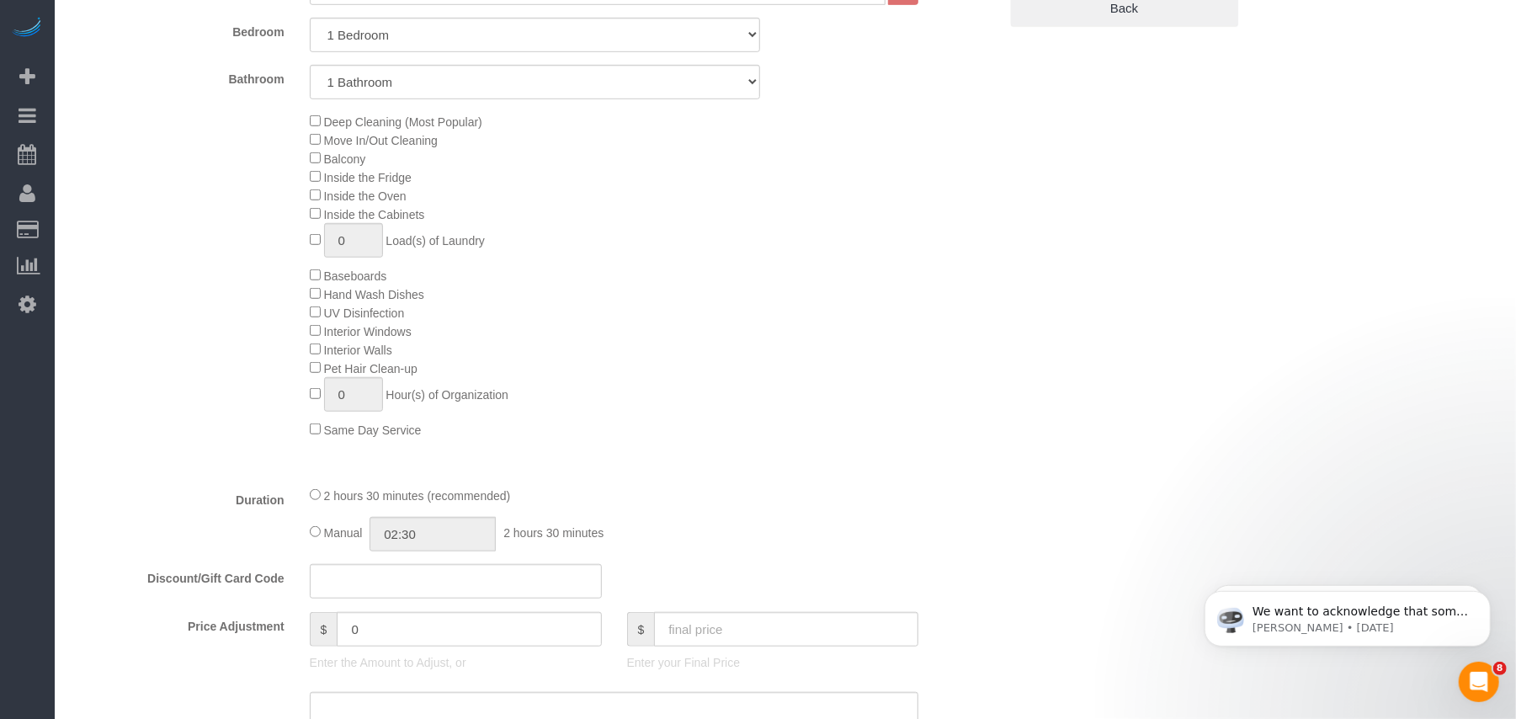
select select "string:stripe-pm_1PoAmE4VGloSiKo7yWsxKTvS"
select select "number:89"
select select "number:90"
select select "number:15"
select select "number:6"
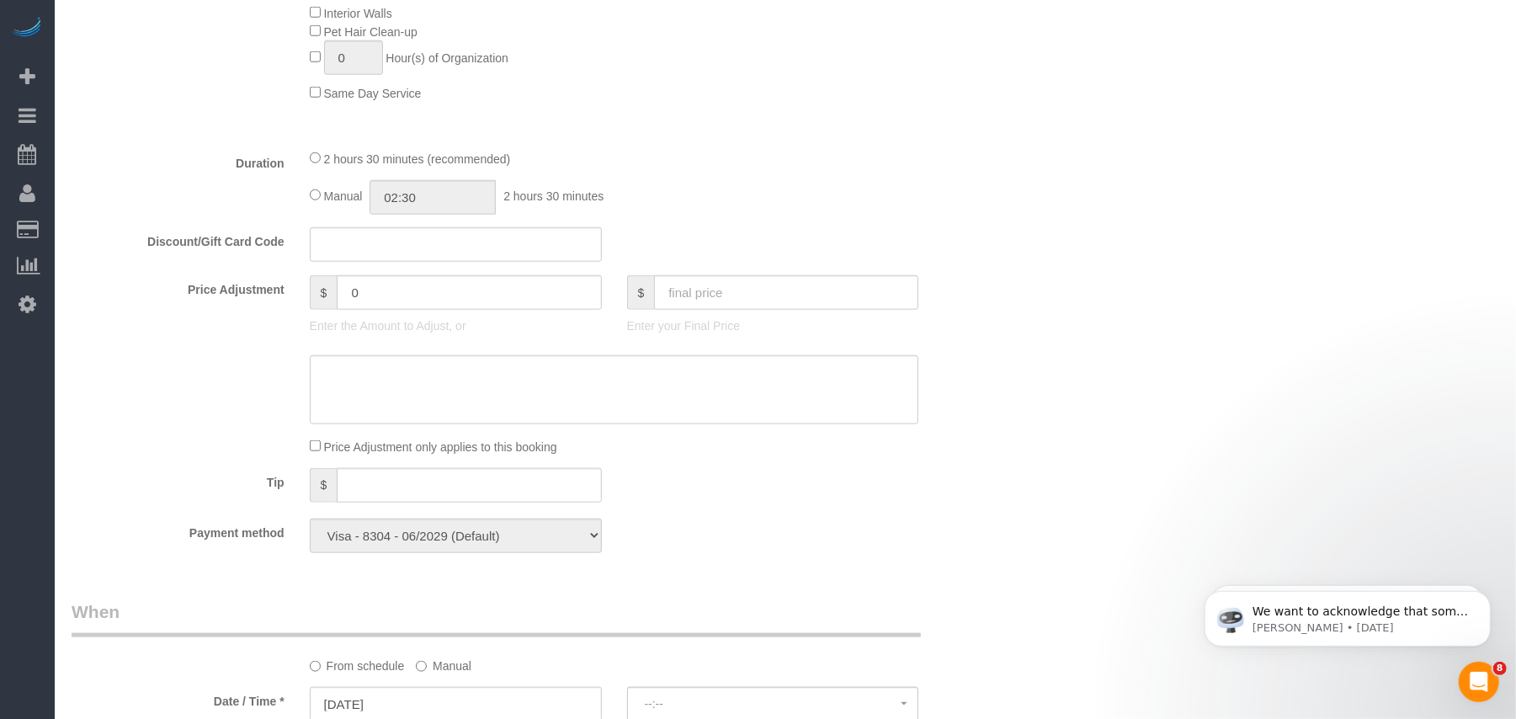
select select "spot1"
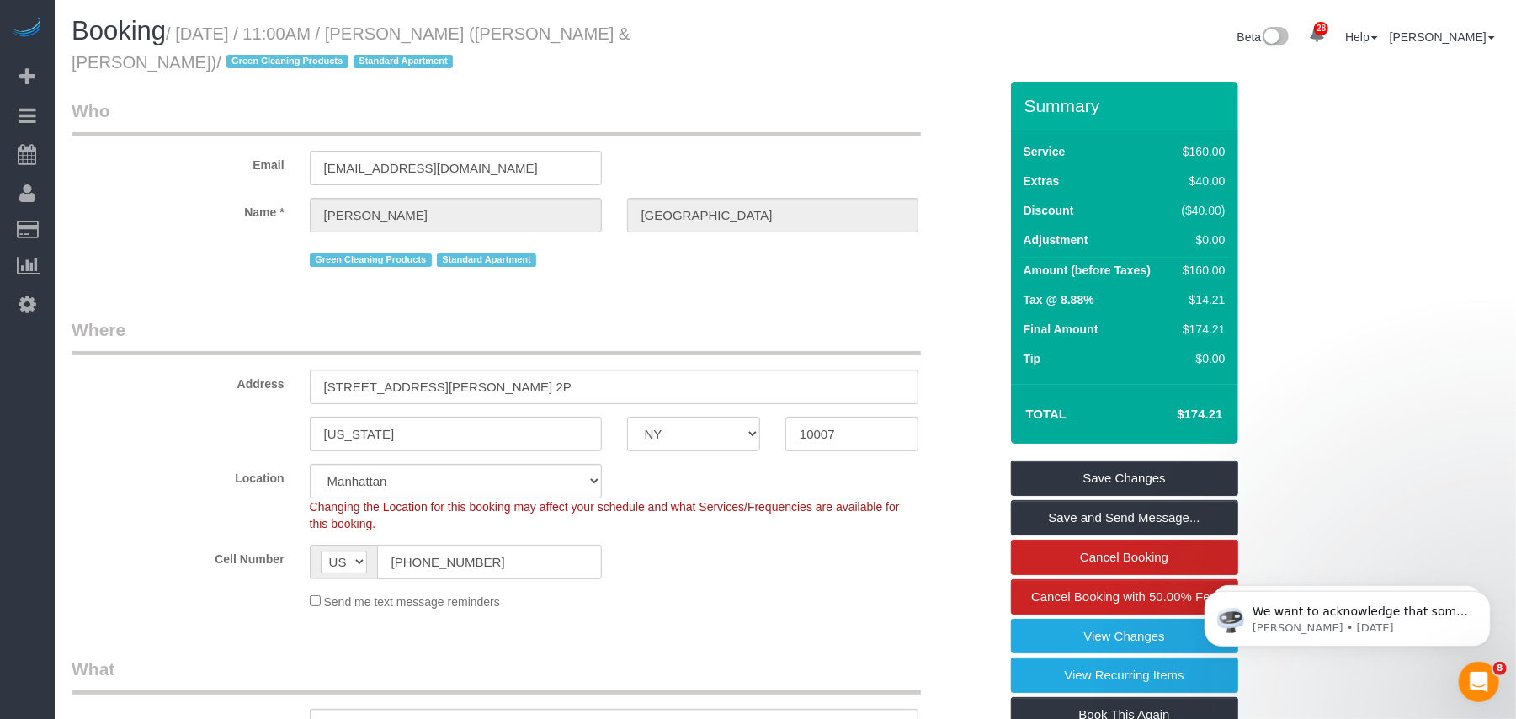
drag, startPoint x: 684, startPoint y: 34, endPoint x: 183, endPoint y: 34, distance: 500.9
click at [183, 34] on small "/ September 26, 2025 / 11:00AM / Andrew Norwich (Kirkland & Ellis) / Green Clea…" at bounding box center [351, 47] width 558 height 47
copy small "September 26, 2025 / 11:00AM / Andrew Norwich (Kirkland & Ellis)"
click at [419, 557] on input "(570) 205-3892" at bounding box center [489, 562] width 225 height 35
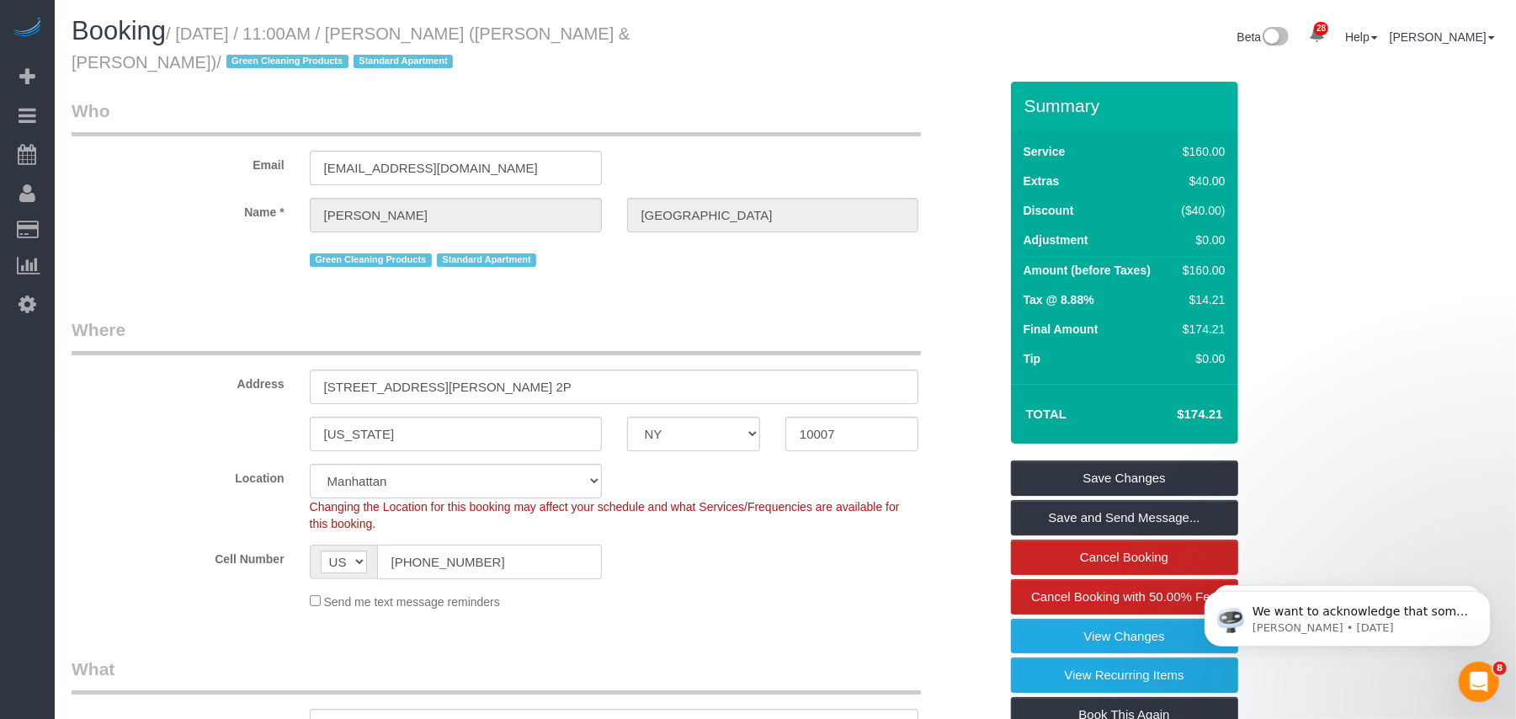
click at [419, 557] on input "(570) 205-3892" at bounding box center [489, 562] width 225 height 35
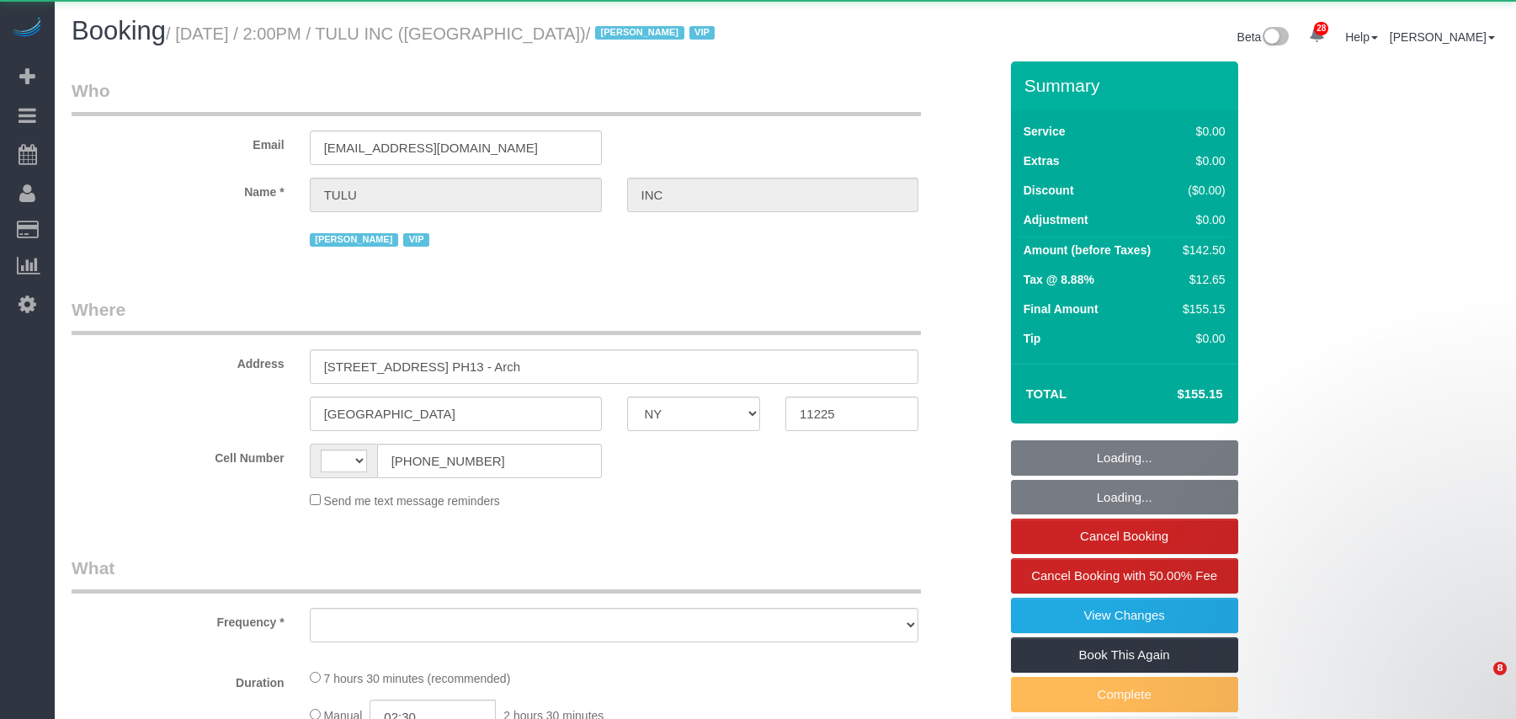
select select "NY"
select select "string:[GEOGRAPHIC_DATA]"
select select "3"
select select "number:89"
select select "number:90"
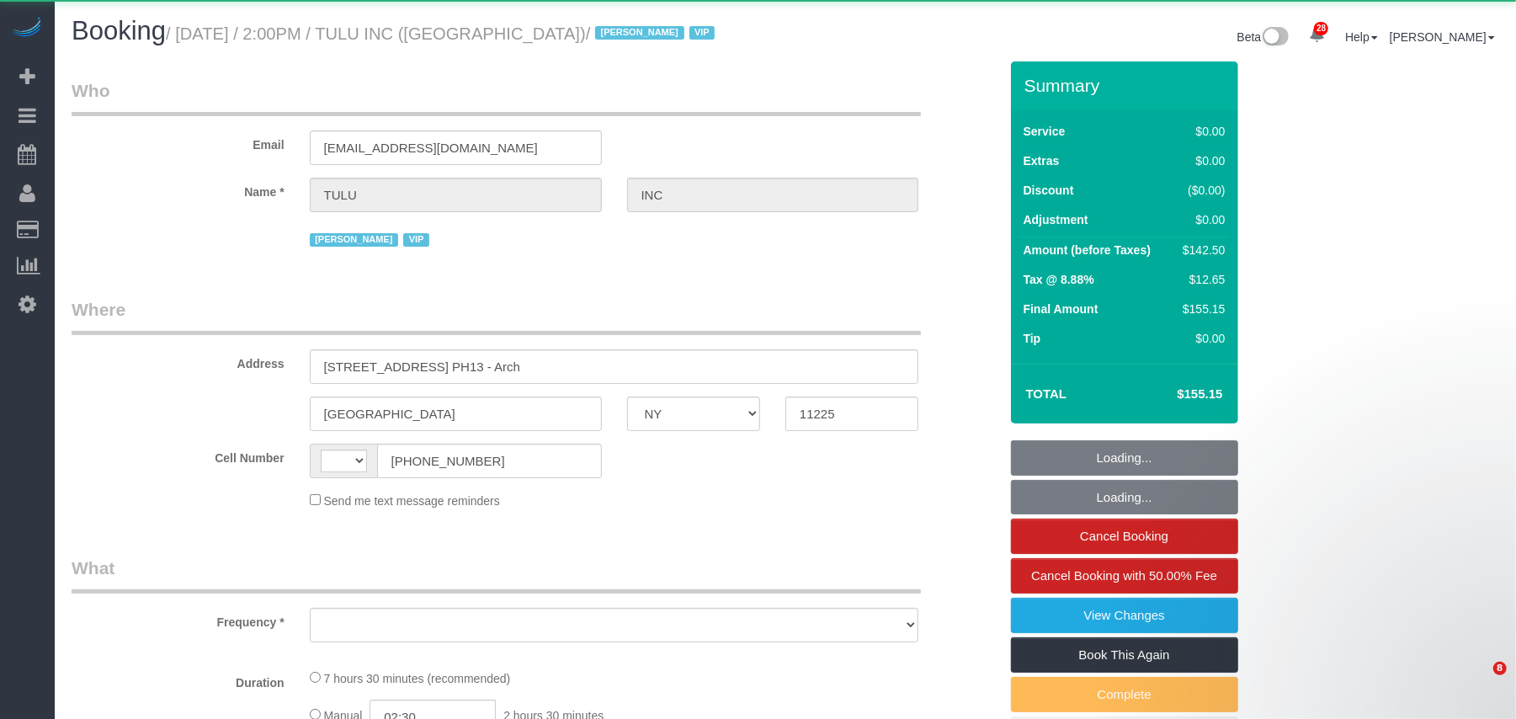
select select "number:15"
select select "number:5"
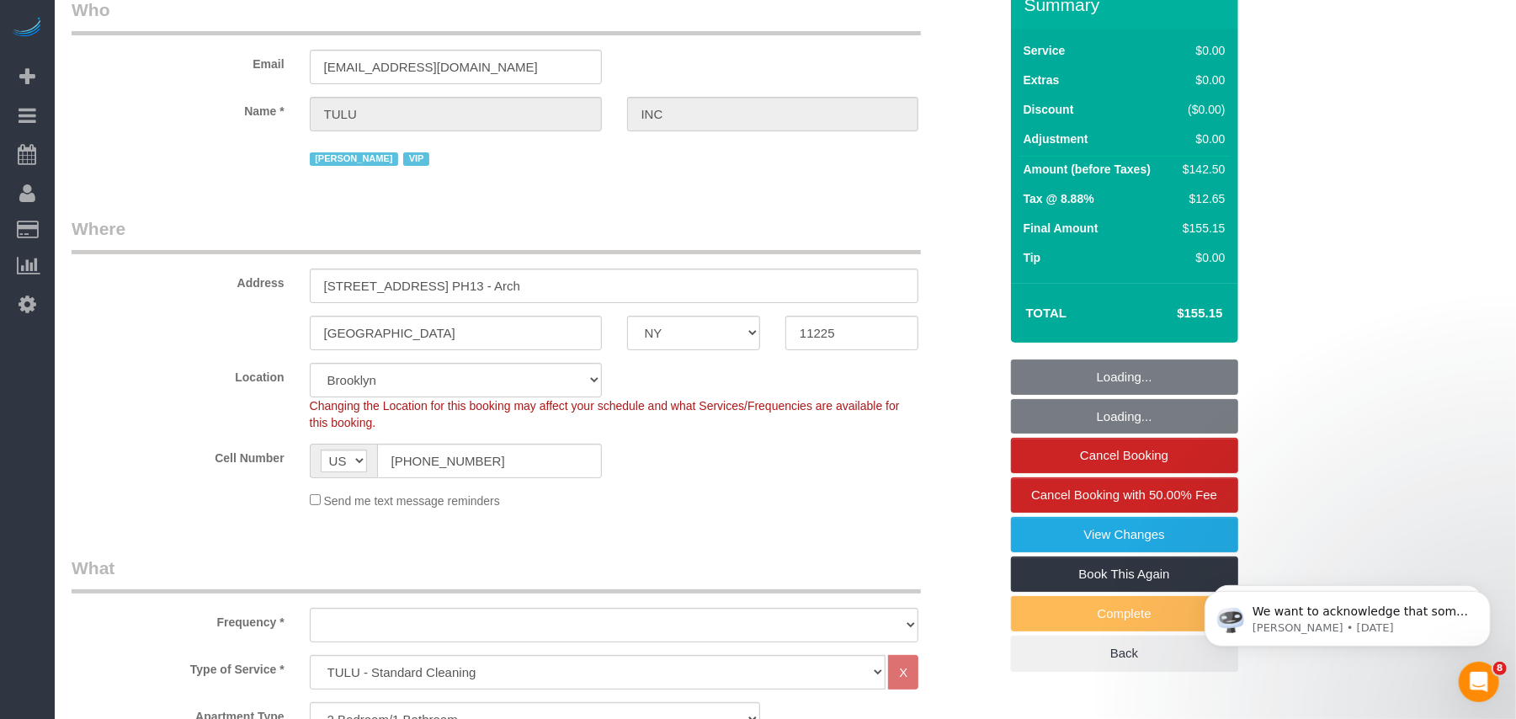
select select "3"
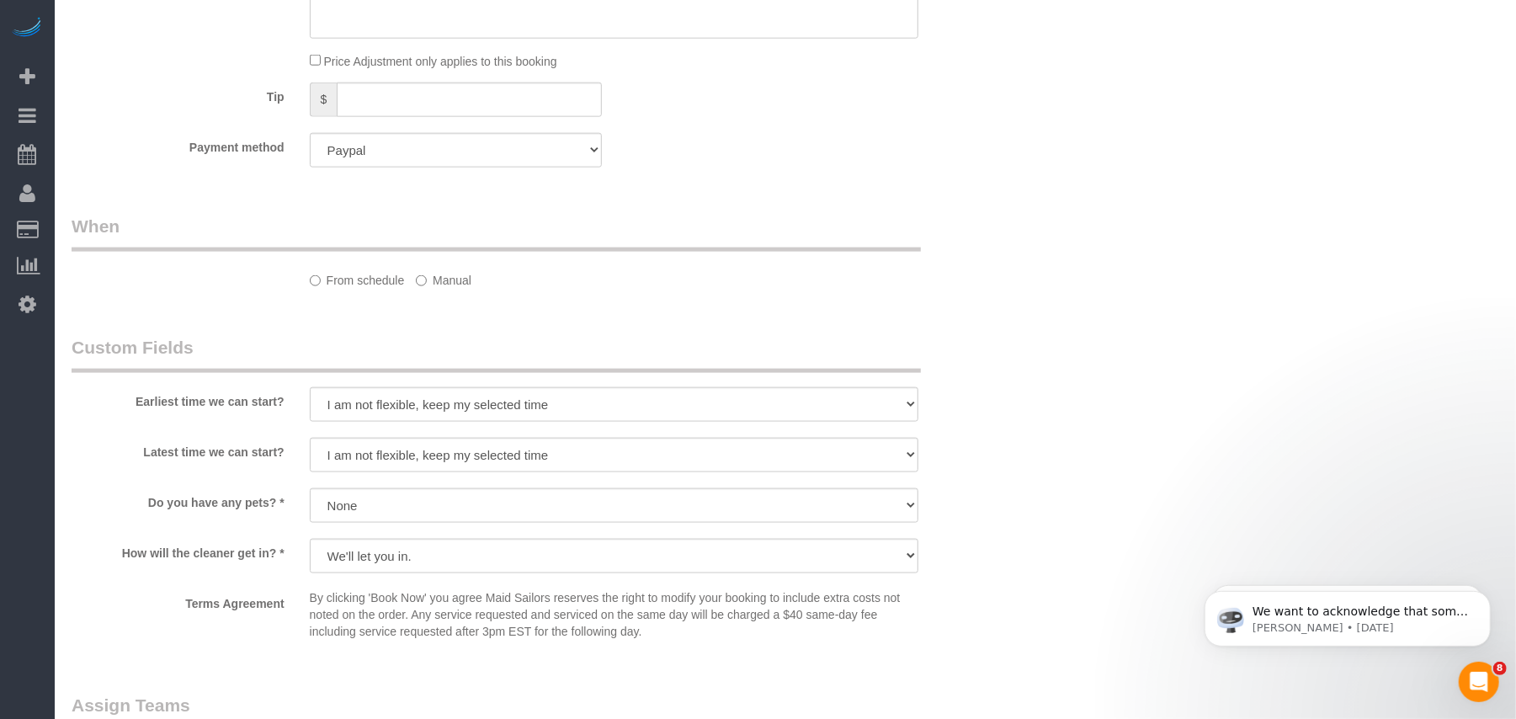
scroll to position [1684, 0]
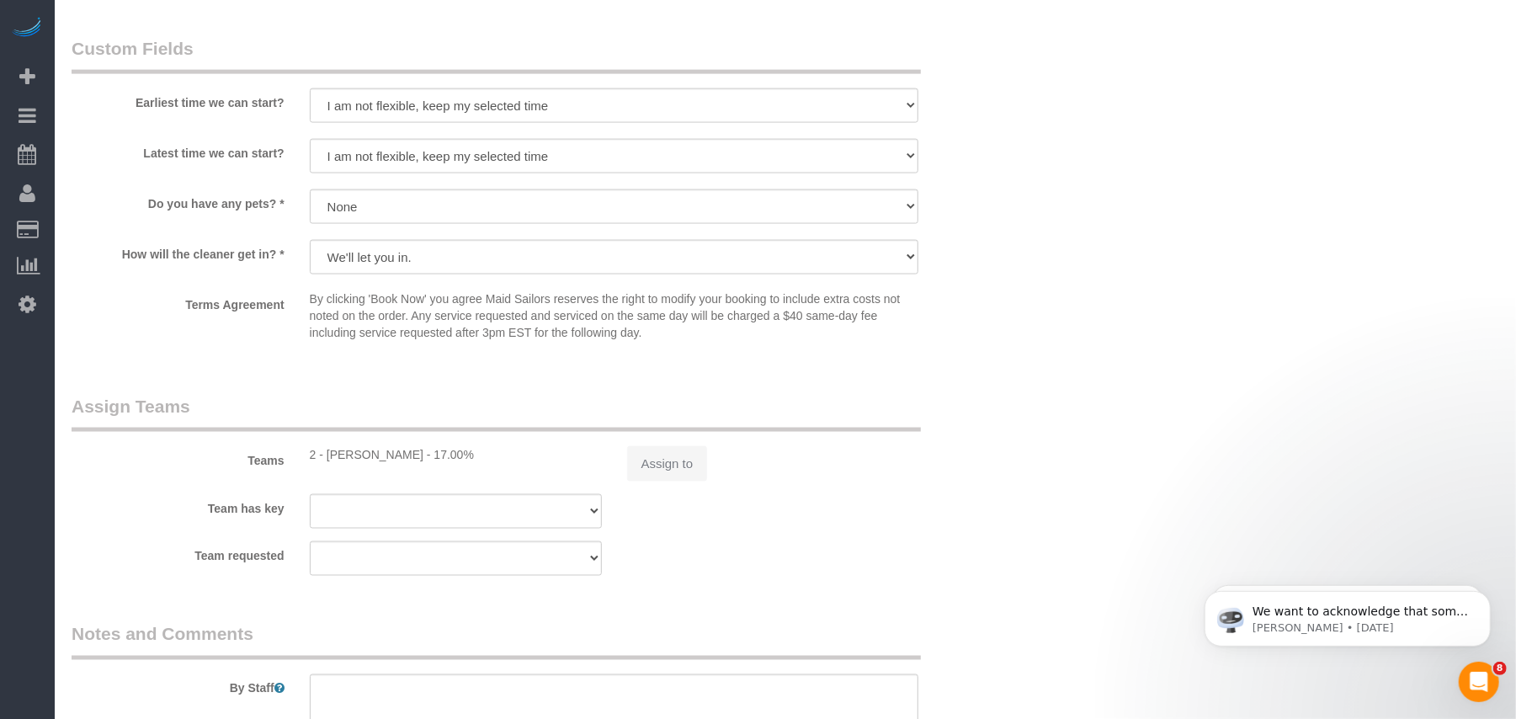
select select "spot1"
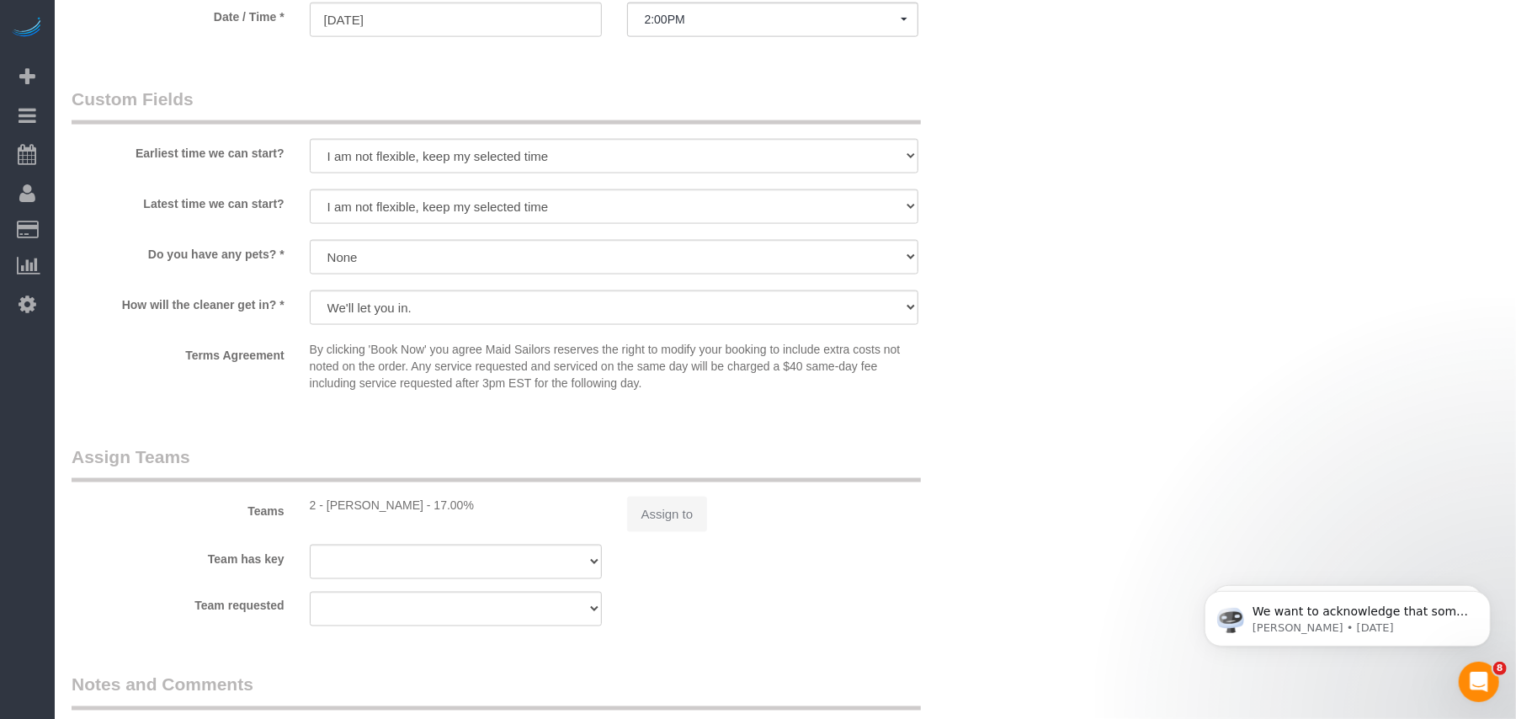
select select "object:1075"
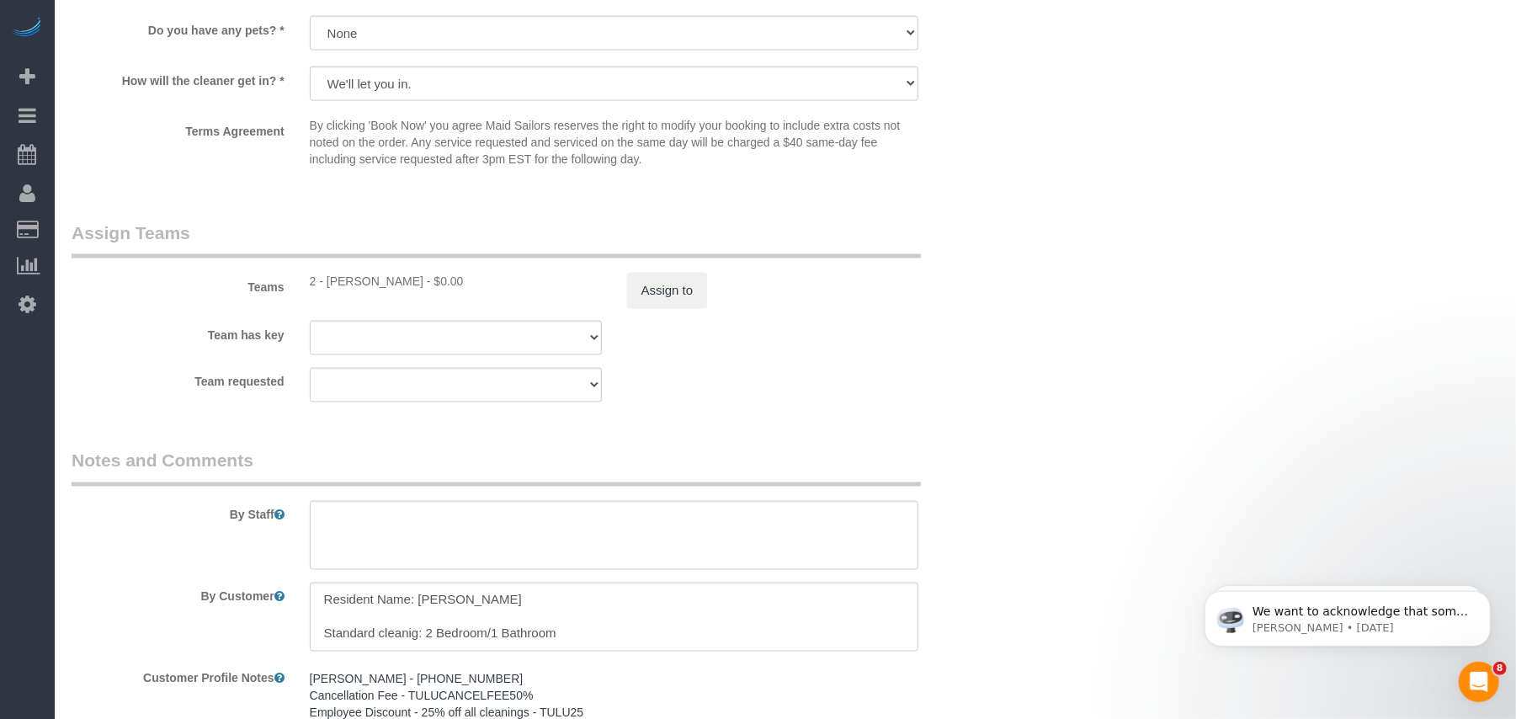
scroll to position [2020, 0]
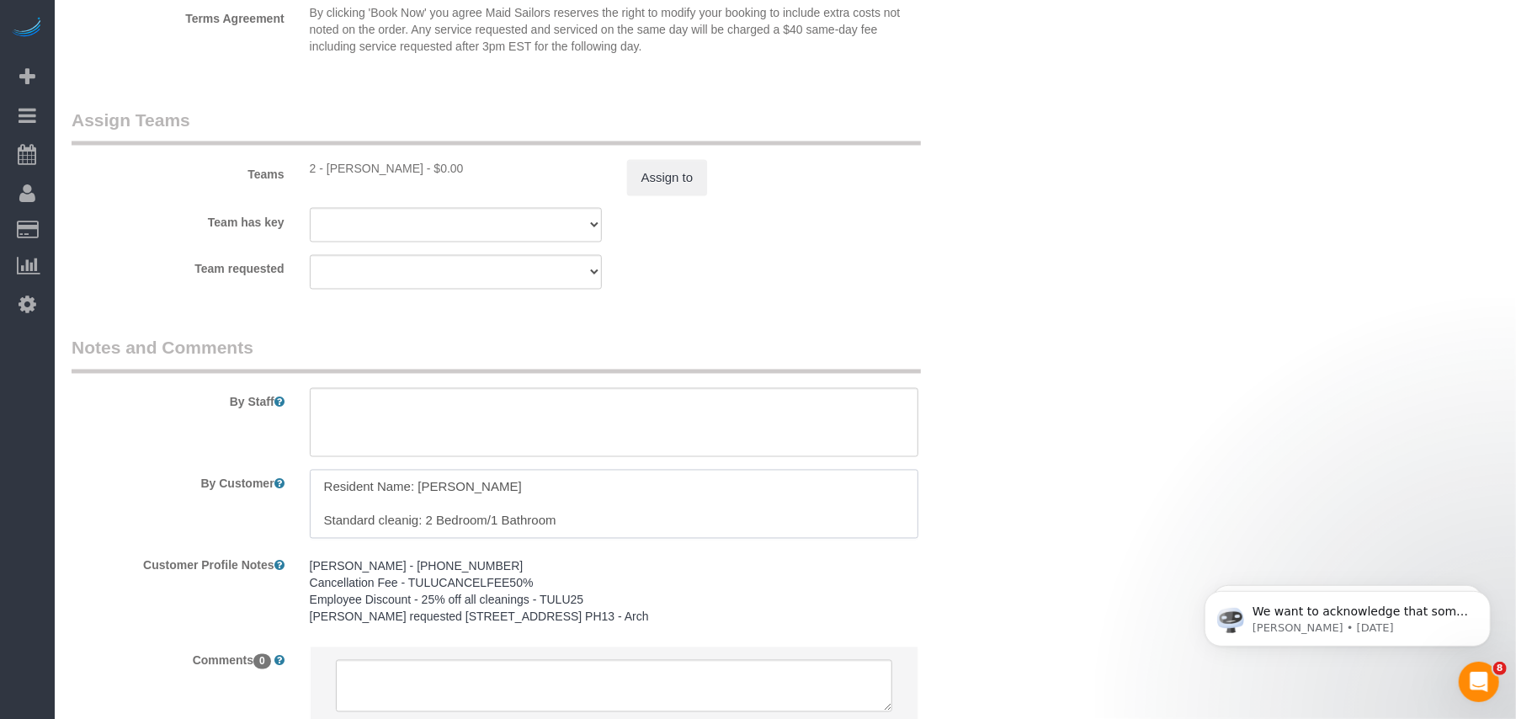
drag, startPoint x: 419, startPoint y: 489, endPoint x: 505, endPoint y: 492, distance: 85.9
click at [505, 492] on textarea at bounding box center [614, 504] width 609 height 69
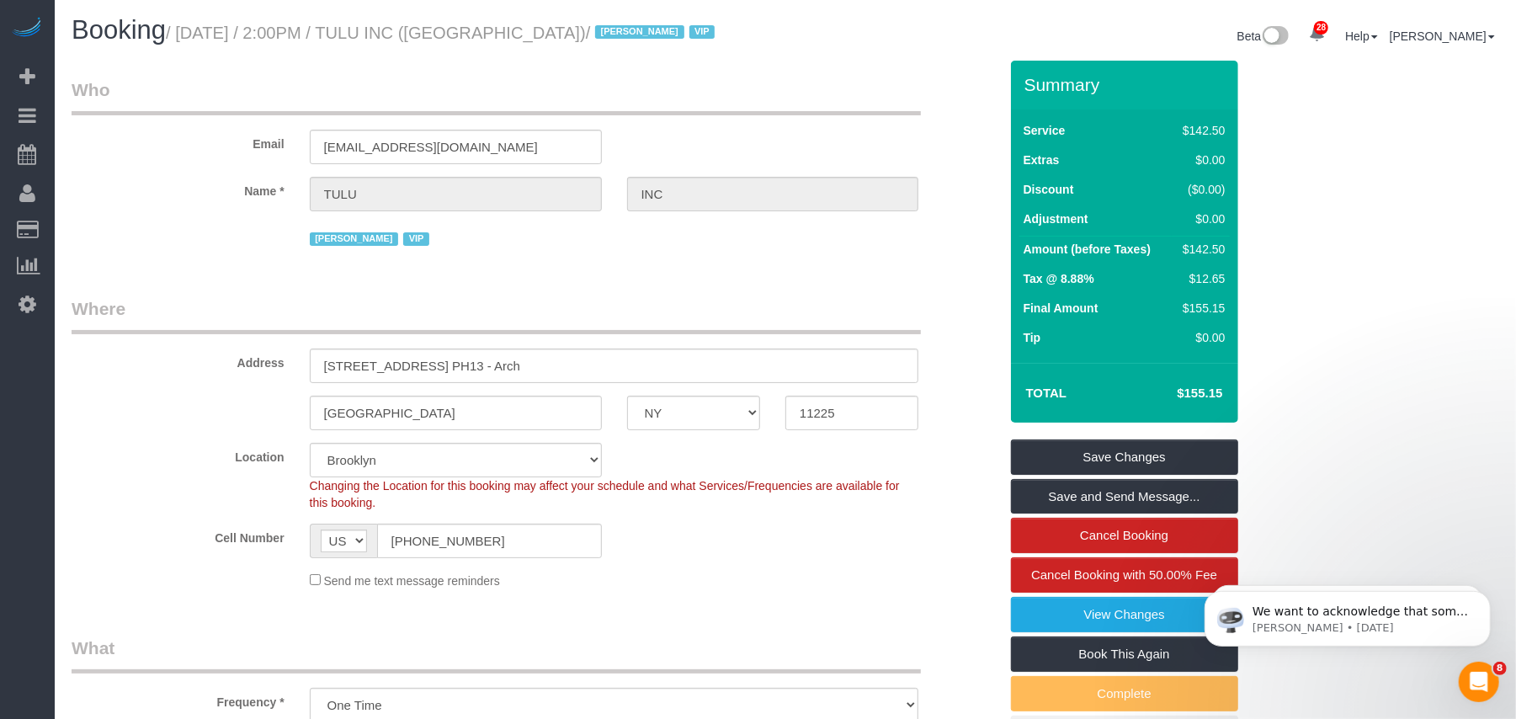
scroll to position [0, 0]
click at [546, 34] on small "/ [DATE] / 2:00PM / TULU INC ([GEOGRAPHIC_DATA]) / [PERSON_NAME] VIP" at bounding box center [443, 33] width 554 height 19
drag, startPoint x: 560, startPoint y: 41, endPoint x: 184, endPoint y: 42, distance: 376.3
click at [184, 42] on h1 "Booking / [DATE] / 2:00PM / TULU INC ([GEOGRAPHIC_DATA]) / [PERSON_NAME] VIP" at bounding box center [422, 31] width 701 height 29
copy small "[DATE] / 2:00PM / TULU INC ([GEOGRAPHIC_DATA]) /"
